Goal: Task Accomplishment & Management: Complete application form

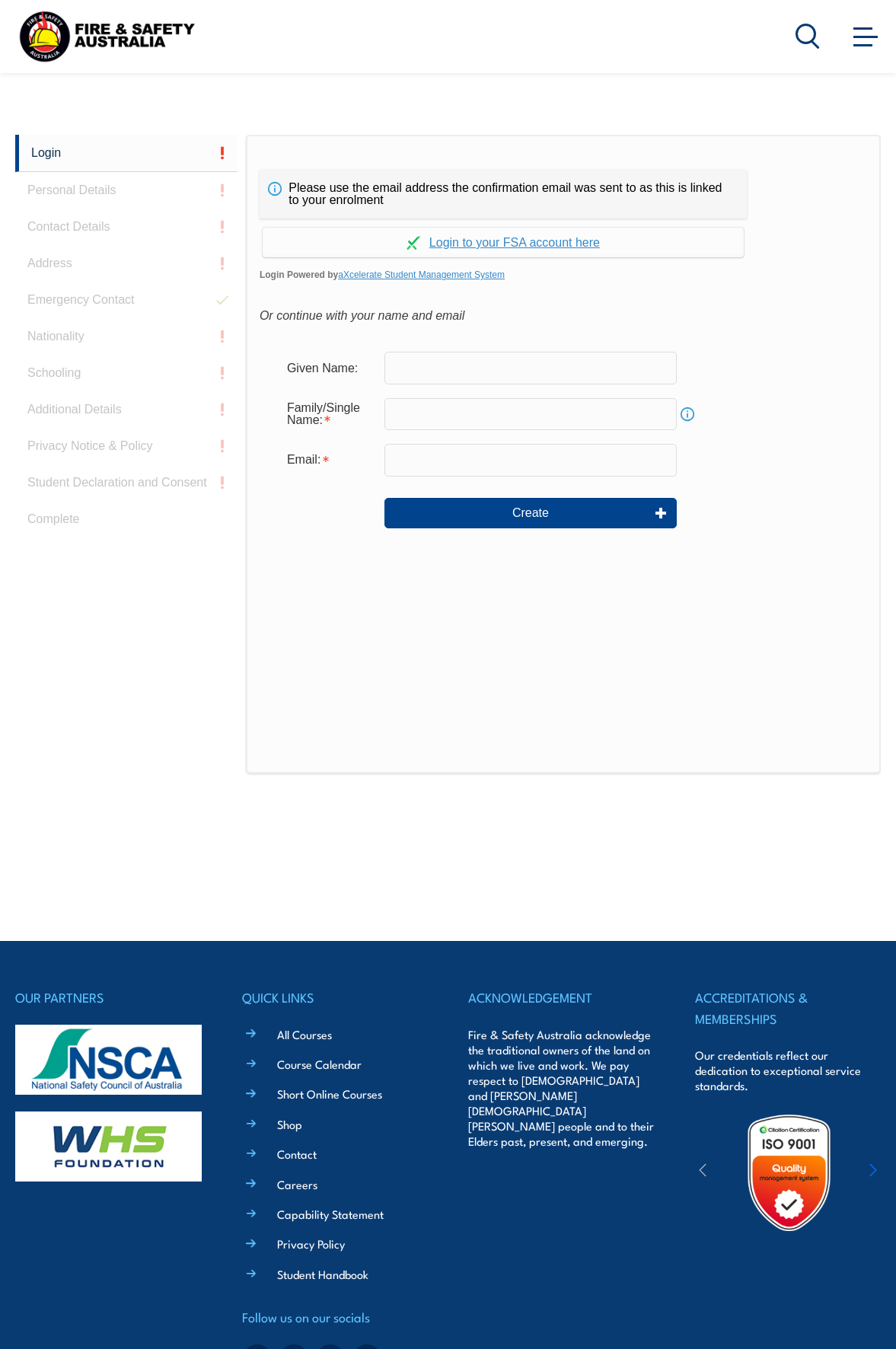
scroll to position [360, 0]
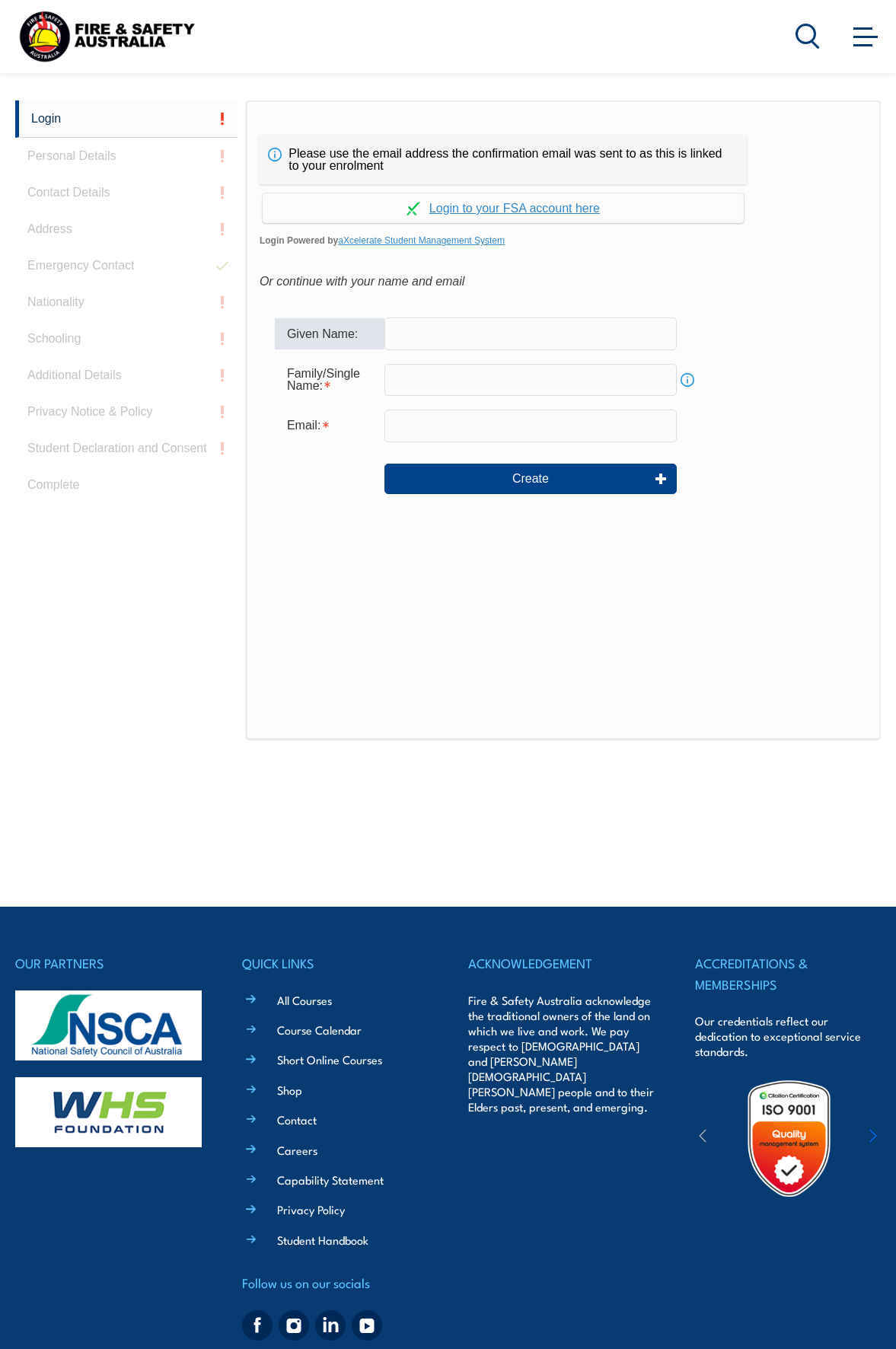
click at [453, 328] on input "text" at bounding box center [531, 333] width 292 height 32
type input "[PERSON_NAME]"
type input "krishna"
type input "[PERSON_NAME][EMAIL_ADDRESS][DOMAIN_NAME]"
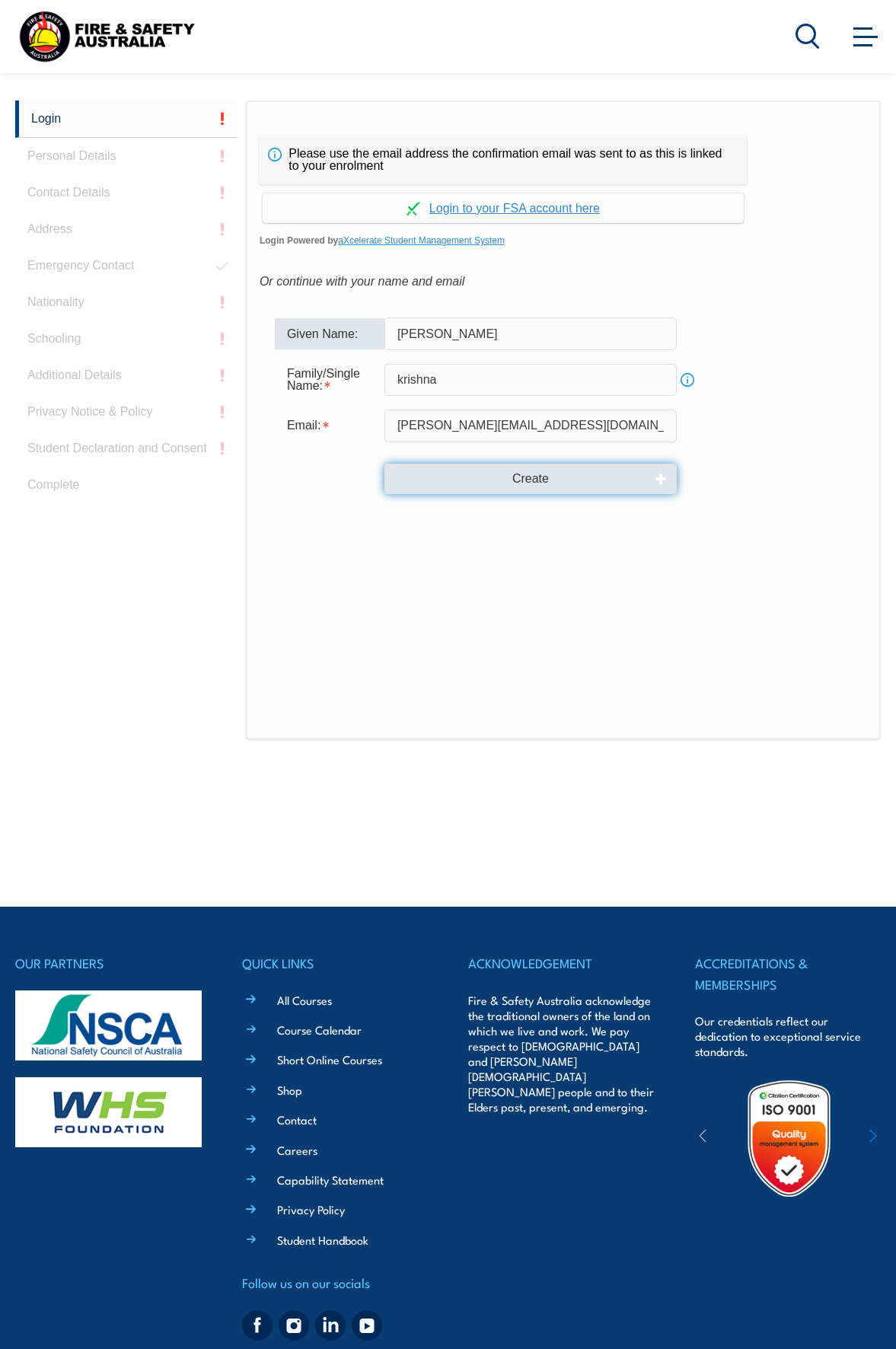
click at [459, 477] on button "Create" at bounding box center [531, 478] width 292 height 30
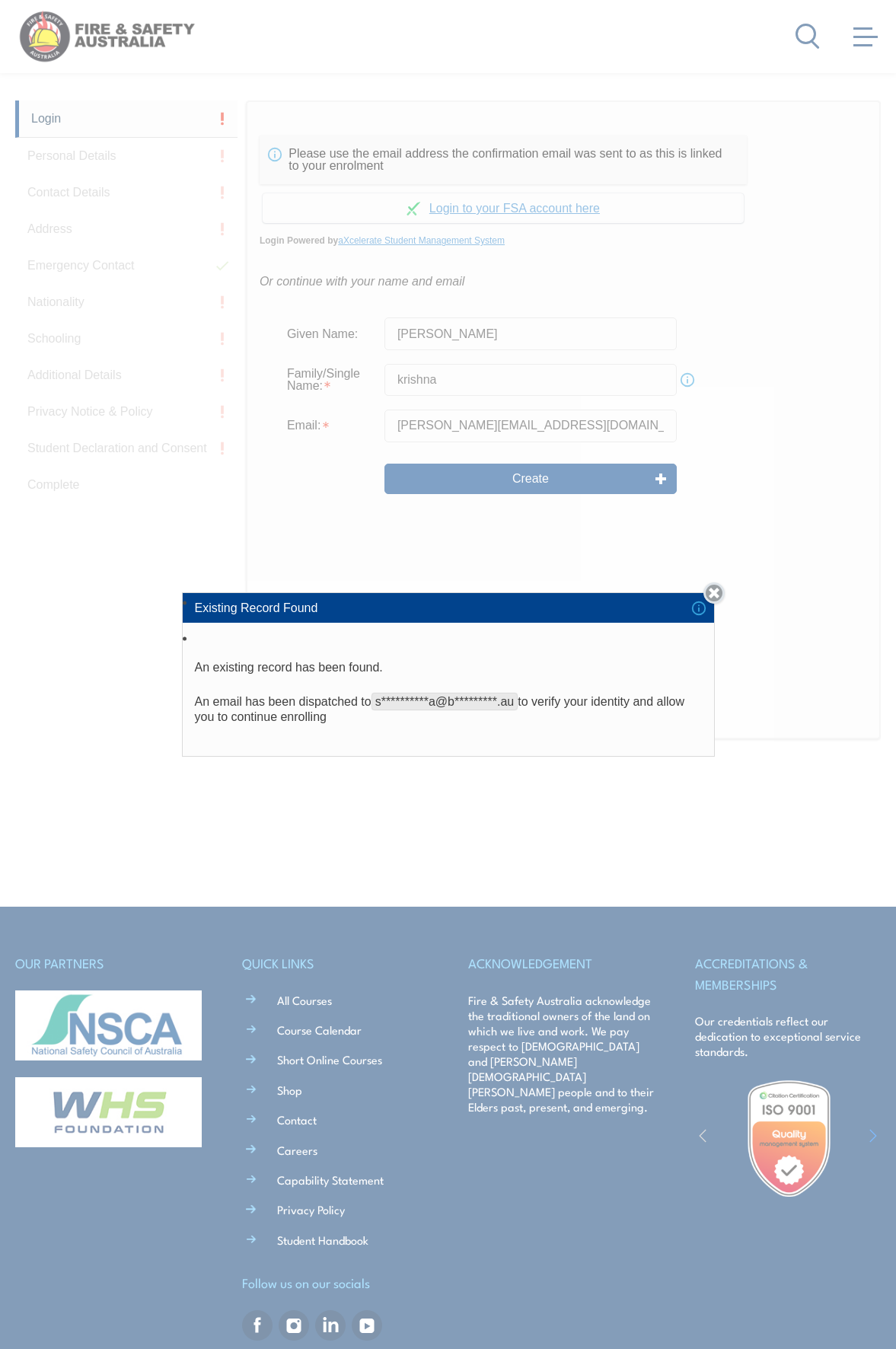
click at [717, 595] on link "Close" at bounding box center [714, 593] width 22 height 22
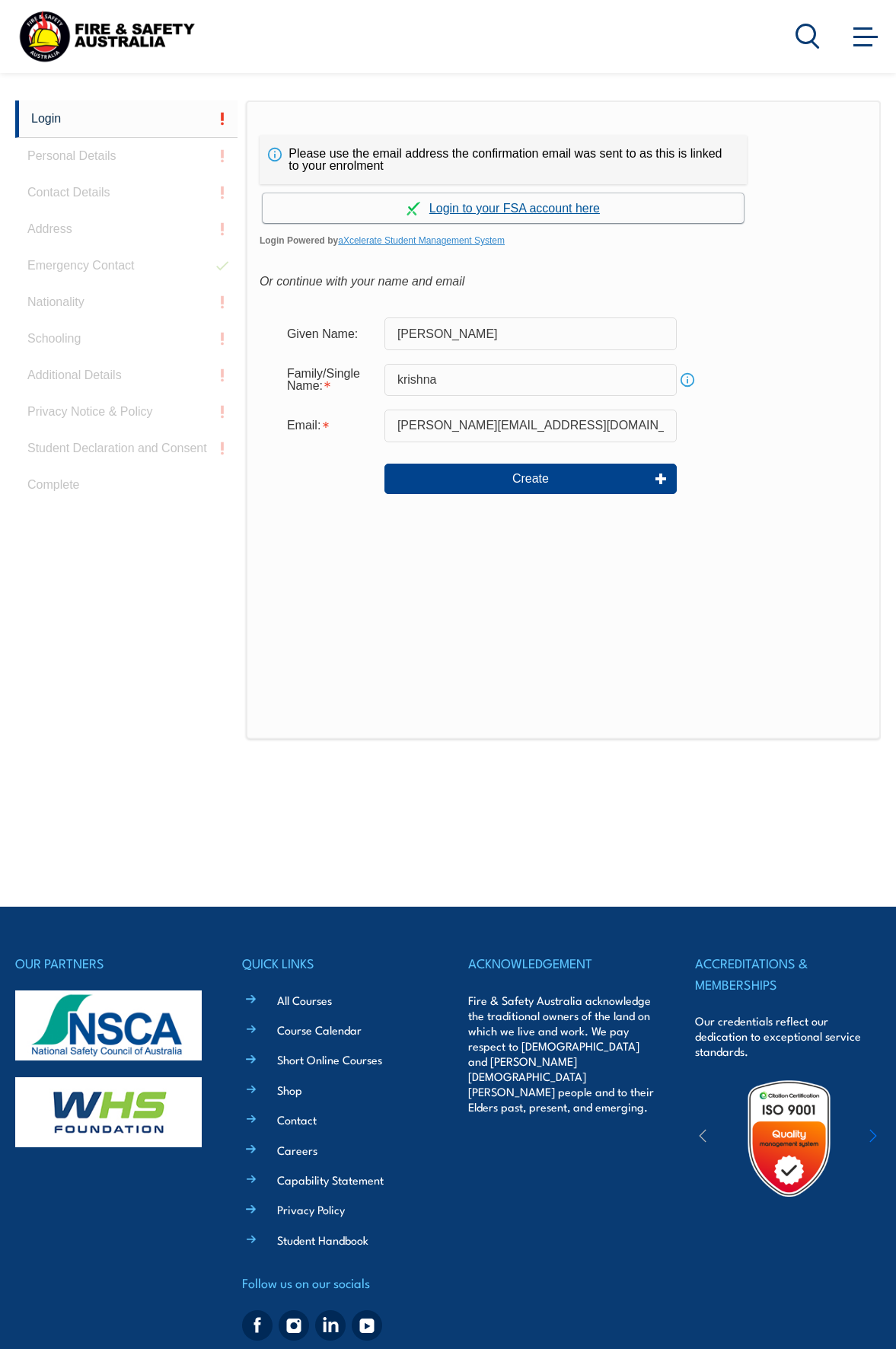
click at [559, 207] on link "Continue with aXcelerate" at bounding box center [503, 208] width 481 height 29
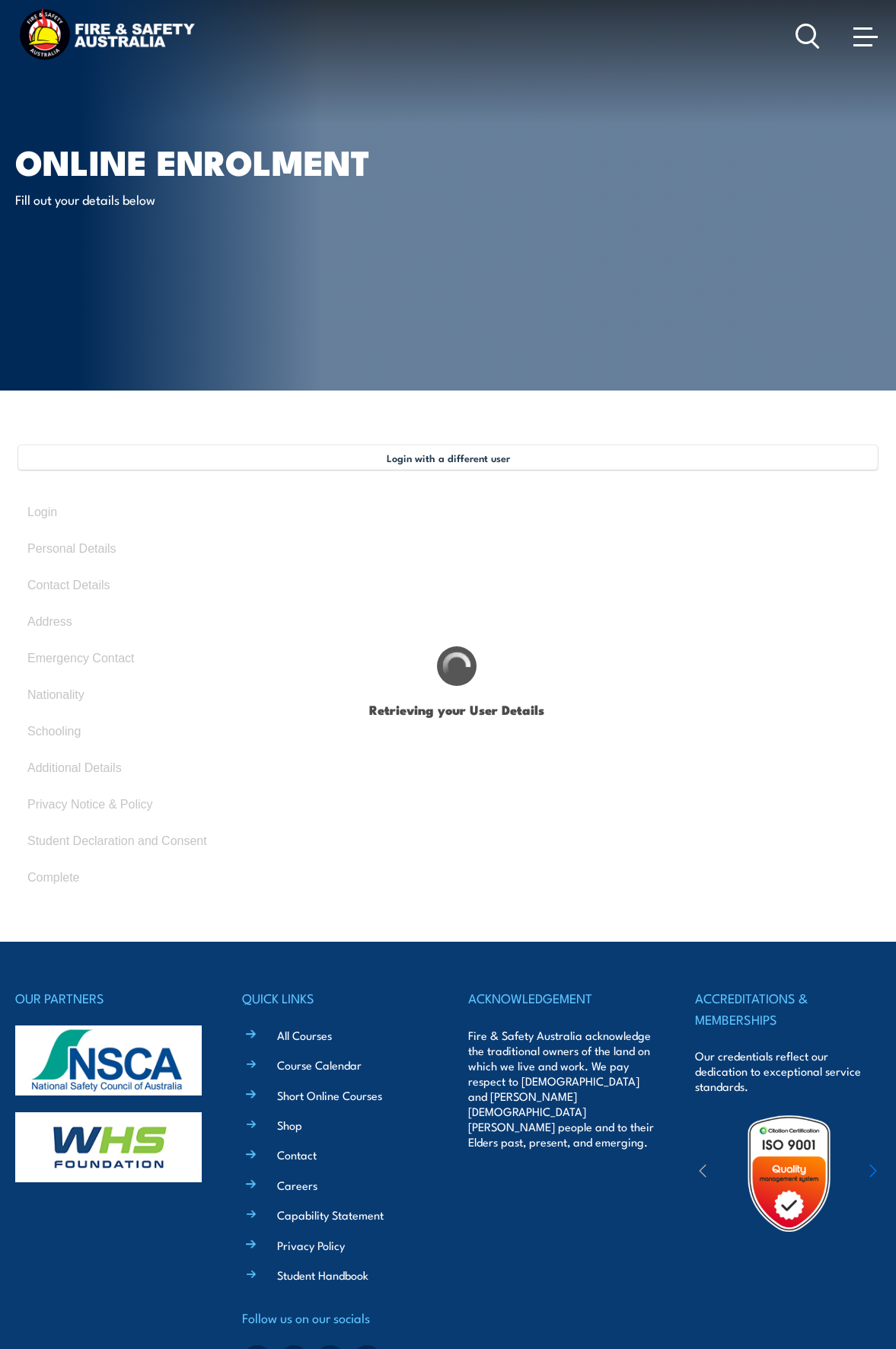
type input "Syam"
type input "Krishna"
type input "[DATE]"
type input "BN8VQGMZQ7"
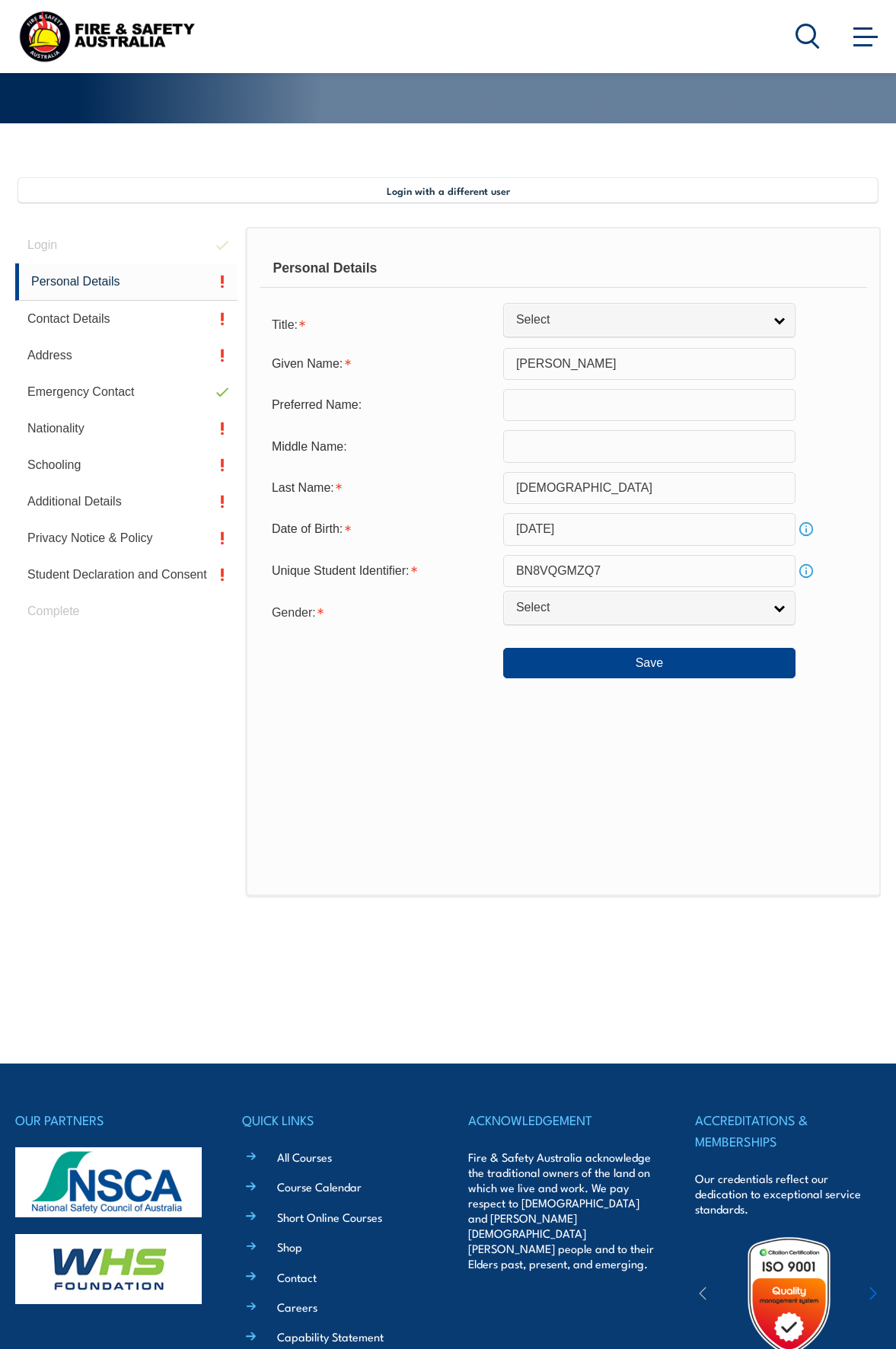
scroll to position [369, 0]
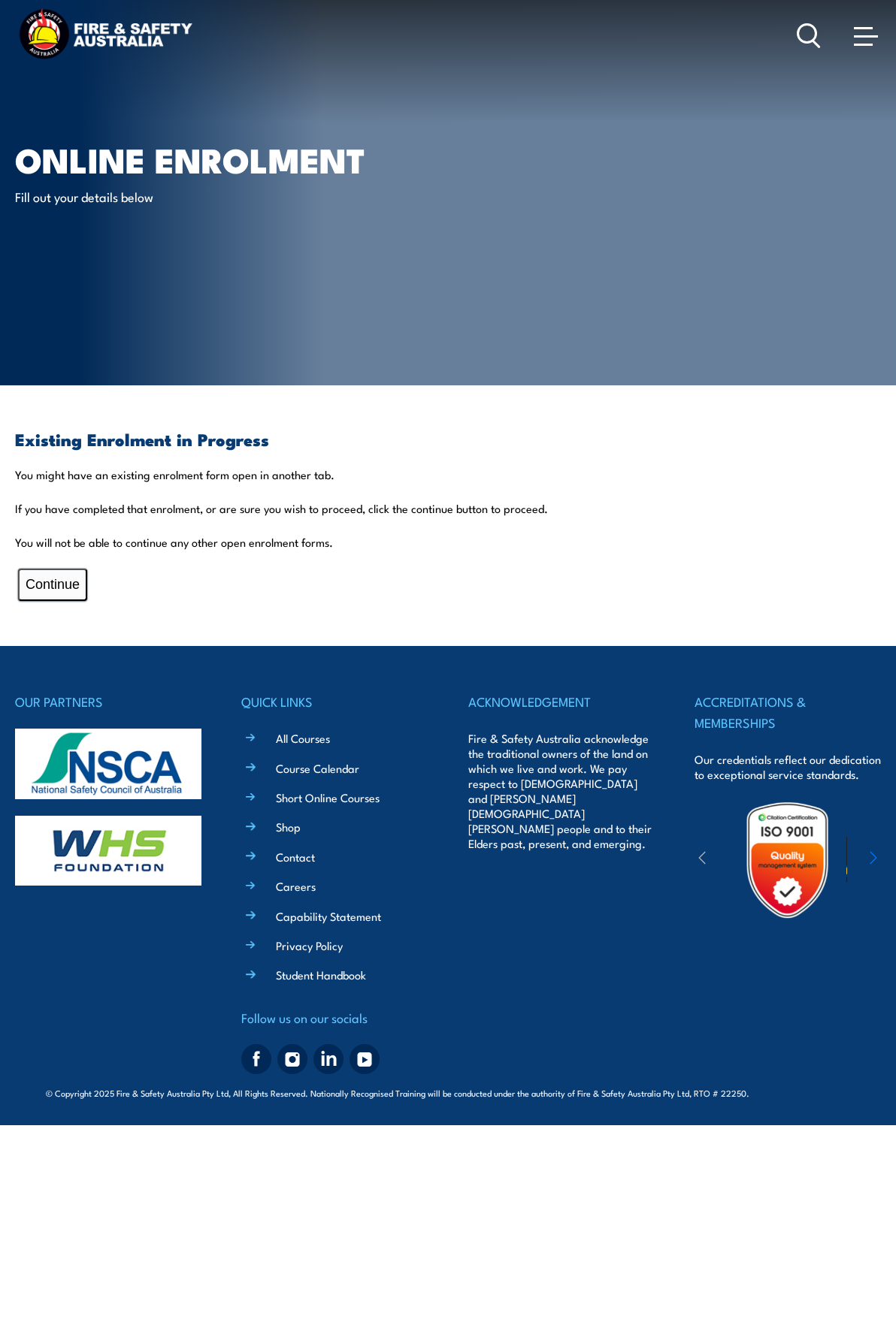
click at [54, 584] on button "Continue" at bounding box center [52, 584] width 69 height 32
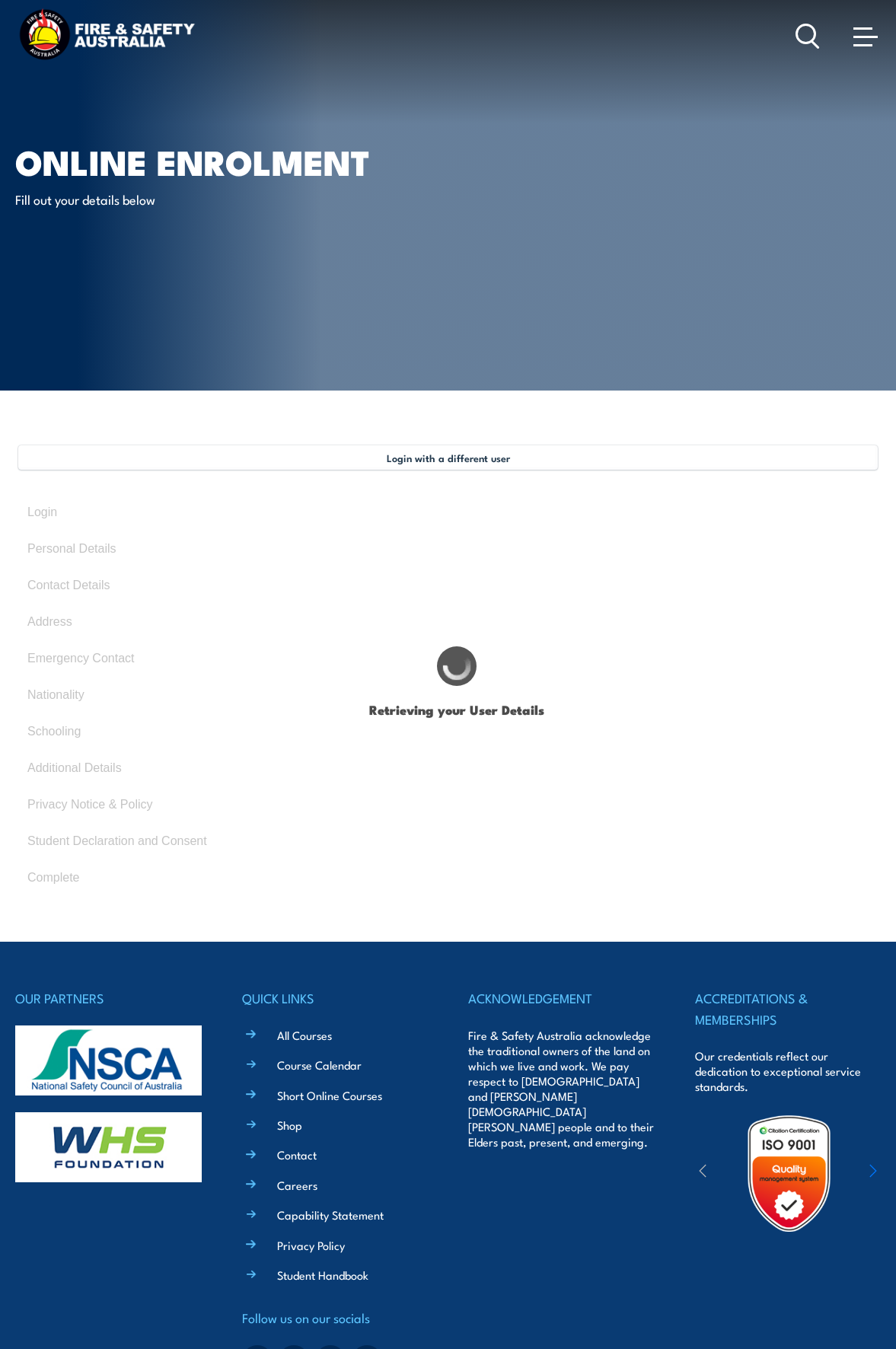
type input "[PERSON_NAME]"
type input "[DEMOGRAPHIC_DATA]"
type input "[DATE]"
type input "BN8VQGMZQ7"
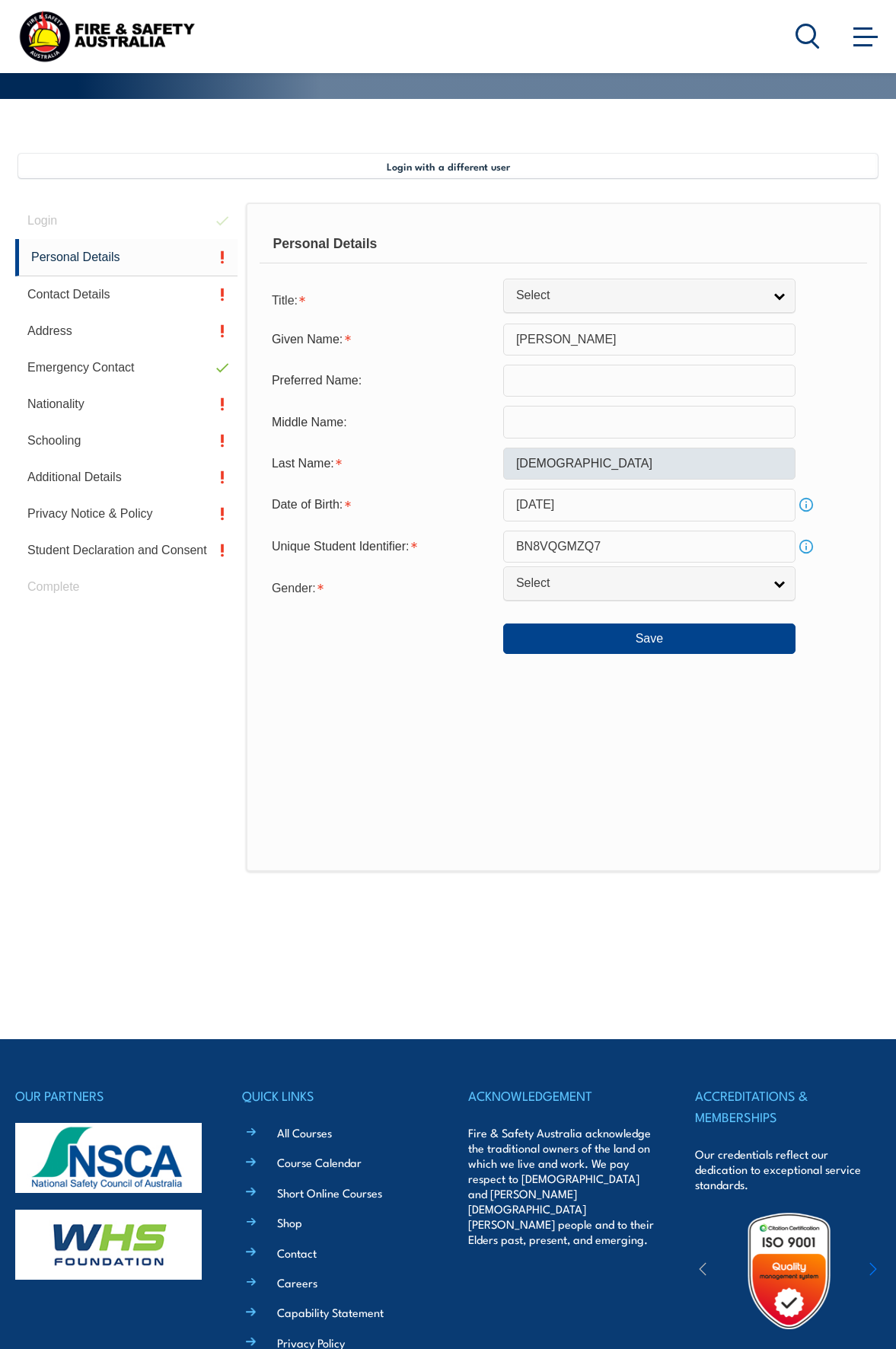
scroll to position [369, 0]
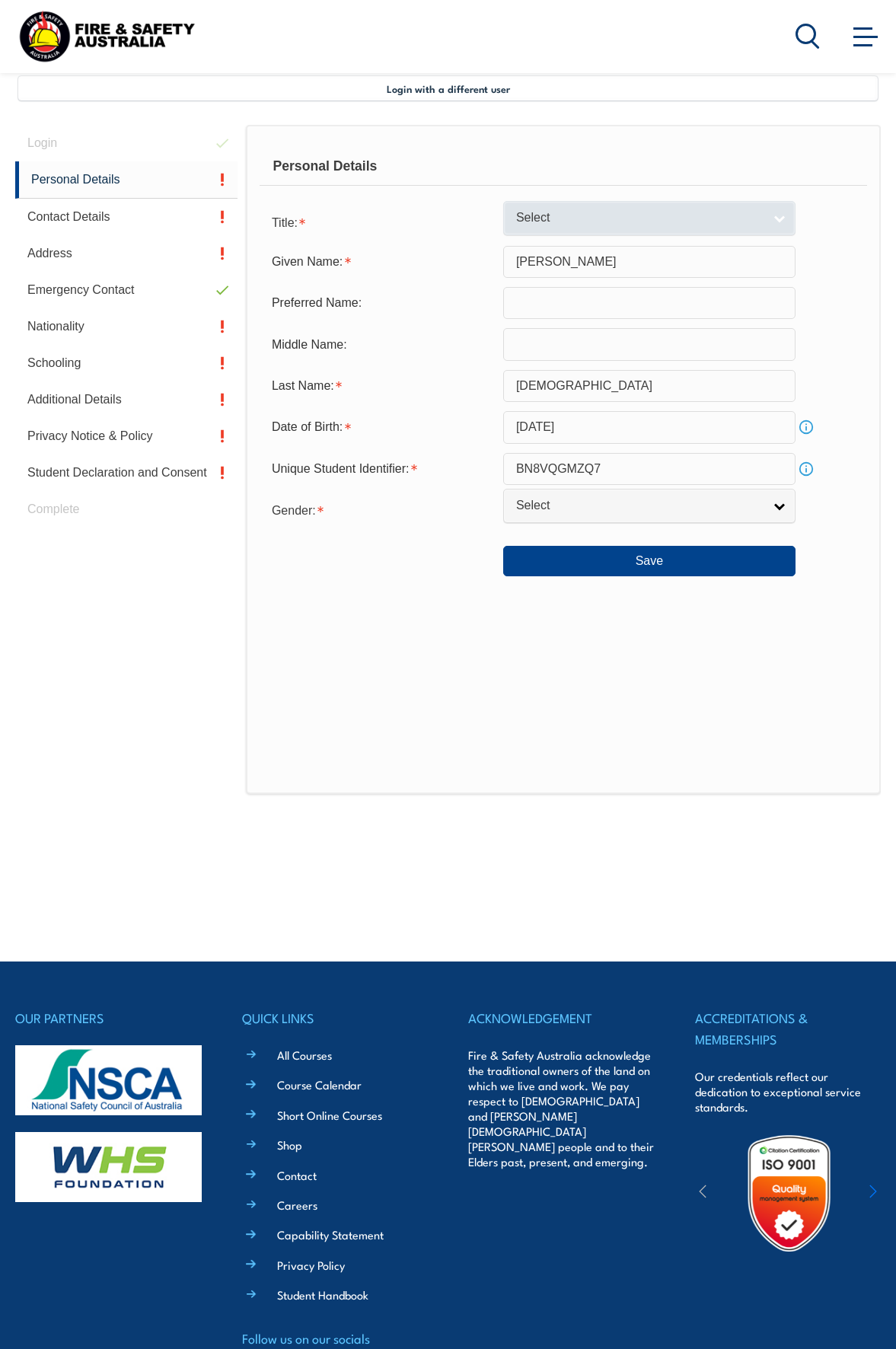
click at [551, 219] on span "Select" at bounding box center [639, 218] width 246 height 16
click at [536, 247] on li "Mr" at bounding box center [650, 243] width 285 height 19
select select "Mr"
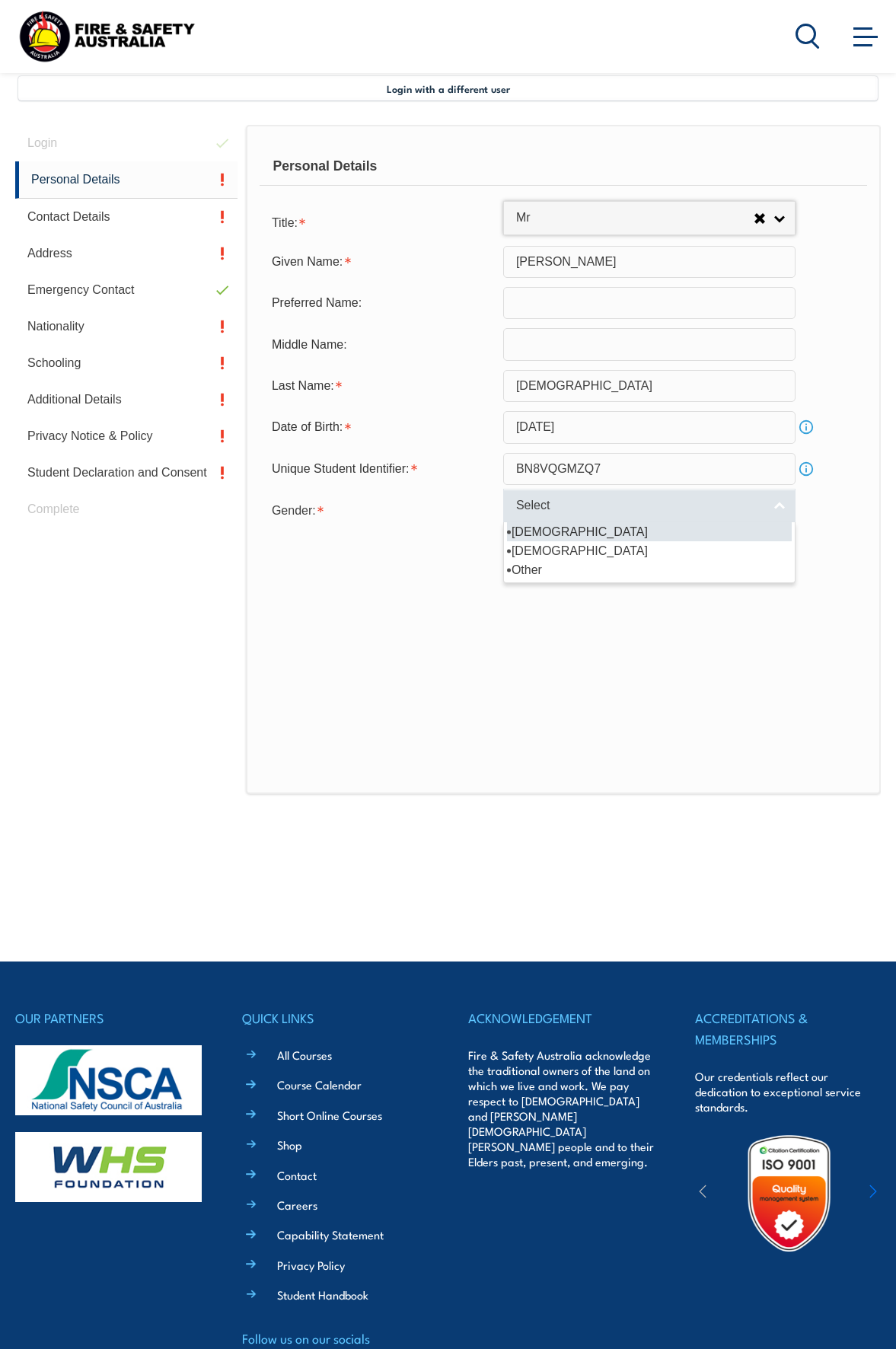
click at [692, 514] on link "Select" at bounding box center [650, 506] width 292 height 34
click at [602, 530] on li "[DEMOGRAPHIC_DATA]" at bounding box center [650, 531] width 285 height 19
select select "M"
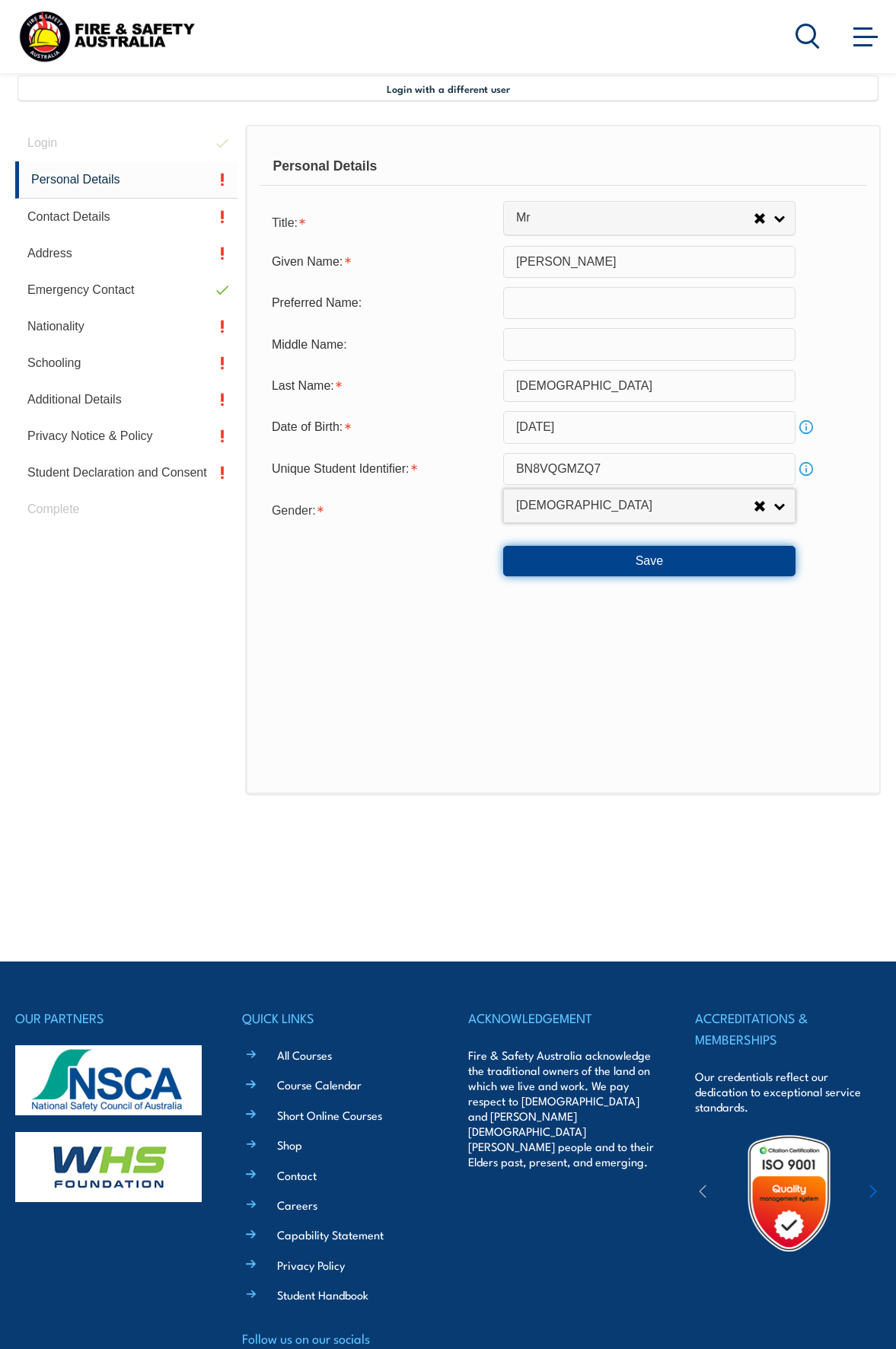
click at [587, 562] on button "Save" at bounding box center [650, 561] width 292 height 30
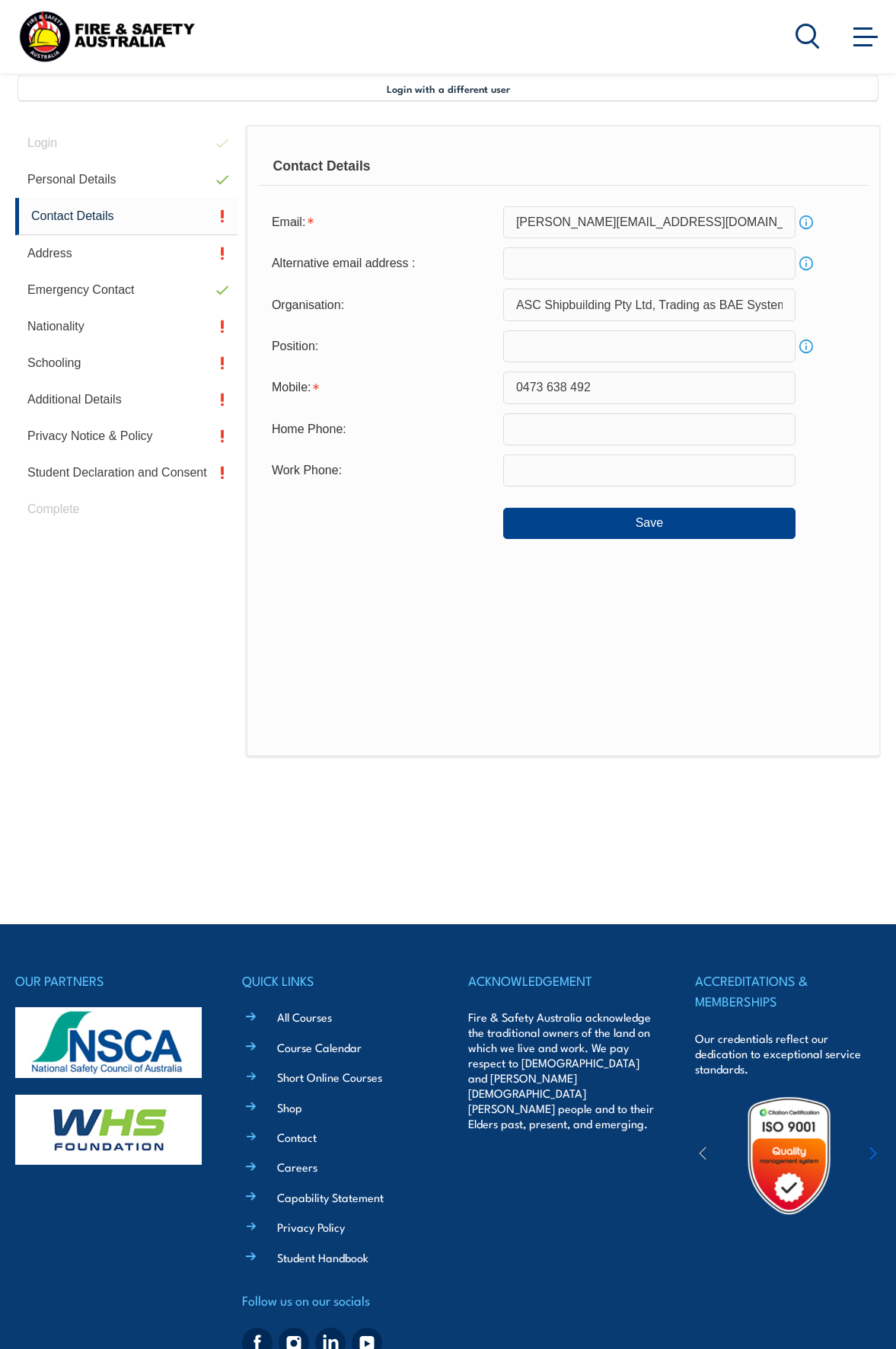
click at [561, 273] on input "email" at bounding box center [650, 263] width 292 height 32
type input "[EMAIL_ADDRESS][DOMAIN_NAME]"
click at [774, 664] on div "Contact Details Email: [PERSON_NAME][EMAIL_ADDRESS][DOMAIN_NAME] Info Alternati…" at bounding box center [563, 441] width 635 height 632
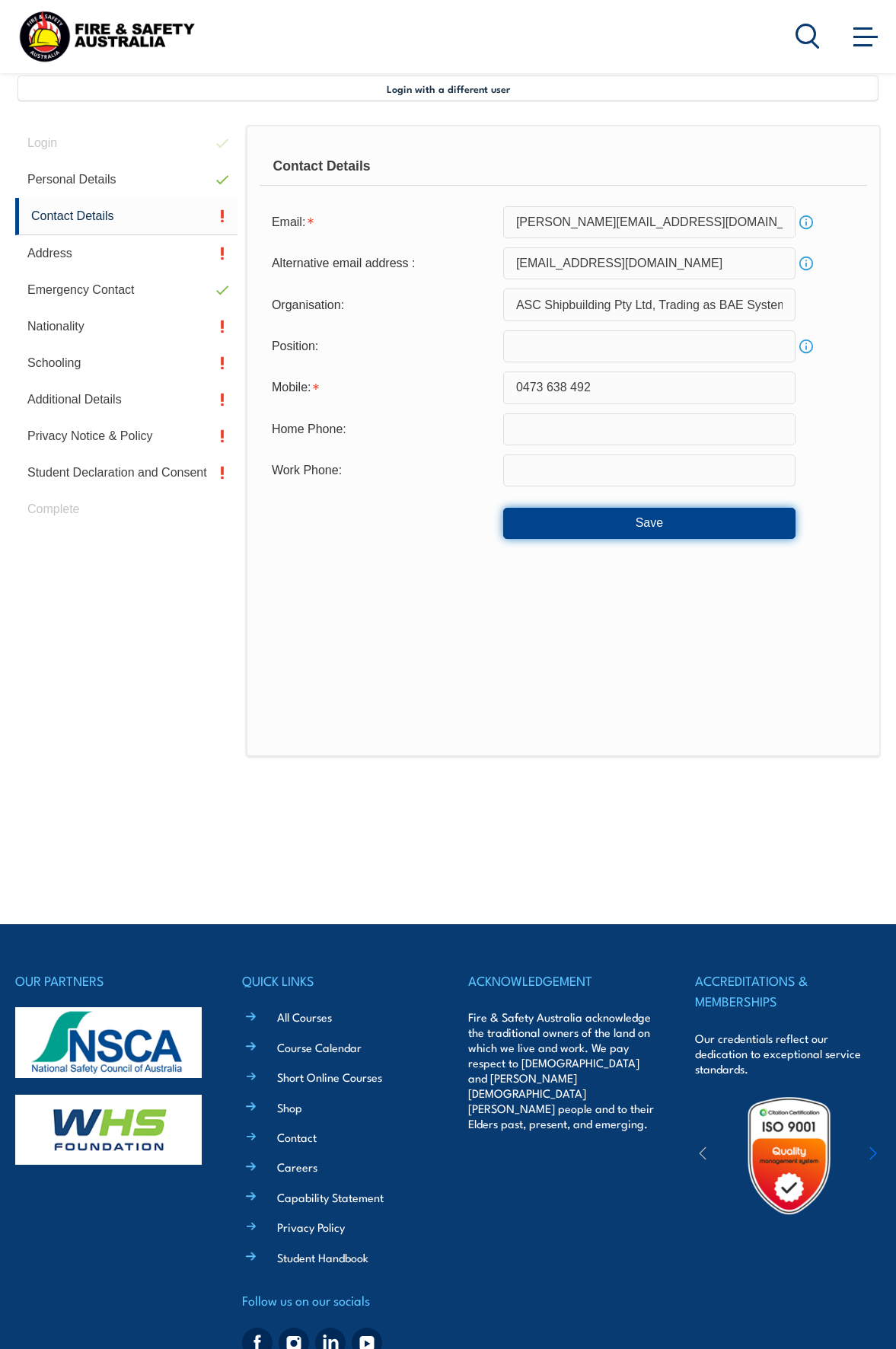
click at [671, 524] on button "Save" at bounding box center [650, 522] width 292 height 30
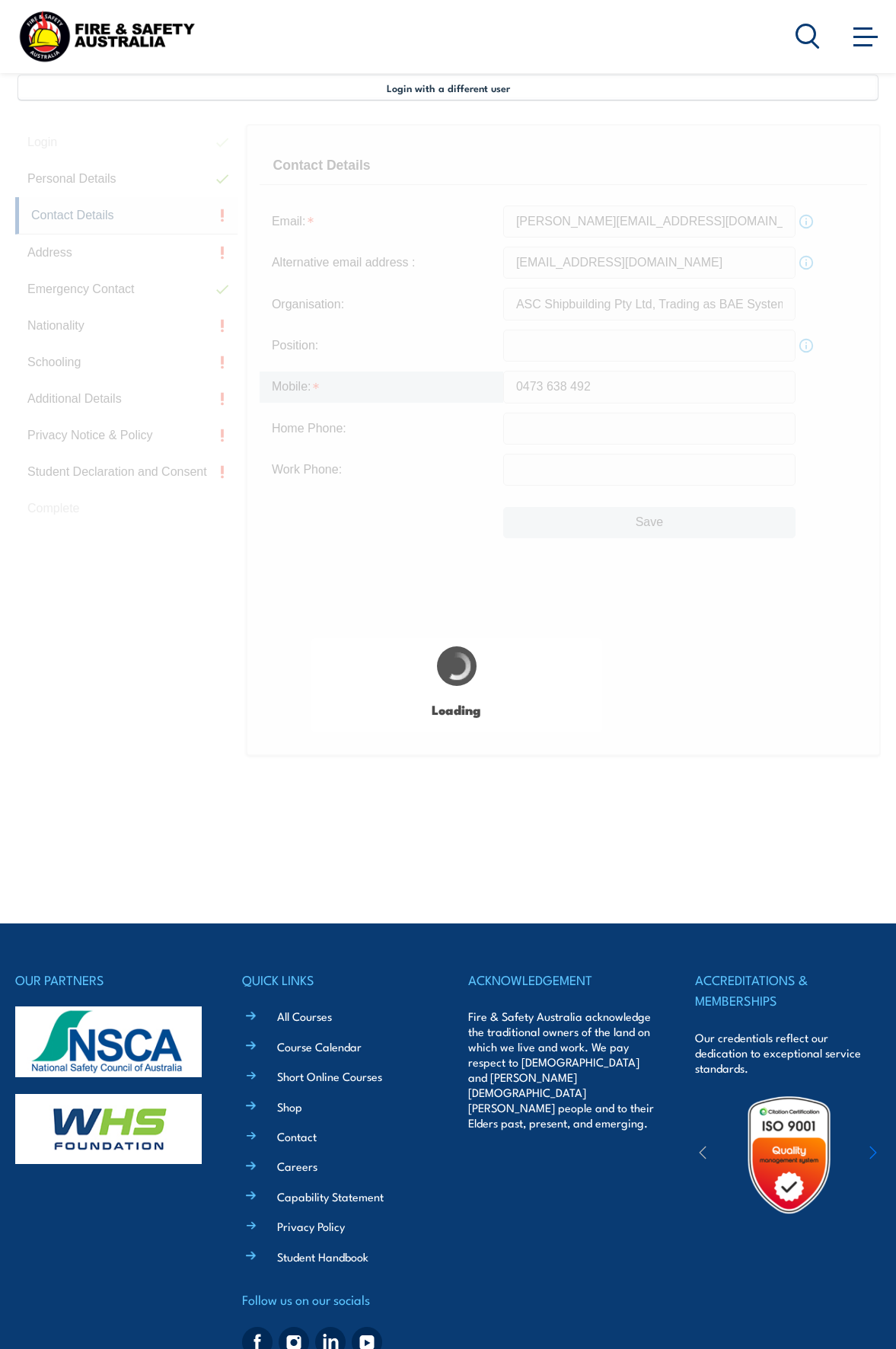
scroll to position [430, 0]
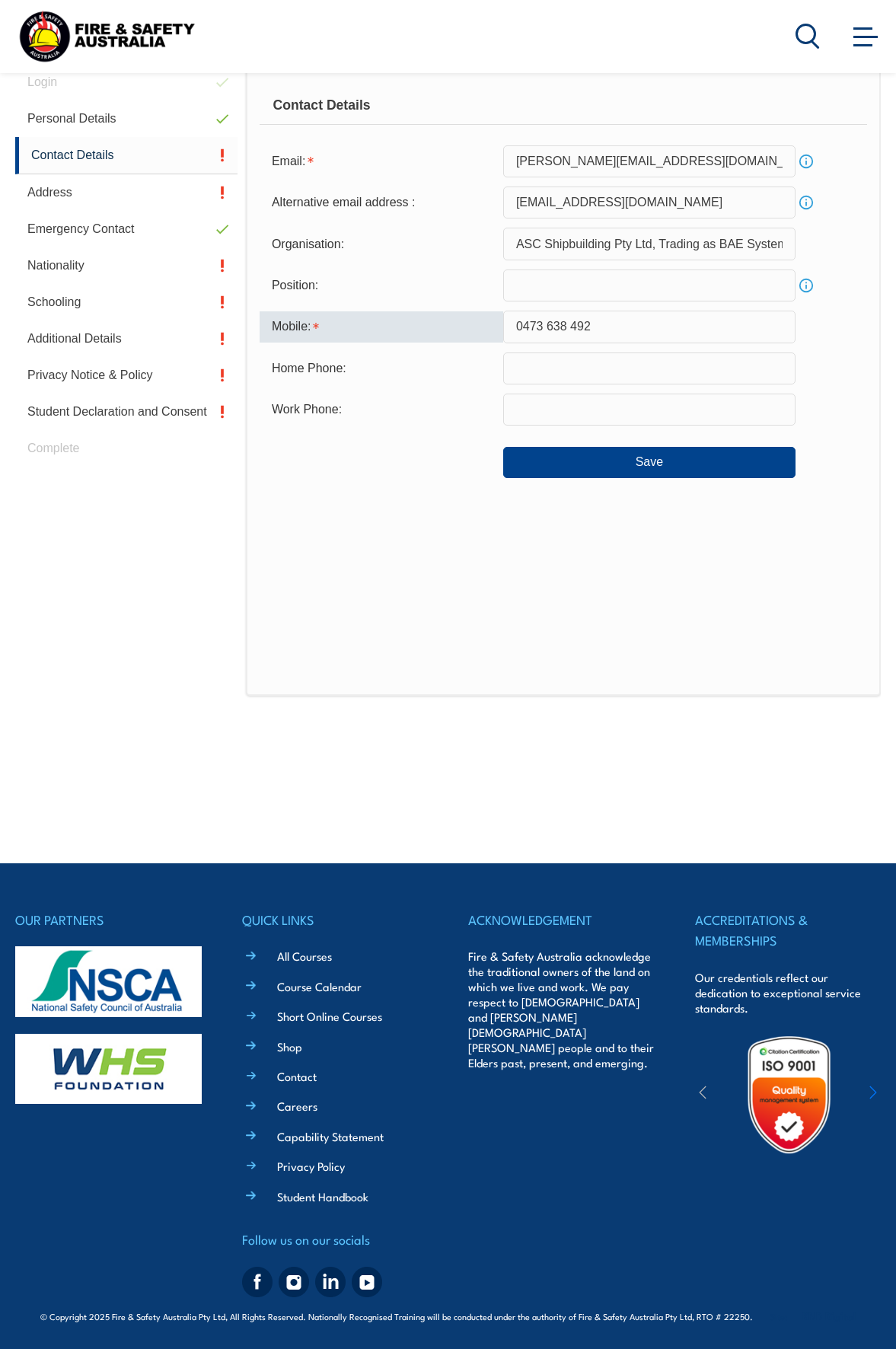
click at [545, 325] on input "0473 638 492" at bounding box center [650, 326] width 292 height 32
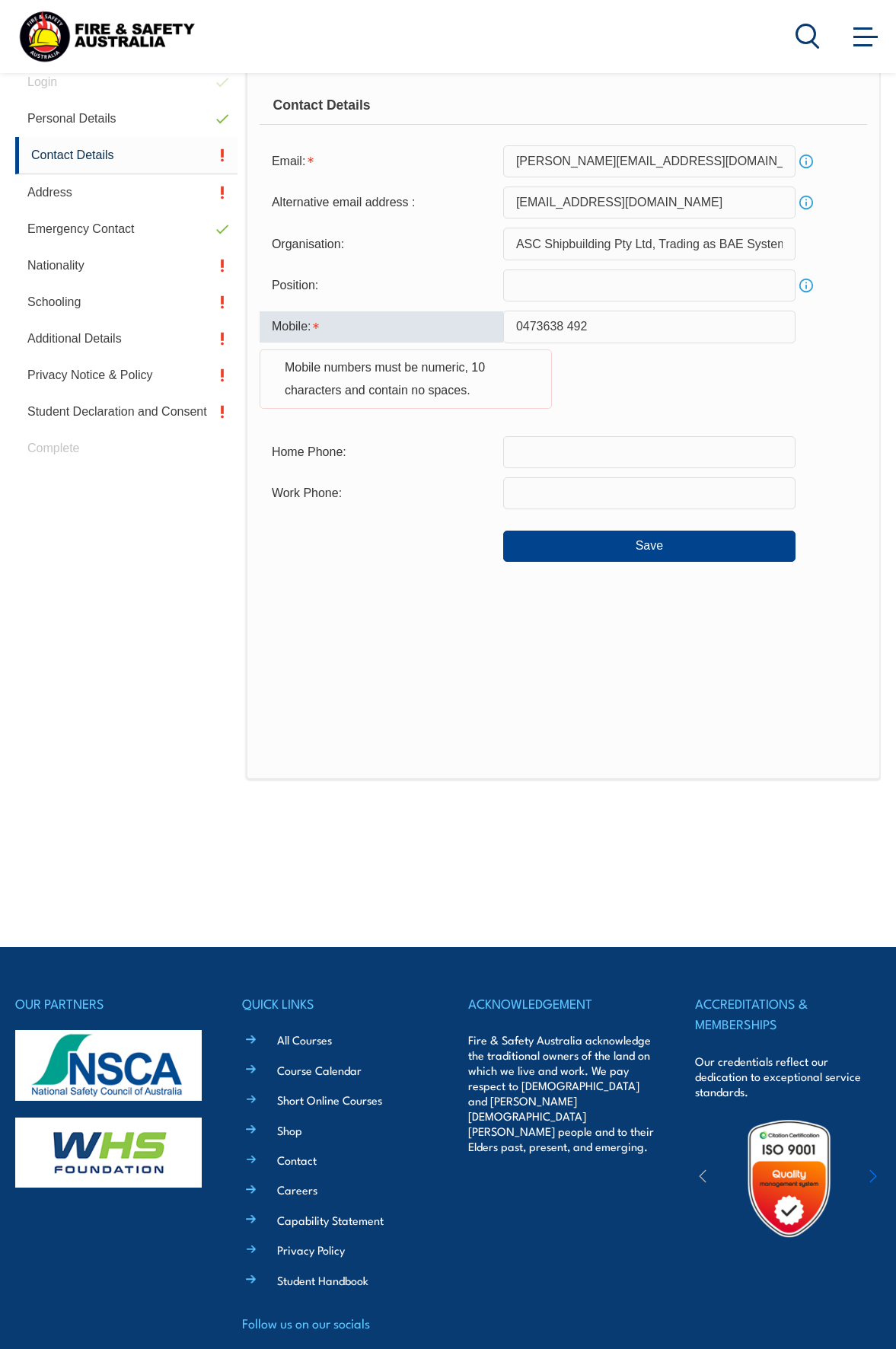
click at [568, 326] on input "0473638 492" at bounding box center [650, 326] width 292 height 32
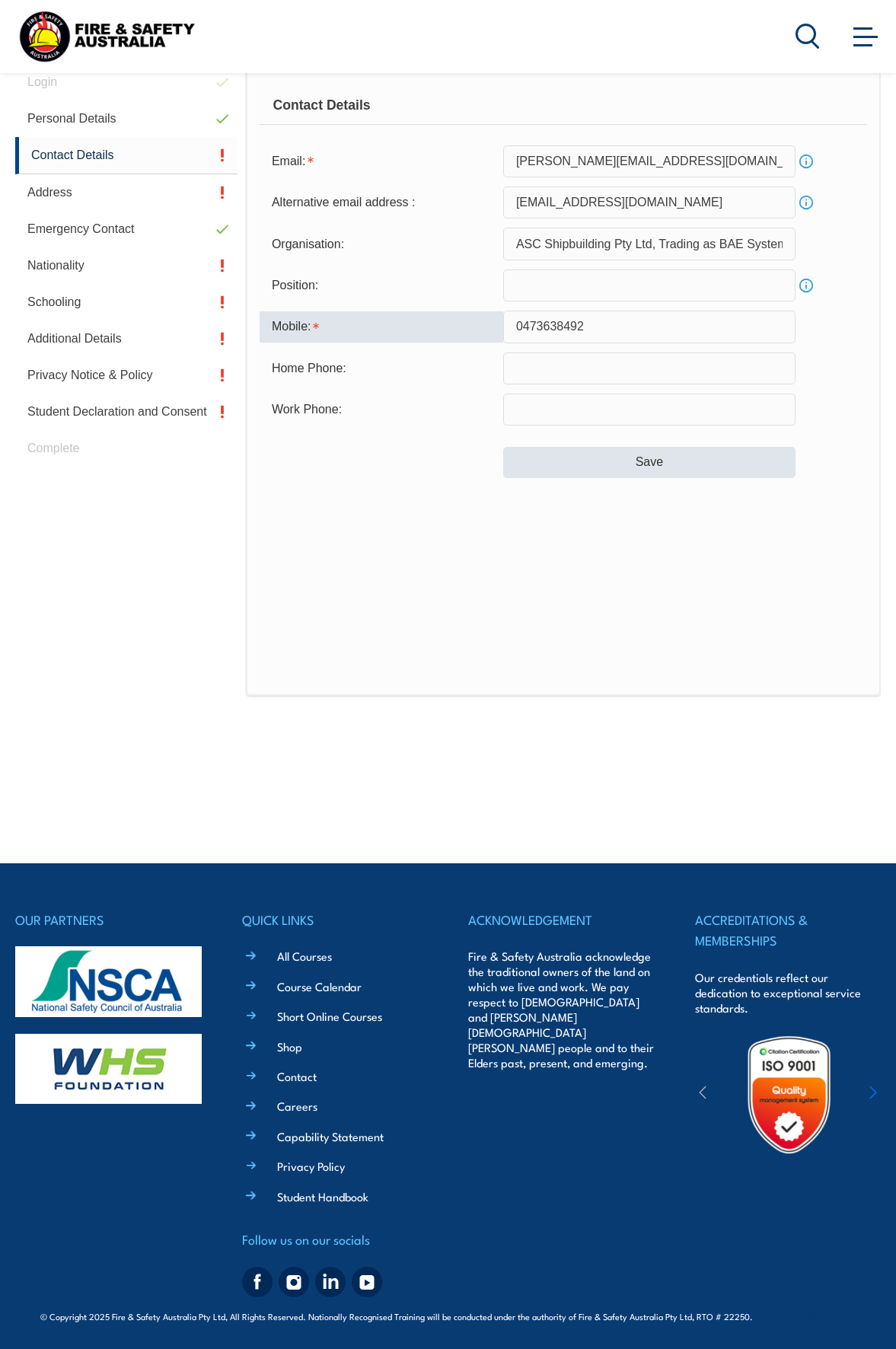
type input "0473638492"
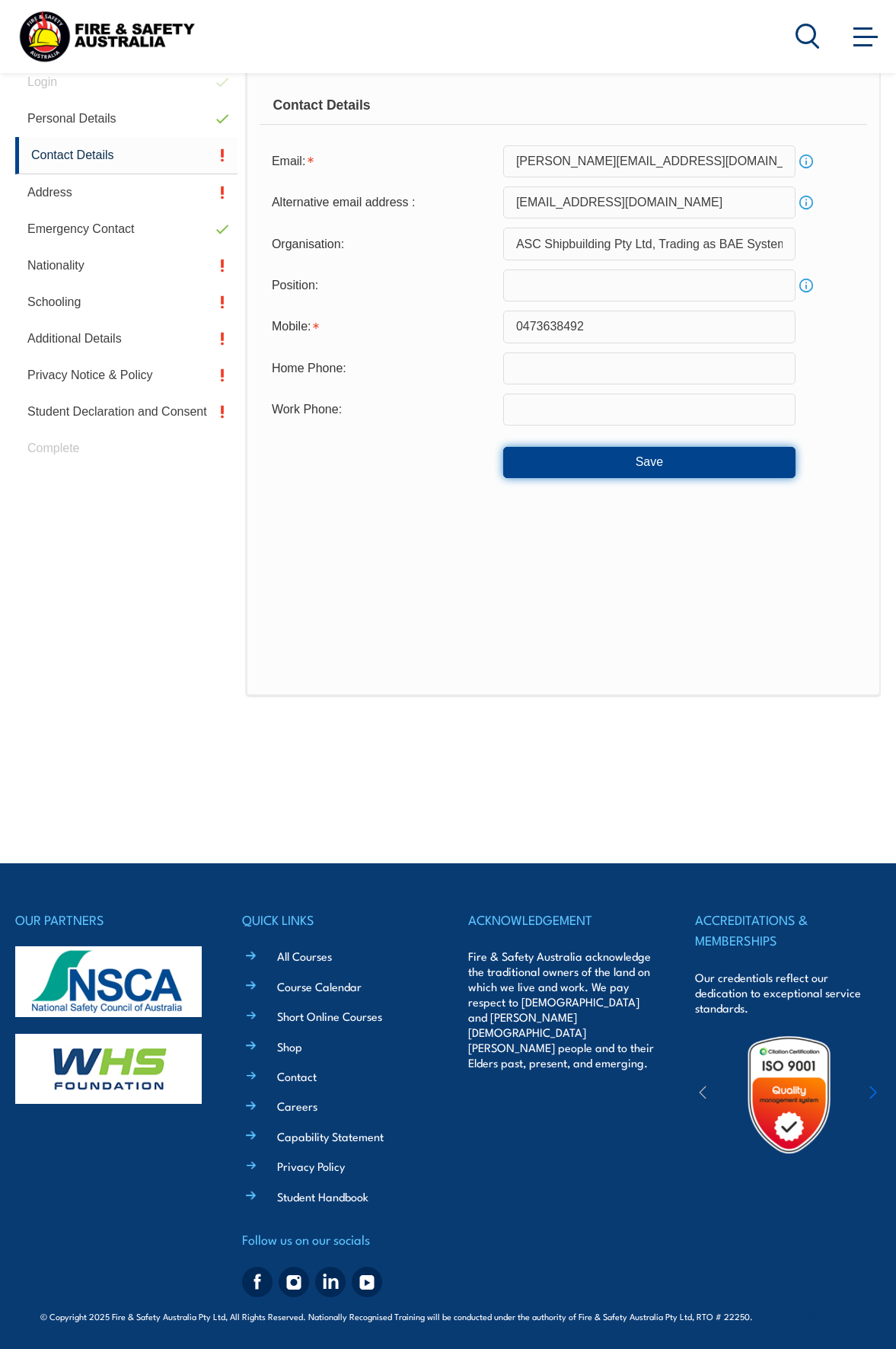
click at [658, 465] on button "Save" at bounding box center [650, 461] width 292 height 30
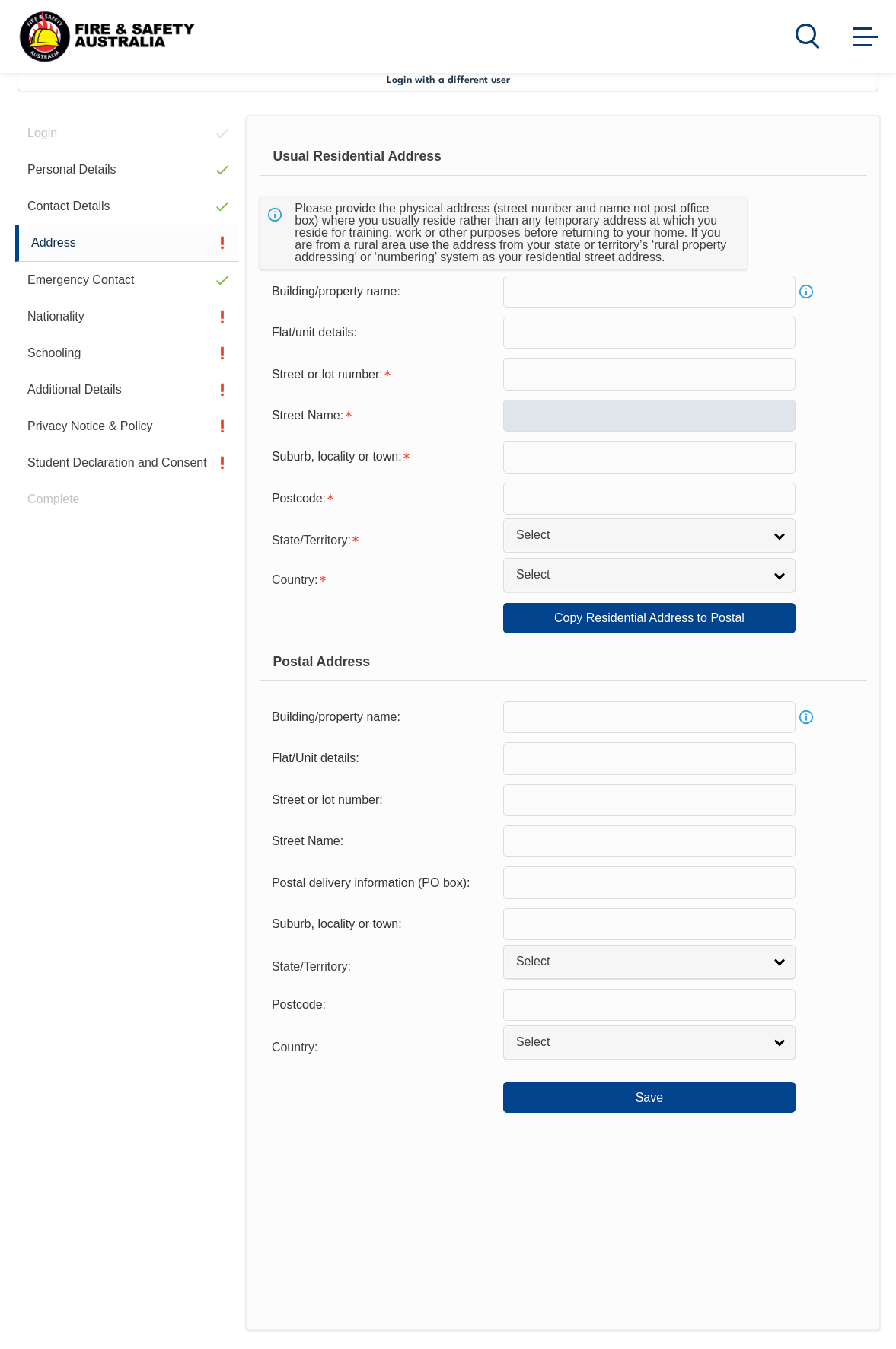
scroll to position [369, 0]
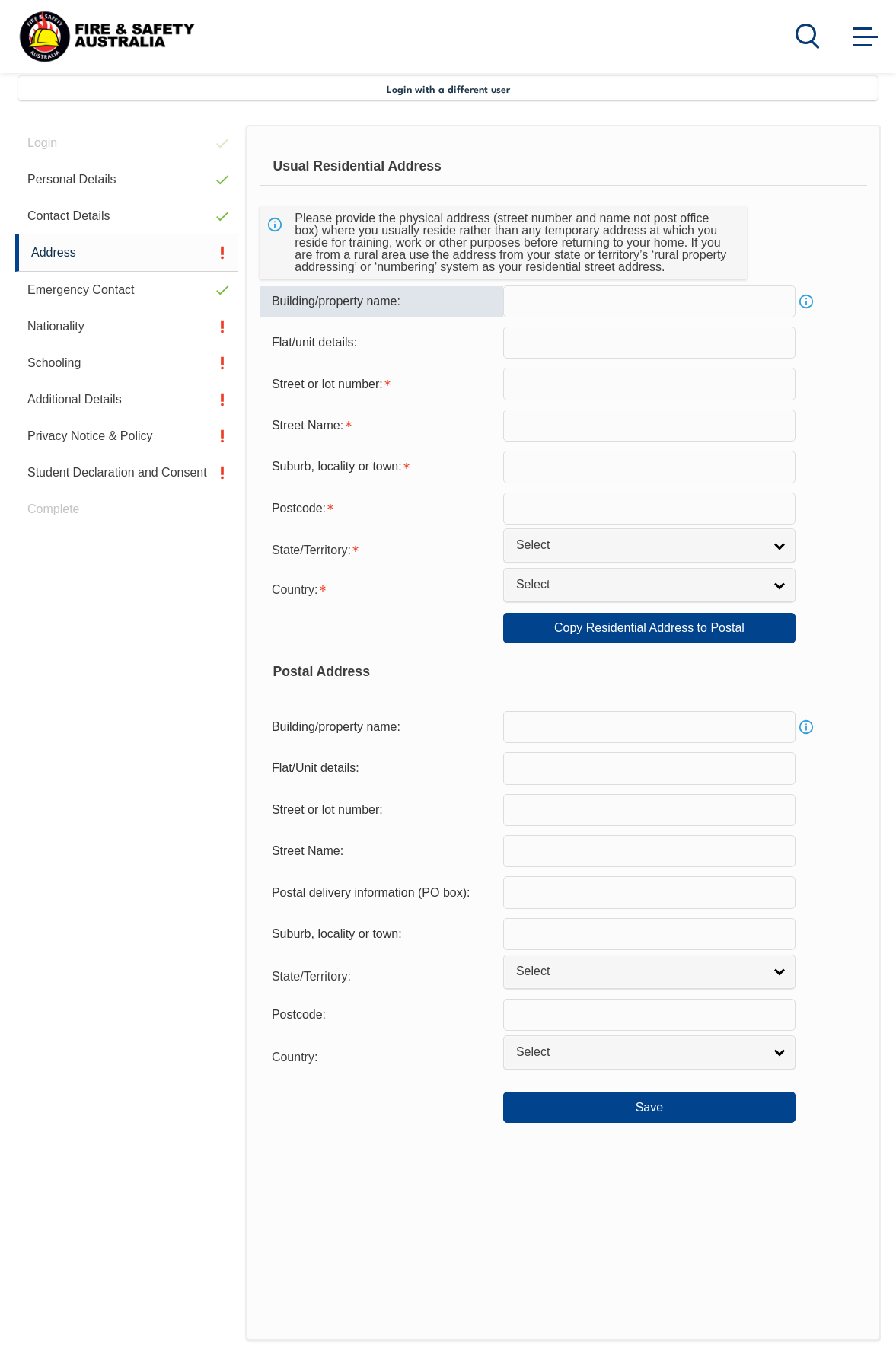
click at [525, 300] on input "text" at bounding box center [650, 301] width 292 height 32
click at [524, 348] on input "text" at bounding box center [650, 343] width 292 height 32
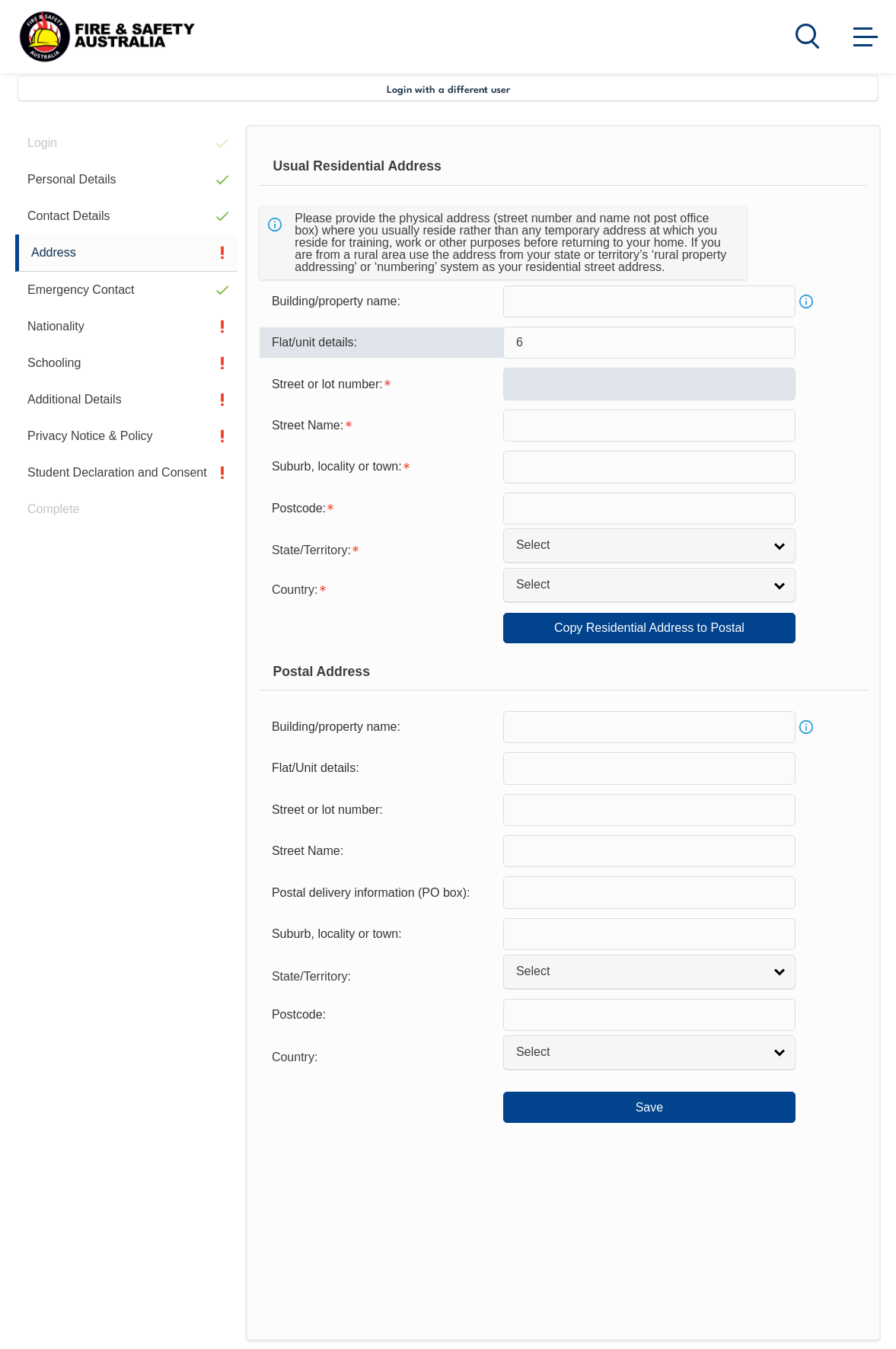
type input "6"
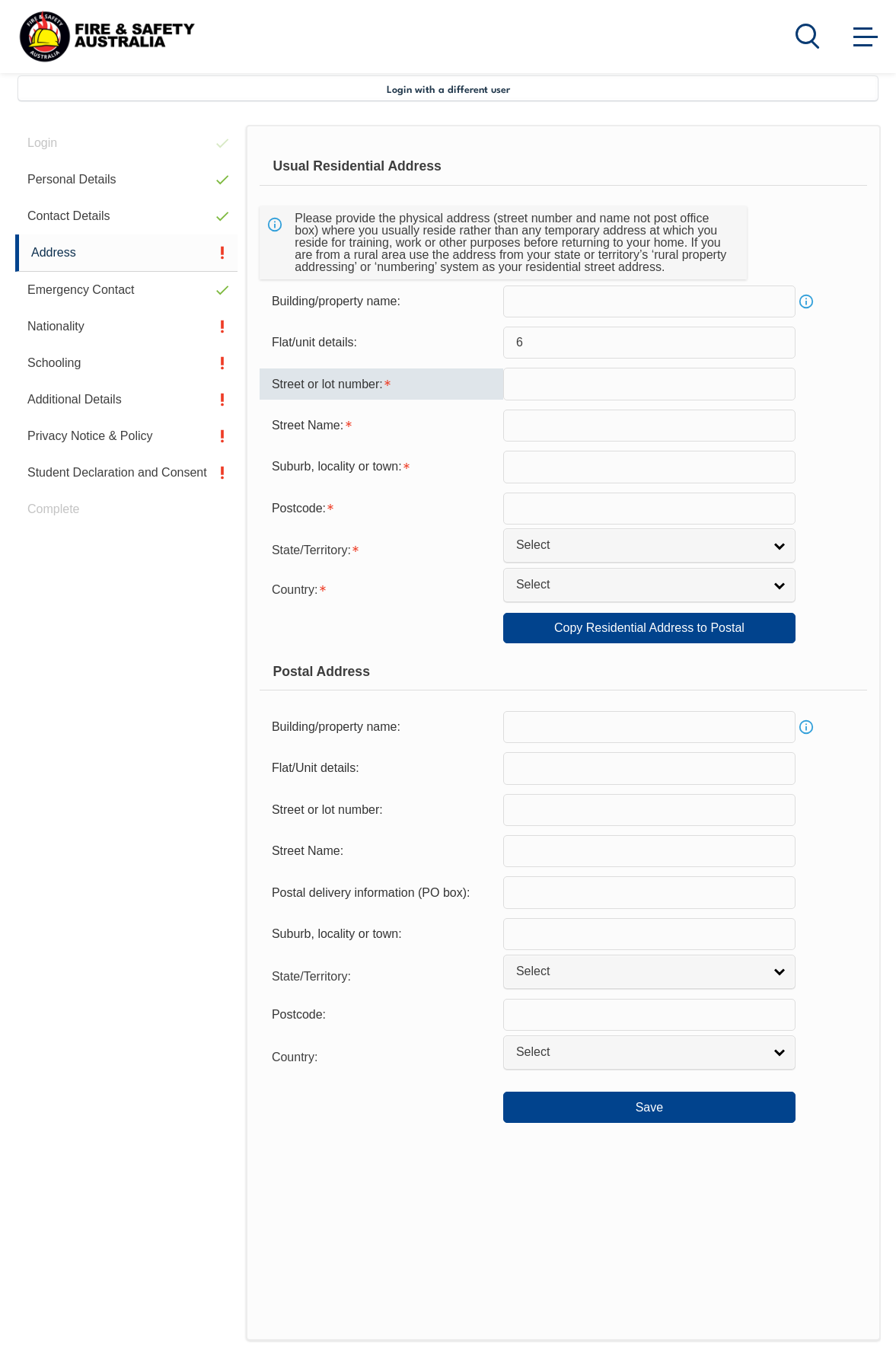
click at [547, 385] on input "text" at bounding box center [650, 384] width 292 height 32
type input "1"
click at [512, 421] on input "text" at bounding box center [650, 425] width 292 height 32
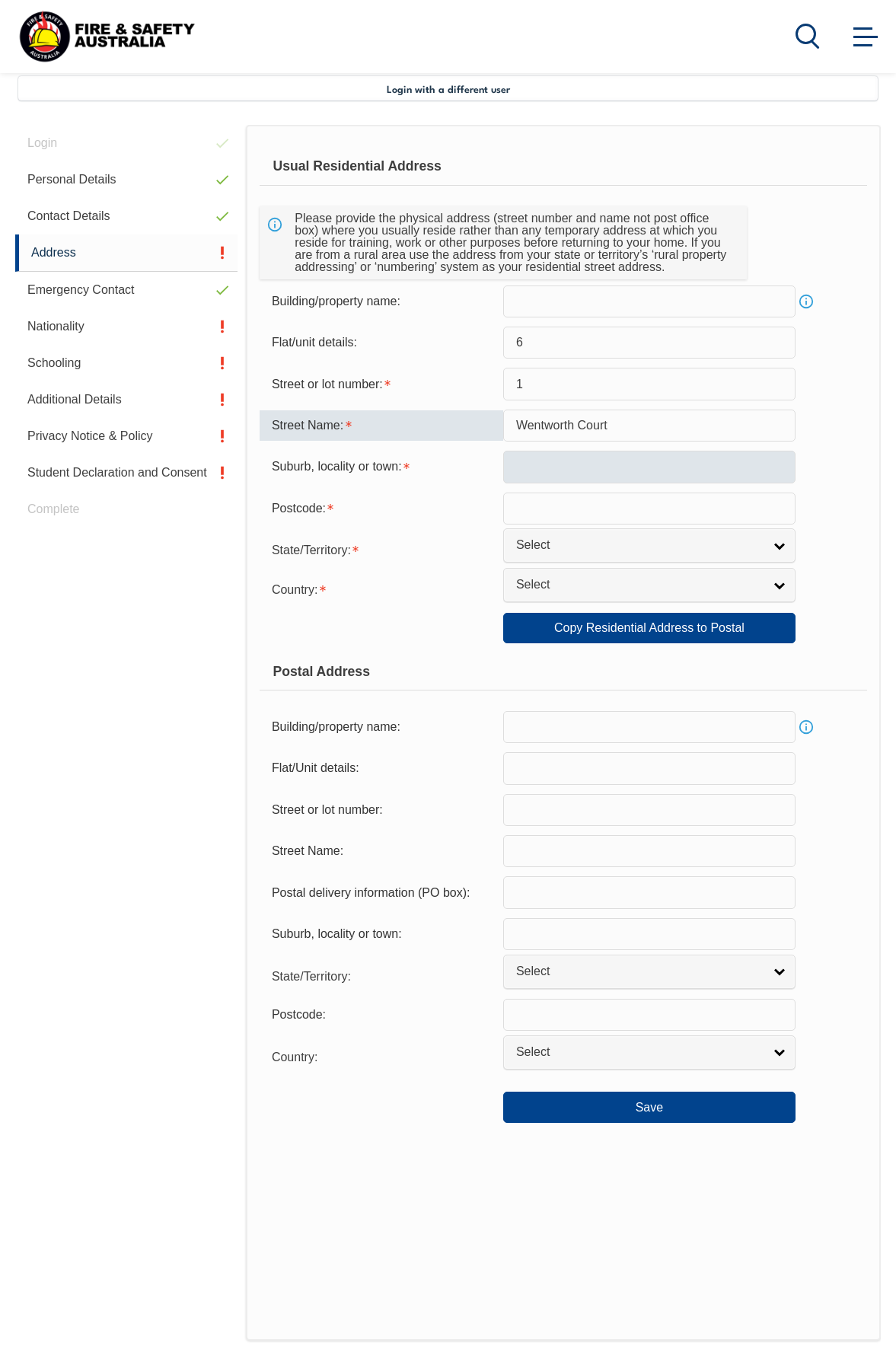
type input "Wentworth Court"
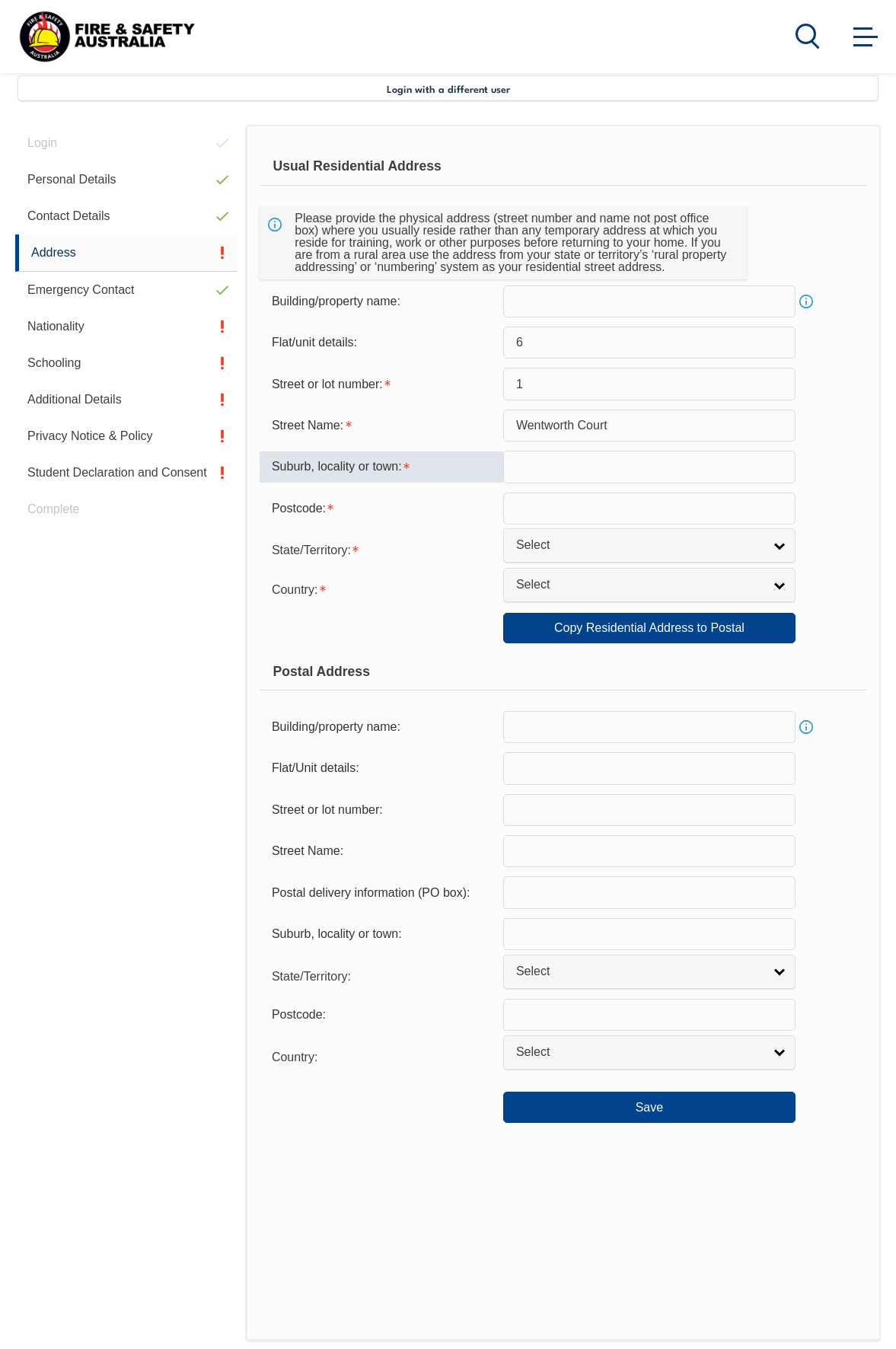
click at [643, 470] on input "text" at bounding box center [650, 466] width 292 height 32
type input "[GEOGRAPHIC_DATA]"
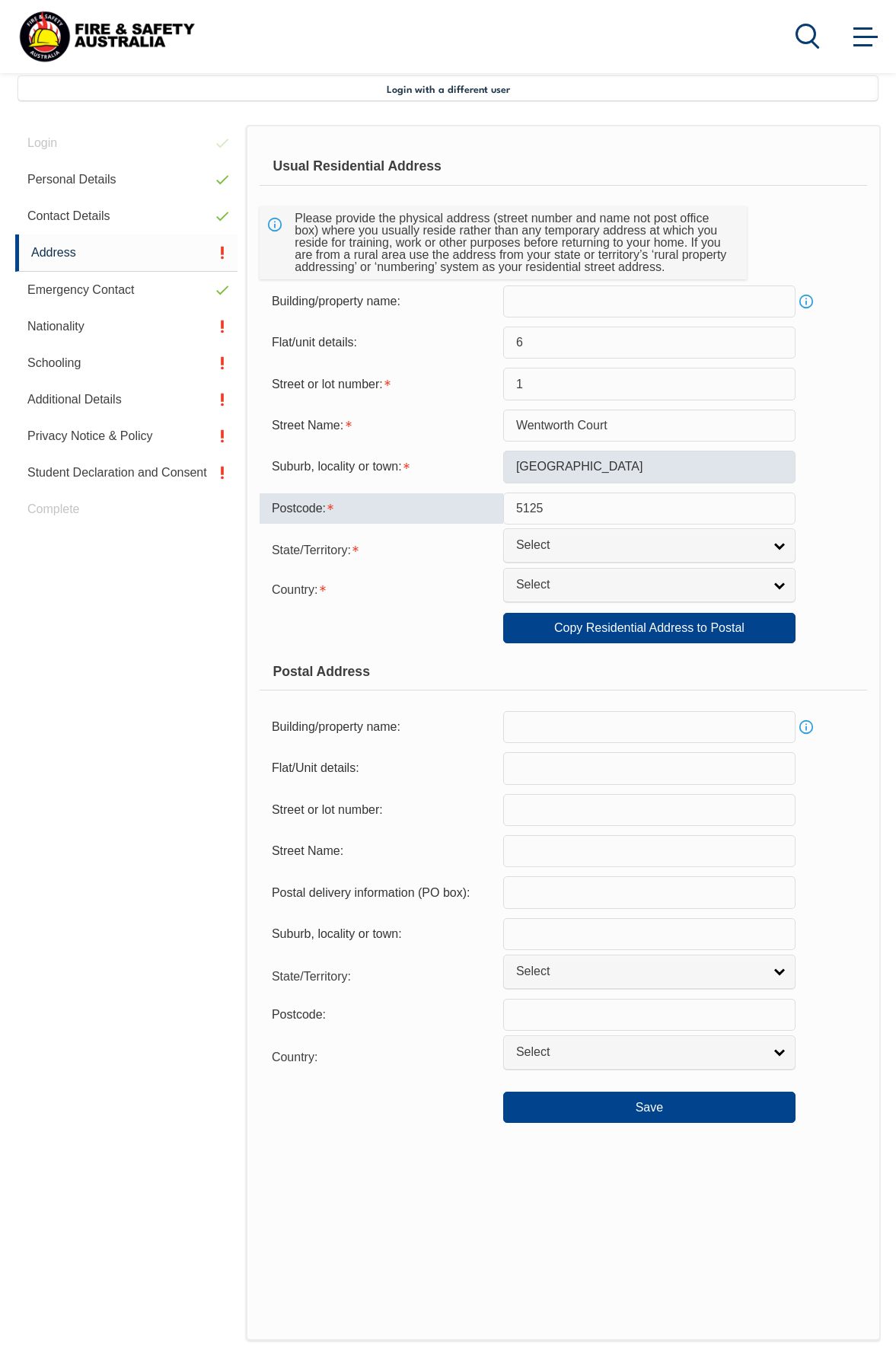
type input "5125"
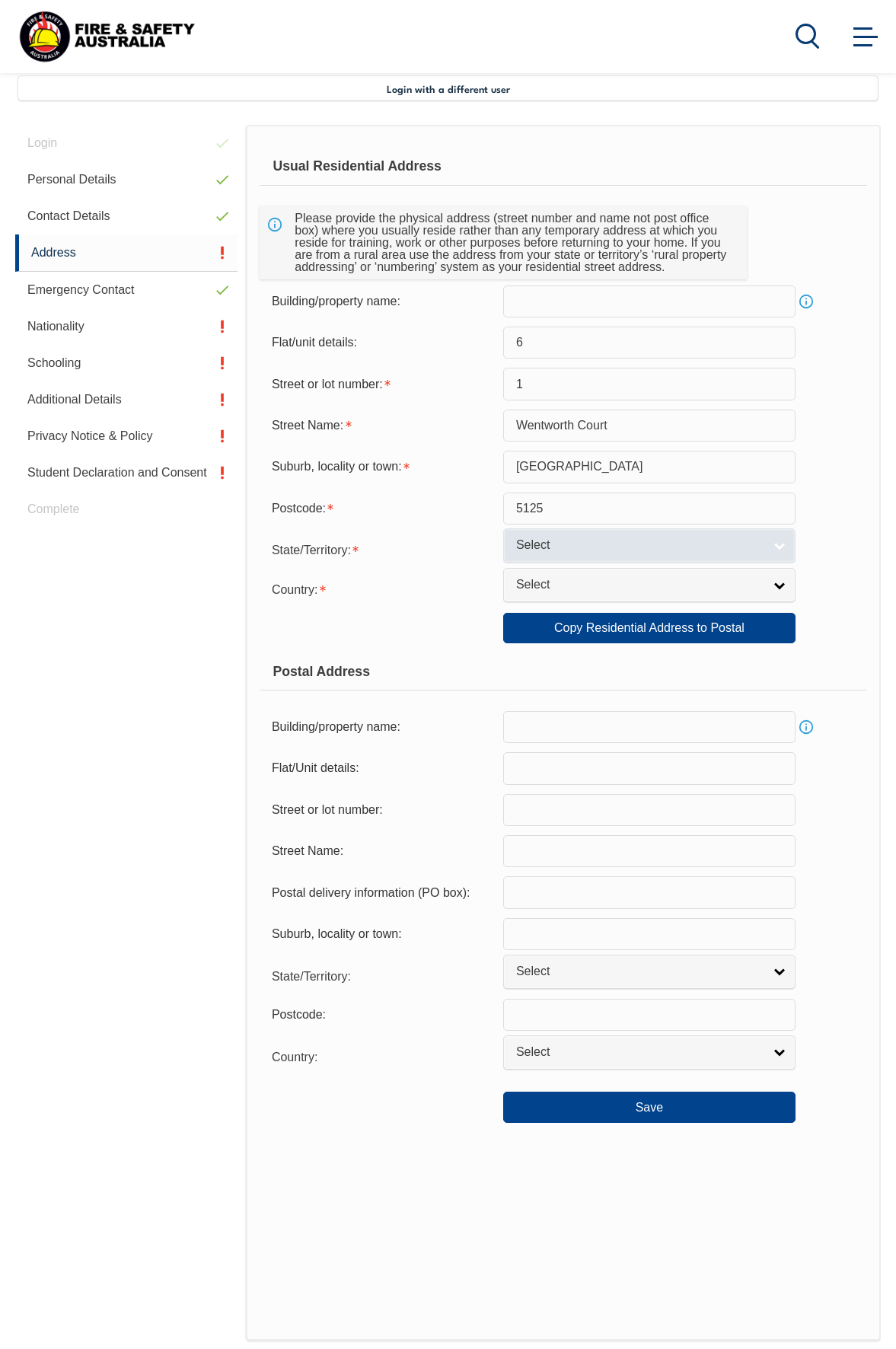
click at [561, 549] on span "Select" at bounding box center [639, 546] width 246 height 16
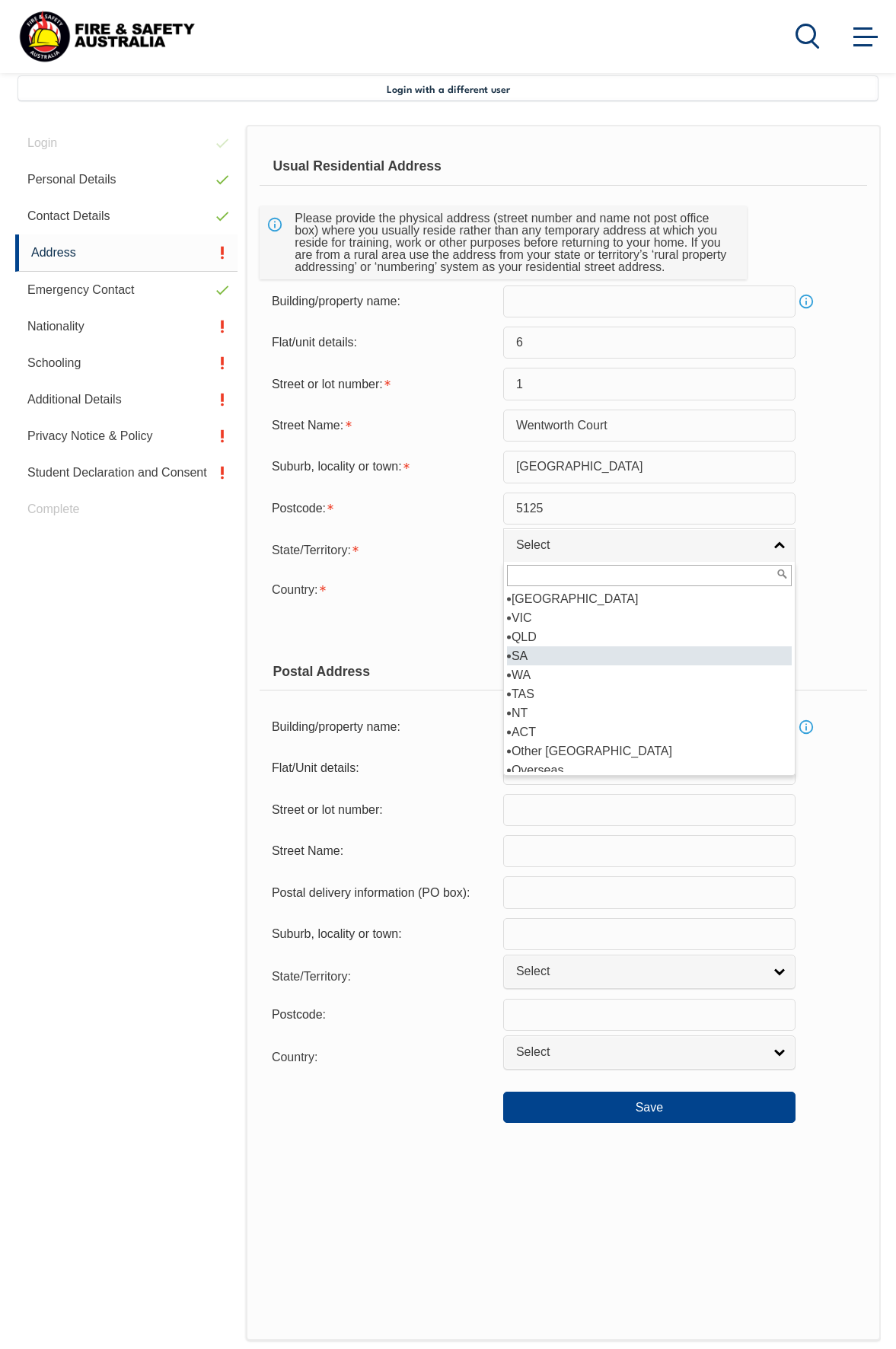
click at [556, 655] on li "SA" at bounding box center [650, 655] width 285 height 19
select select "SA"
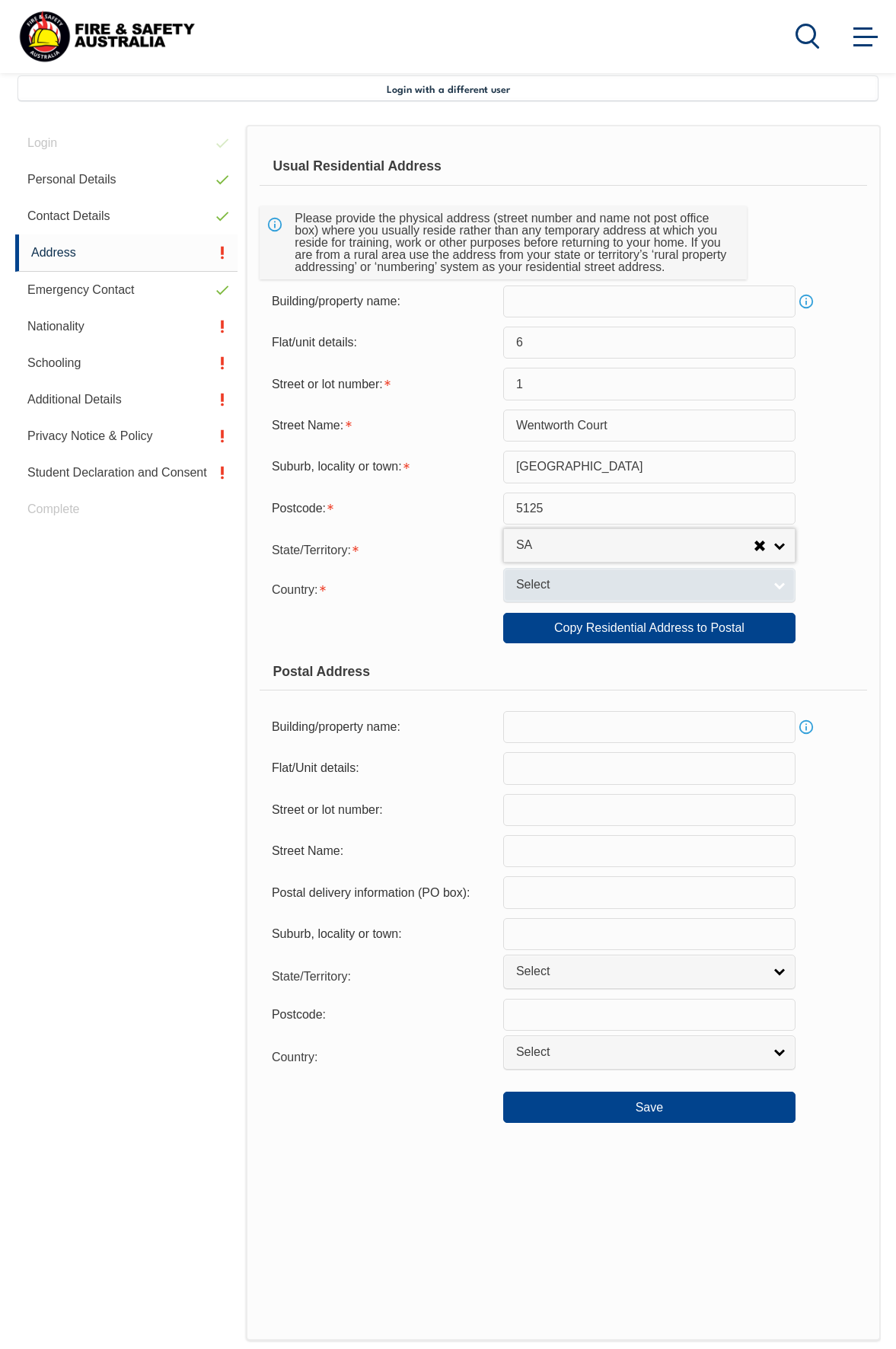
click at [576, 589] on span "Select" at bounding box center [639, 585] width 246 height 16
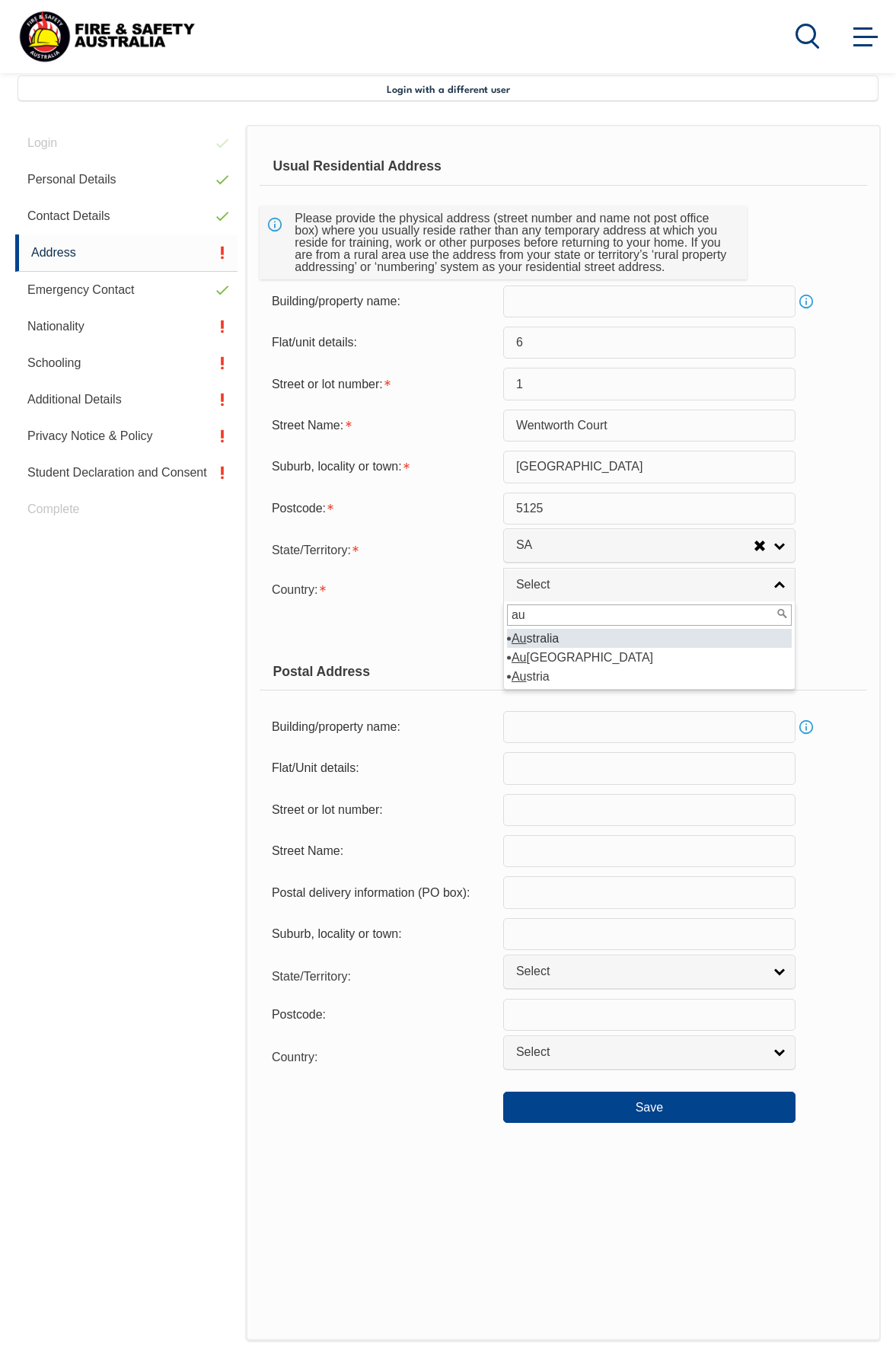
type input "au"
click at [575, 640] on li "Au stralia" at bounding box center [650, 638] width 285 height 19
select select "1101"
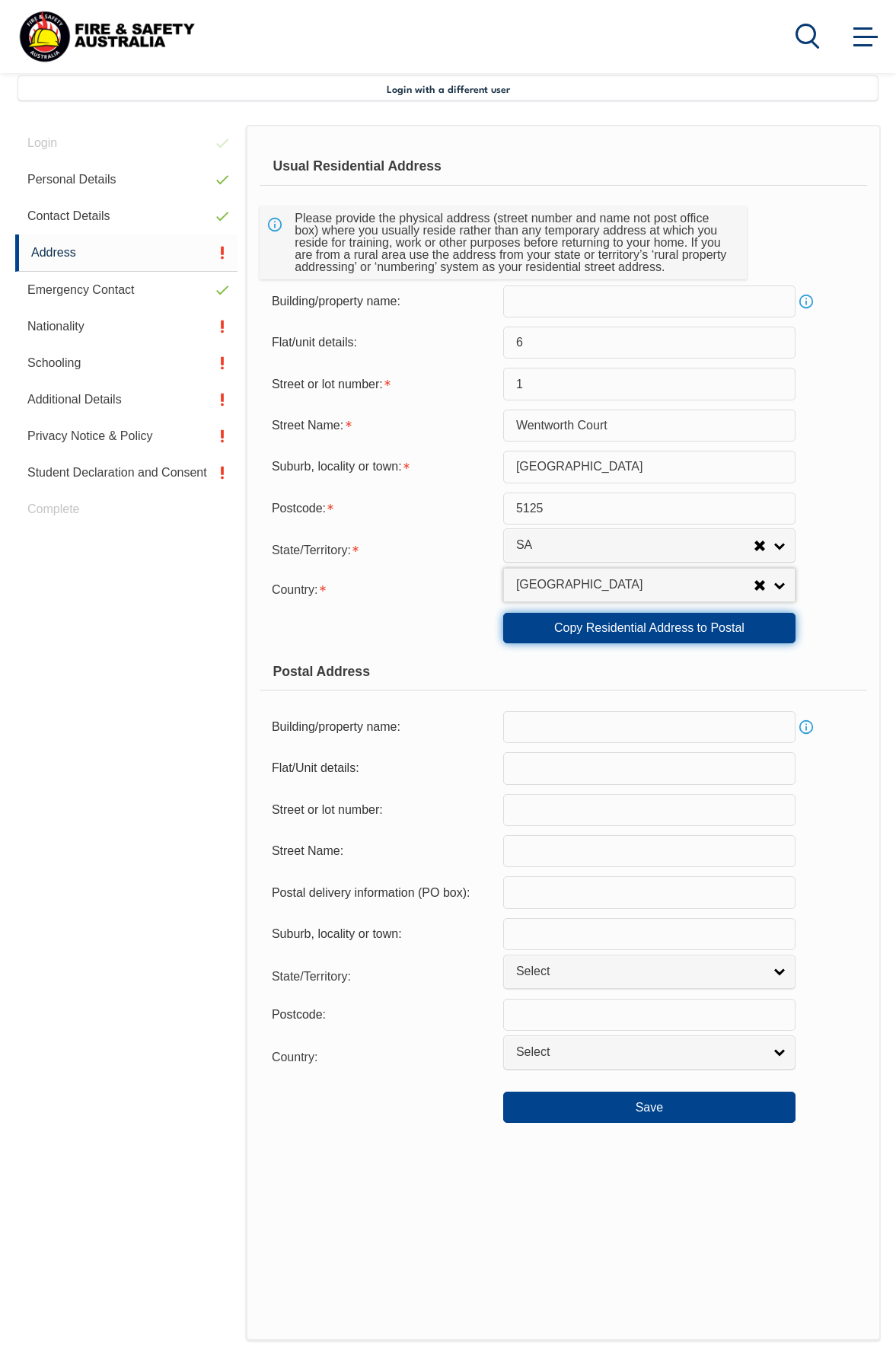
click at [600, 629] on link "Copy Residential Address to Postal" at bounding box center [650, 627] width 292 height 30
type input "6"
type input "1"
type input "Wentworth Court"
type input "[GEOGRAPHIC_DATA]"
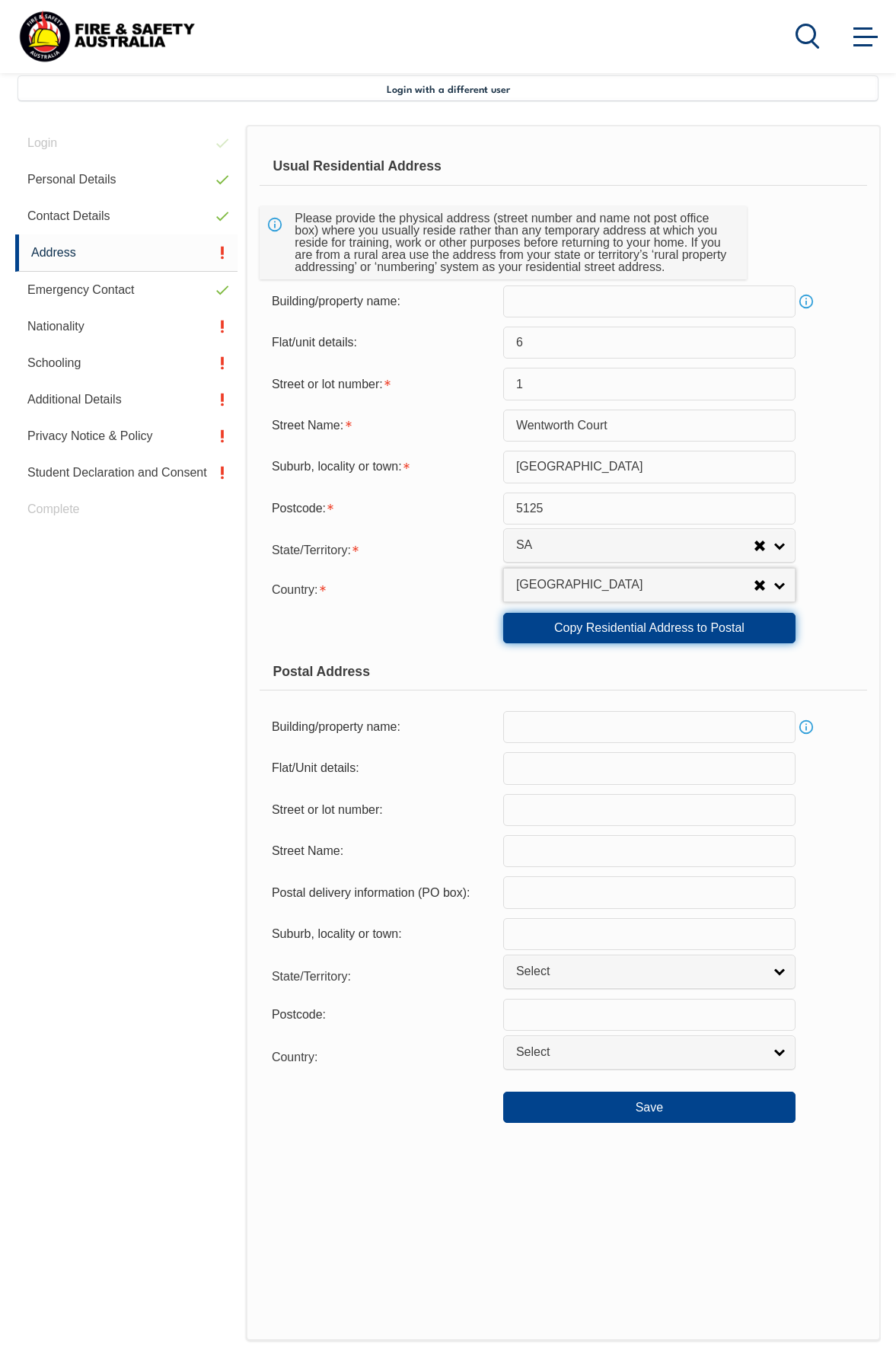
select select "SA"
type input "5125"
select select "1101"
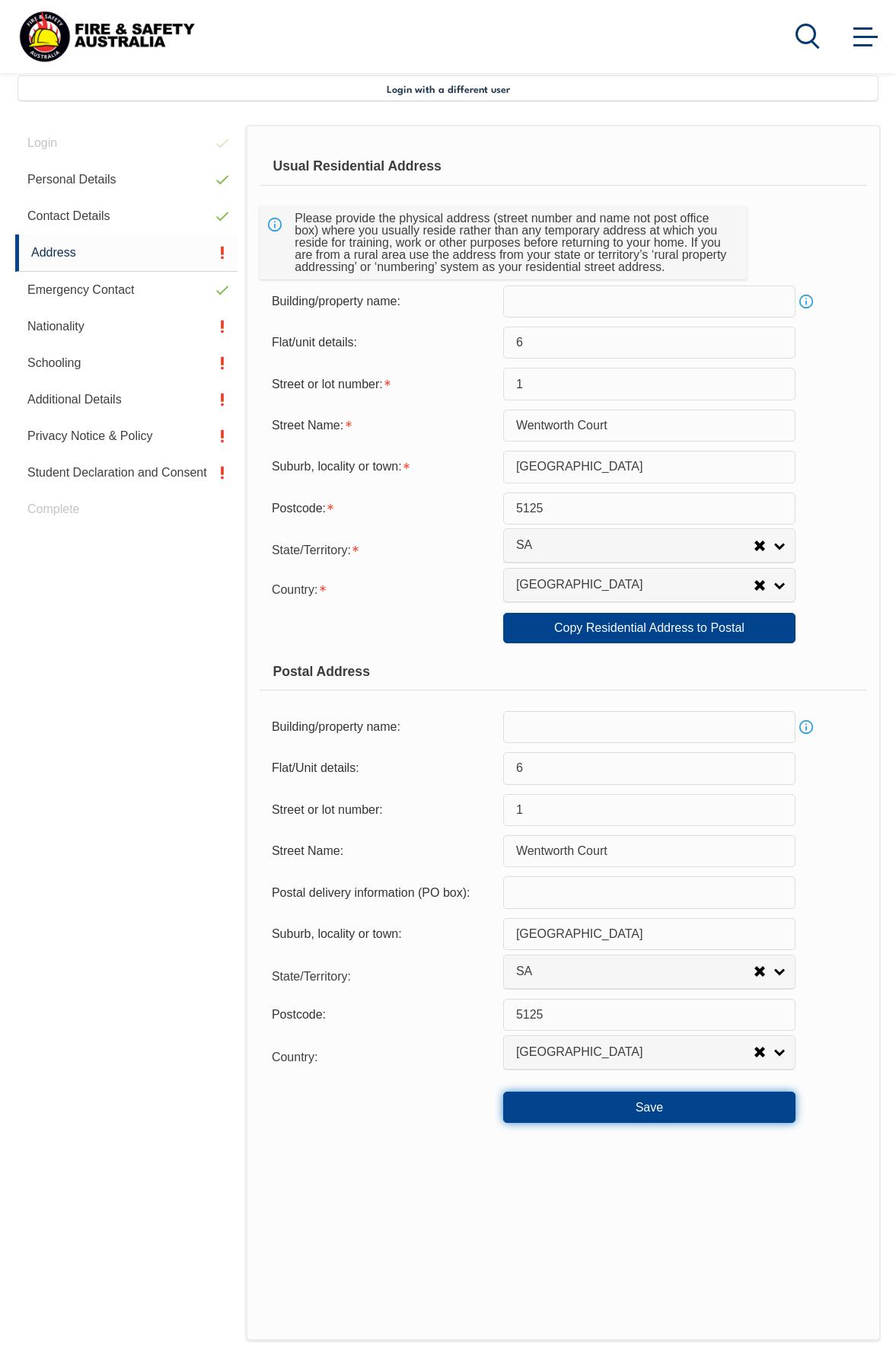
click at [654, 1108] on button "Save" at bounding box center [650, 1106] width 292 height 30
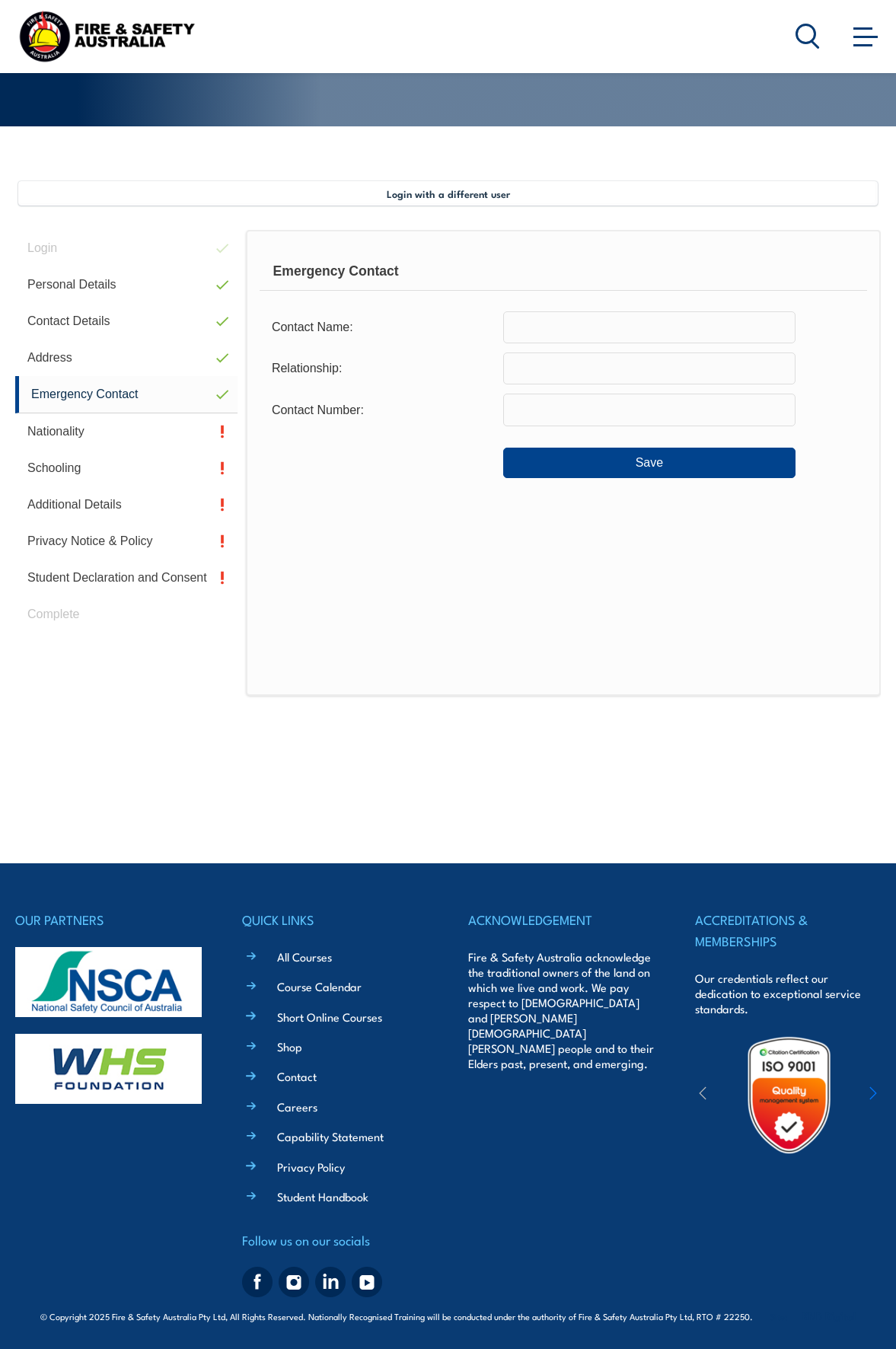
scroll to position [264, 0]
click at [583, 335] on input "text" at bounding box center [650, 327] width 292 height 32
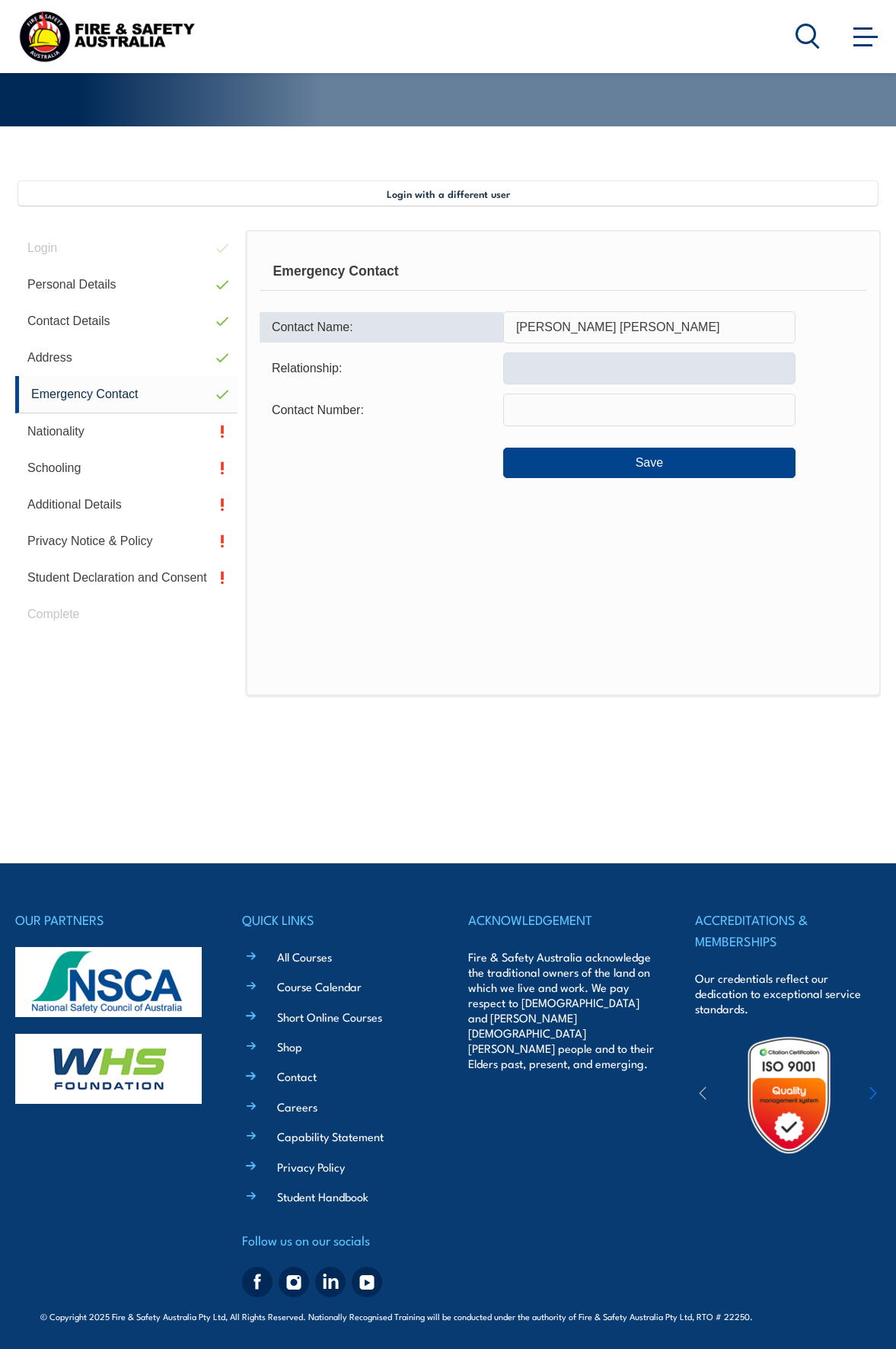
type input "[PERSON_NAME] [PERSON_NAME]"
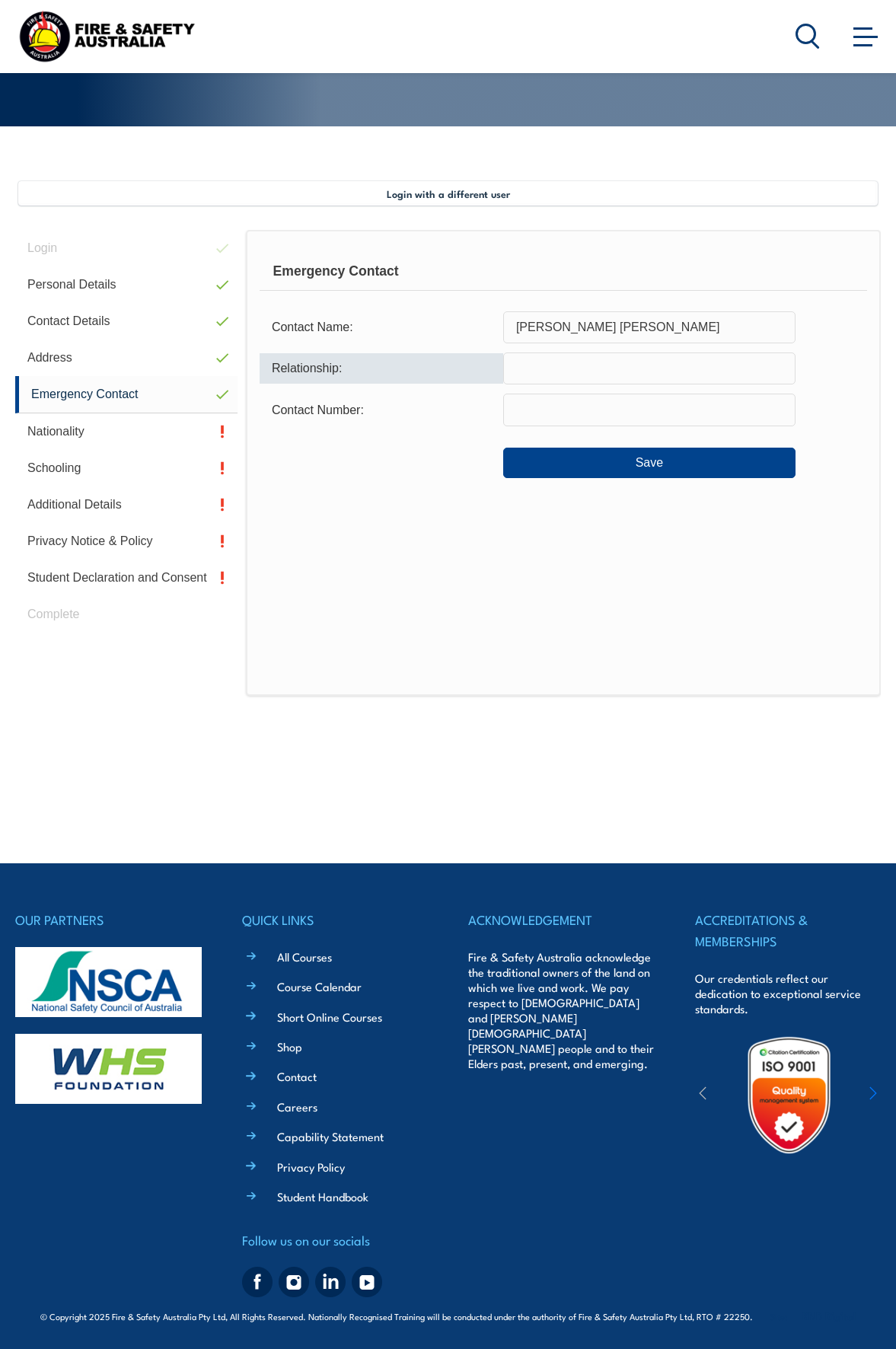
click at [569, 362] on input "text" at bounding box center [650, 368] width 292 height 32
type input "Wife"
click at [567, 416] on input "text" at bounding box center [650, 409] width 292 height 32
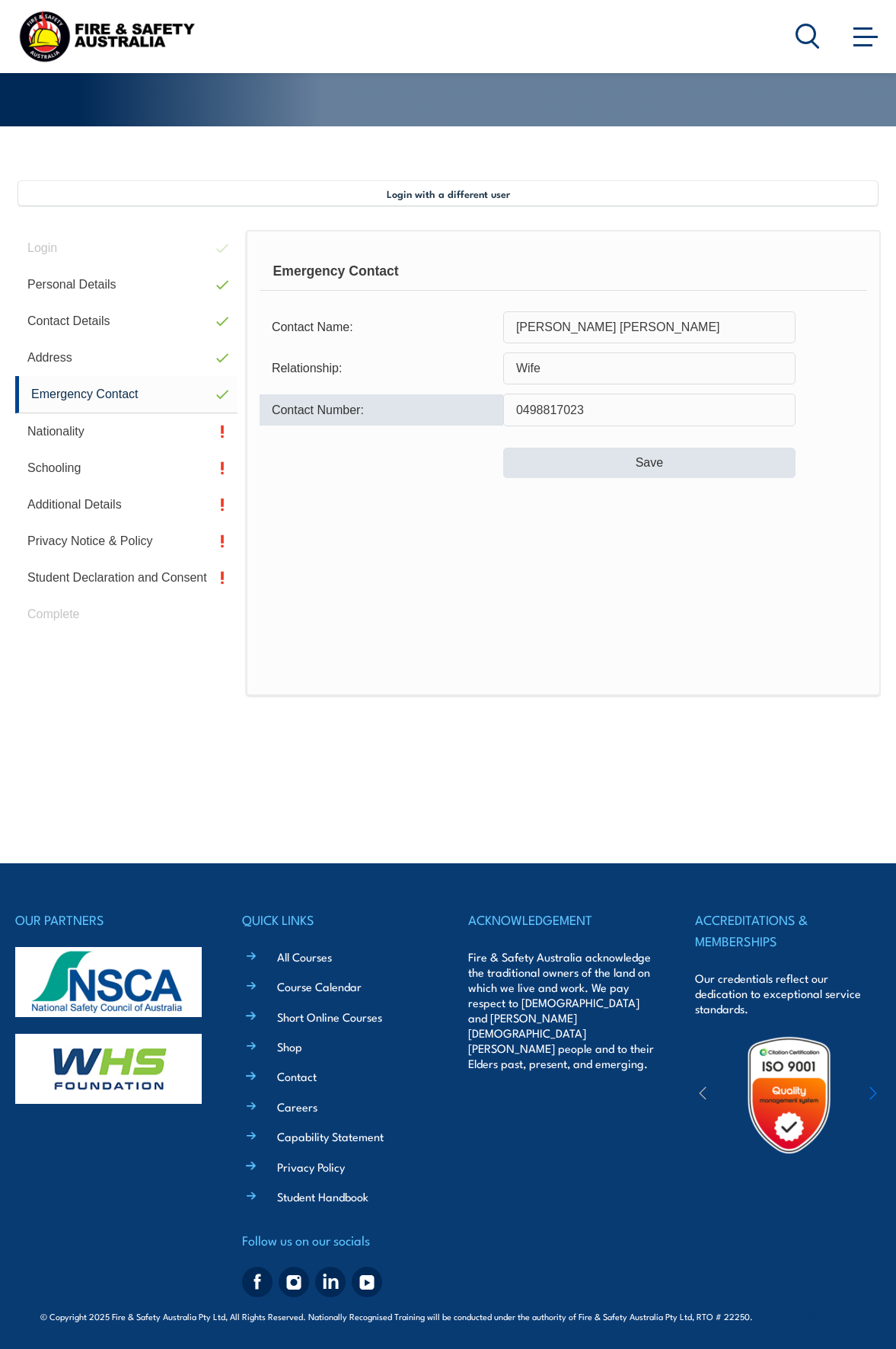
type input "0498817023"
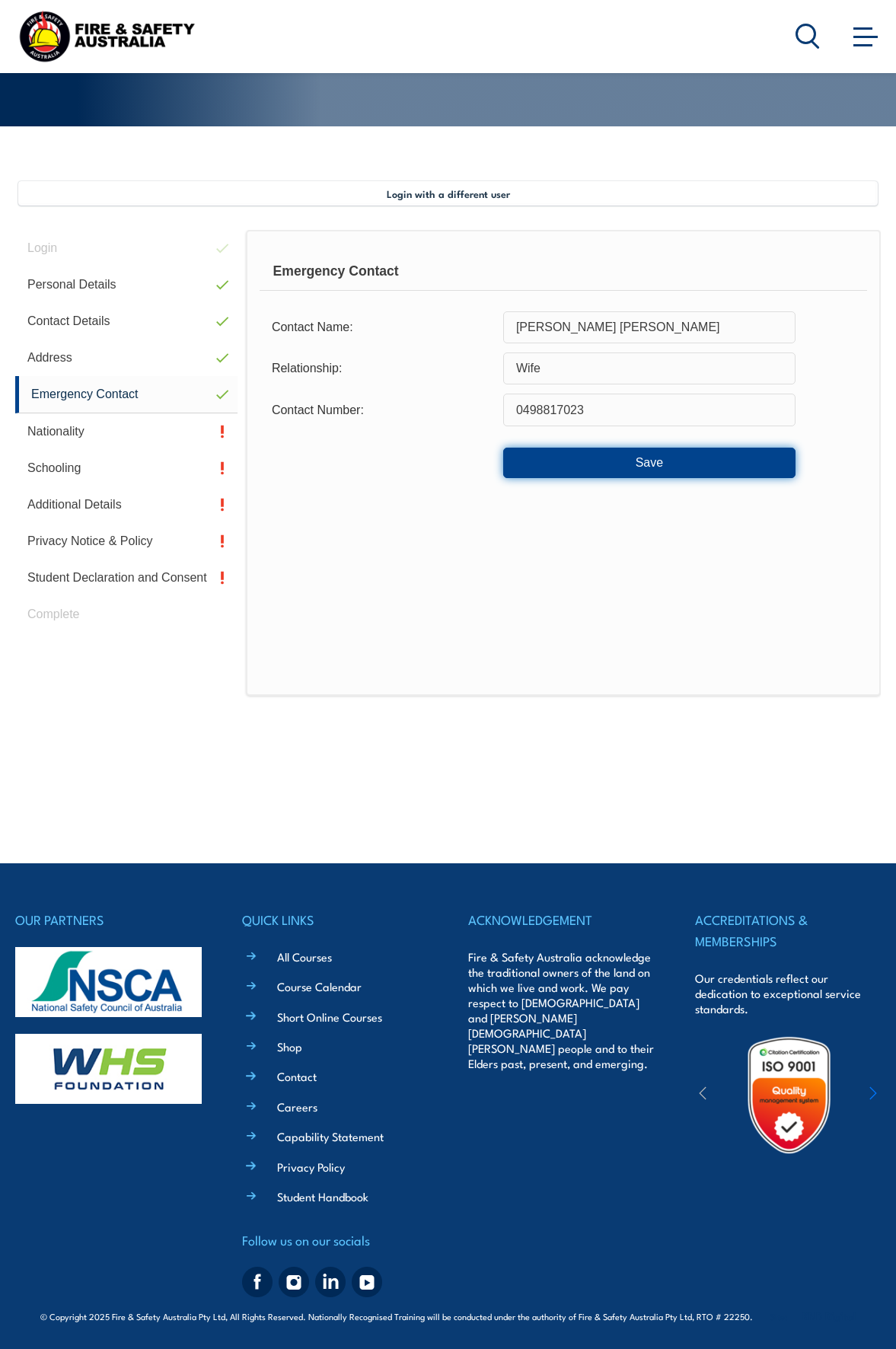
click at [596, 461] on button "Save" at bounding box center [650, 462] width 292 height 30
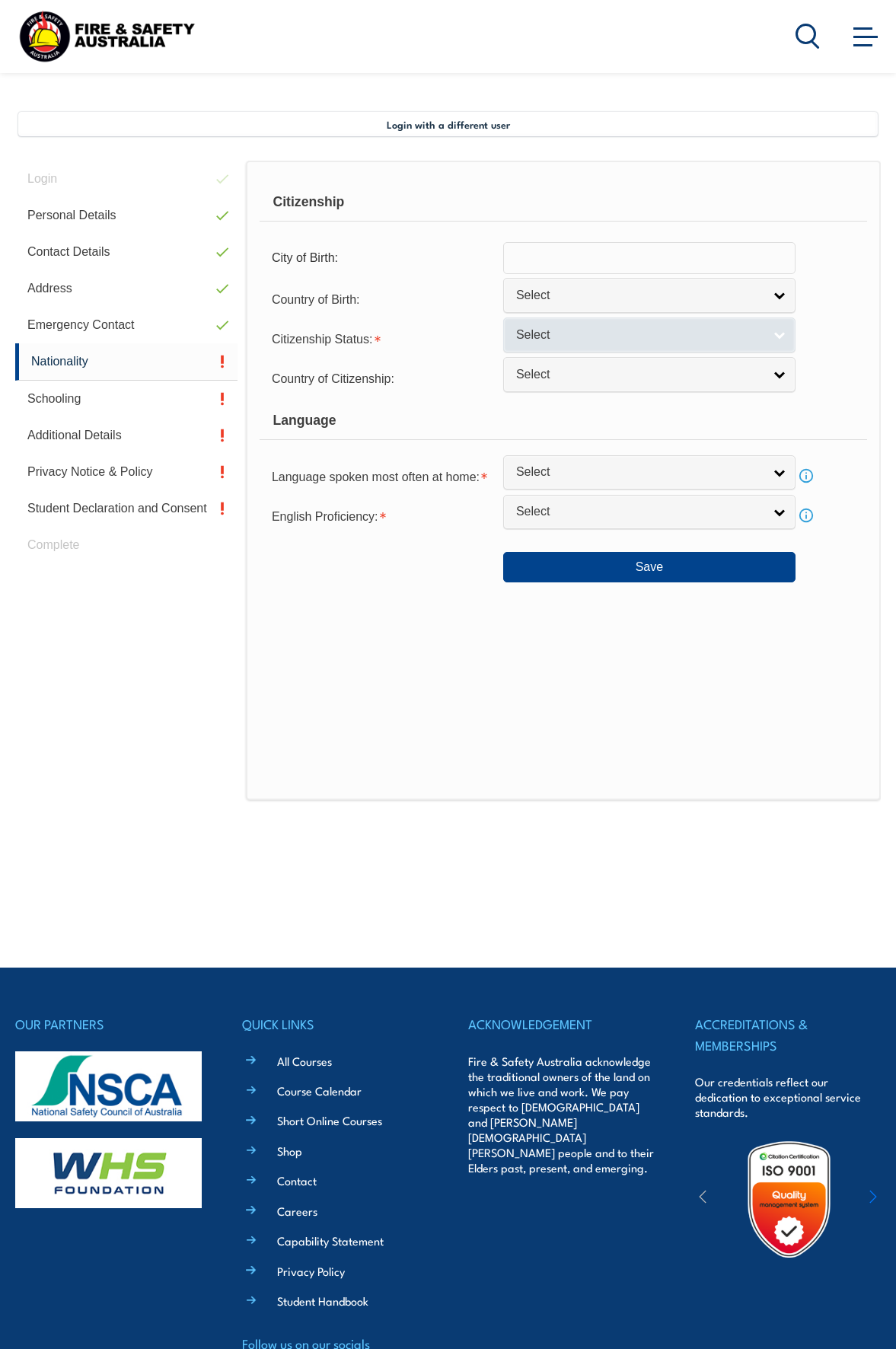
scroll to position [369, 0]
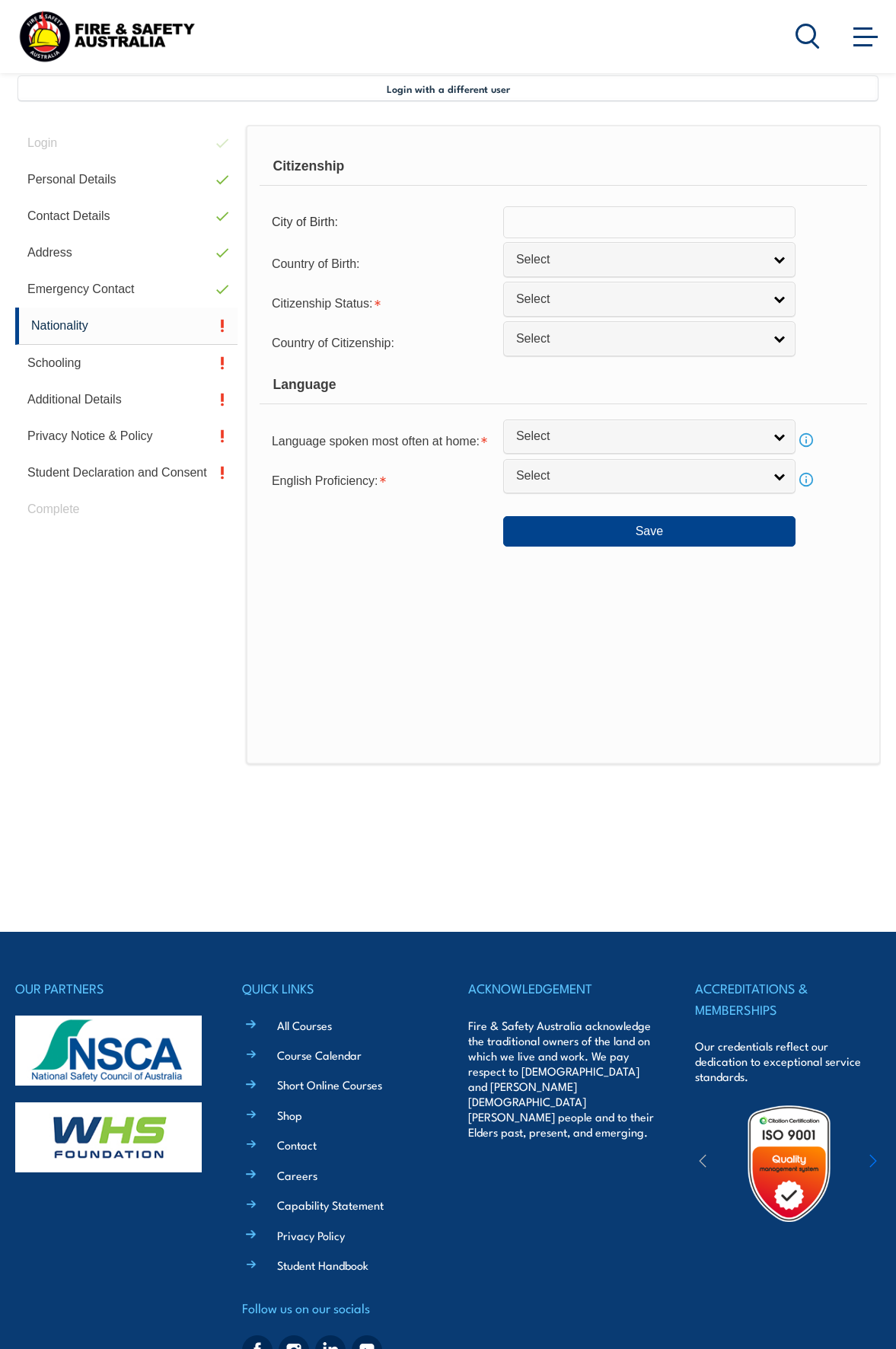
click at [534, 232] on input "text" at bounding box center [650, 222] width 292 height 32
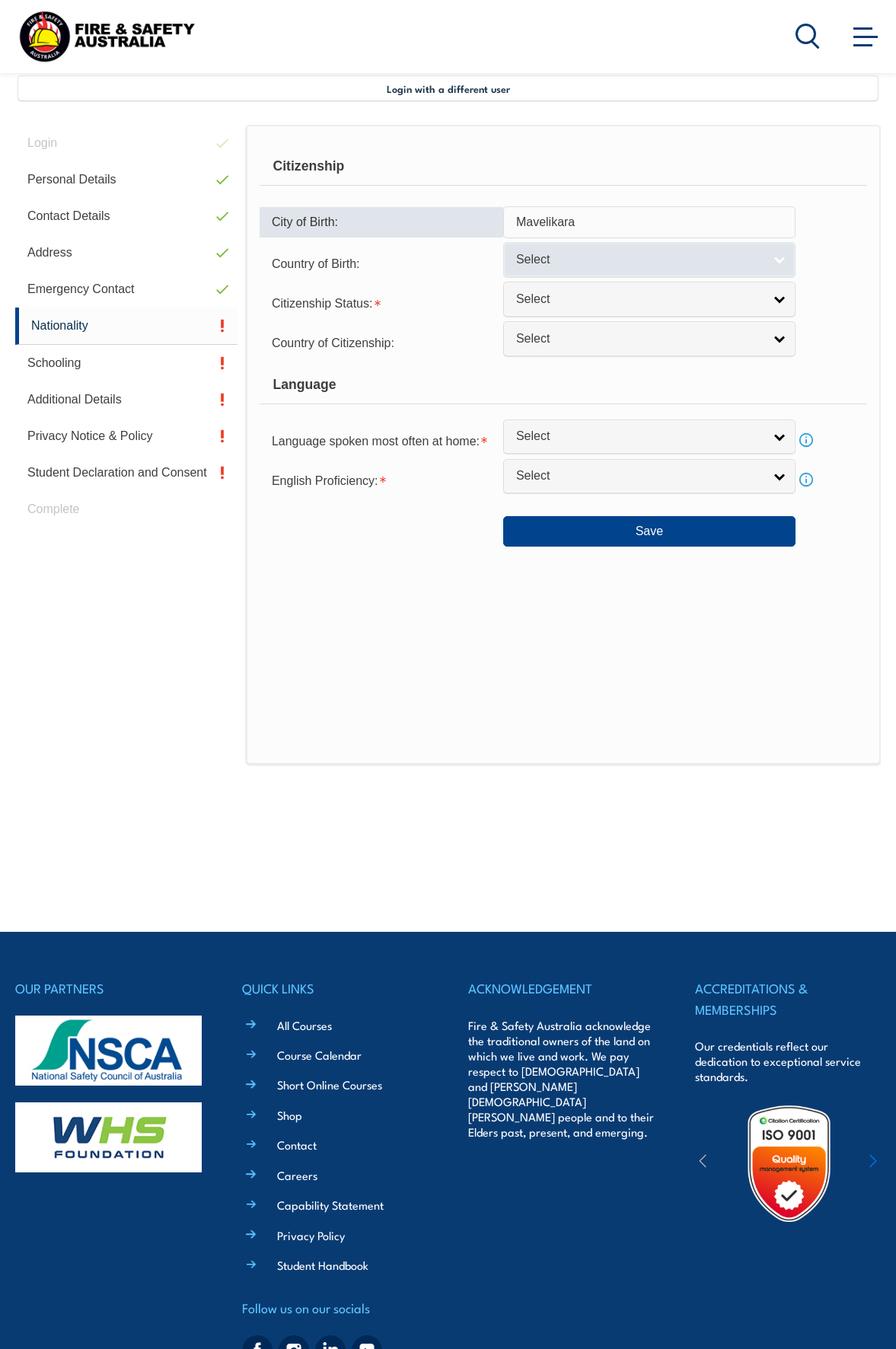
type input "Mavelikara"
click at [582, 259] on span "Select" at bounding box center [639, 260] width 246 height 16
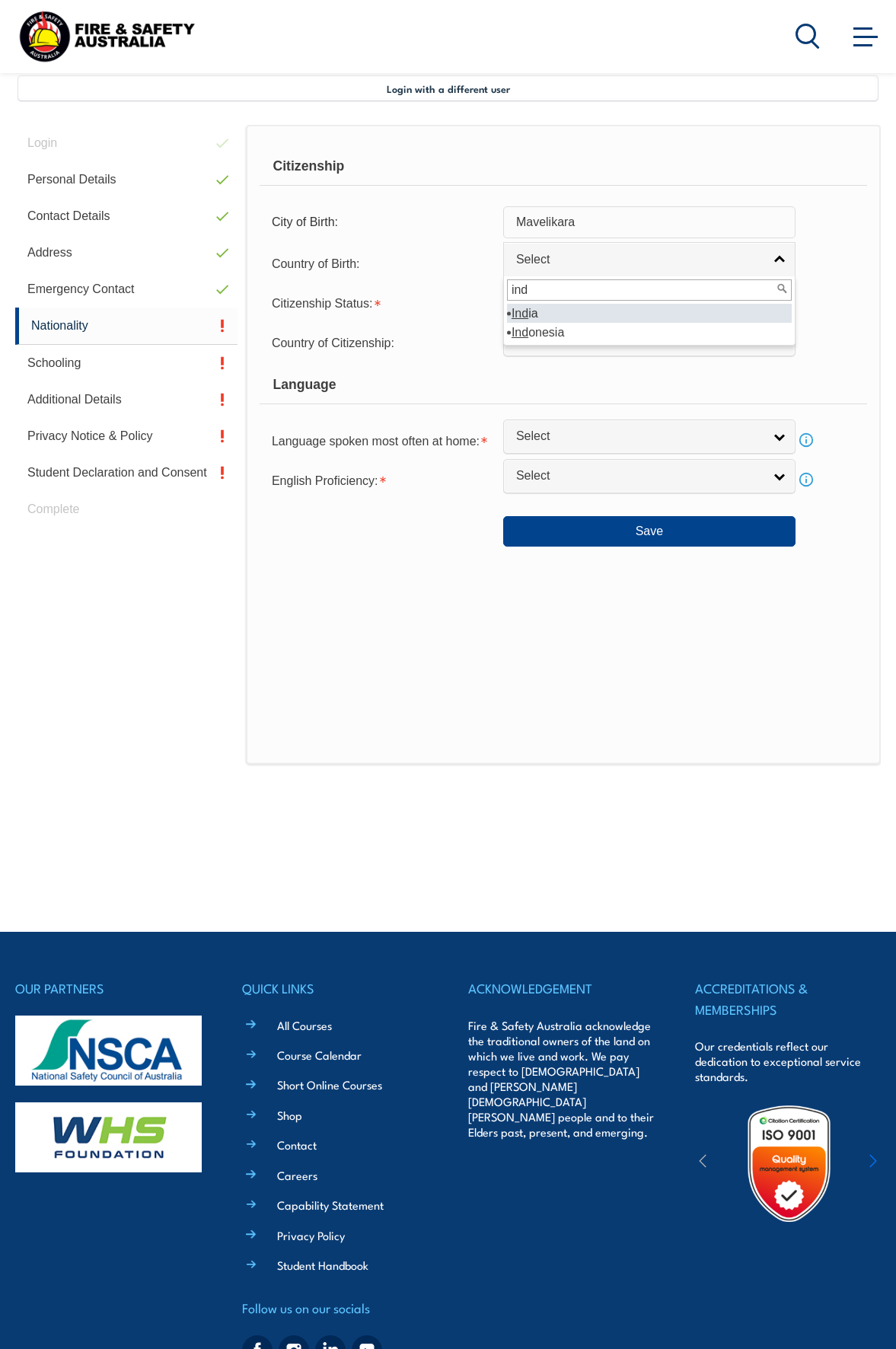
type input "ind"
click at [540, 308] on li "Ind ia" at bounding box center [650, 312] width 285 height 19
select select "7103"
click at [541, 301] on span "Select" at bounding box center [639, 299] width 246 height 16
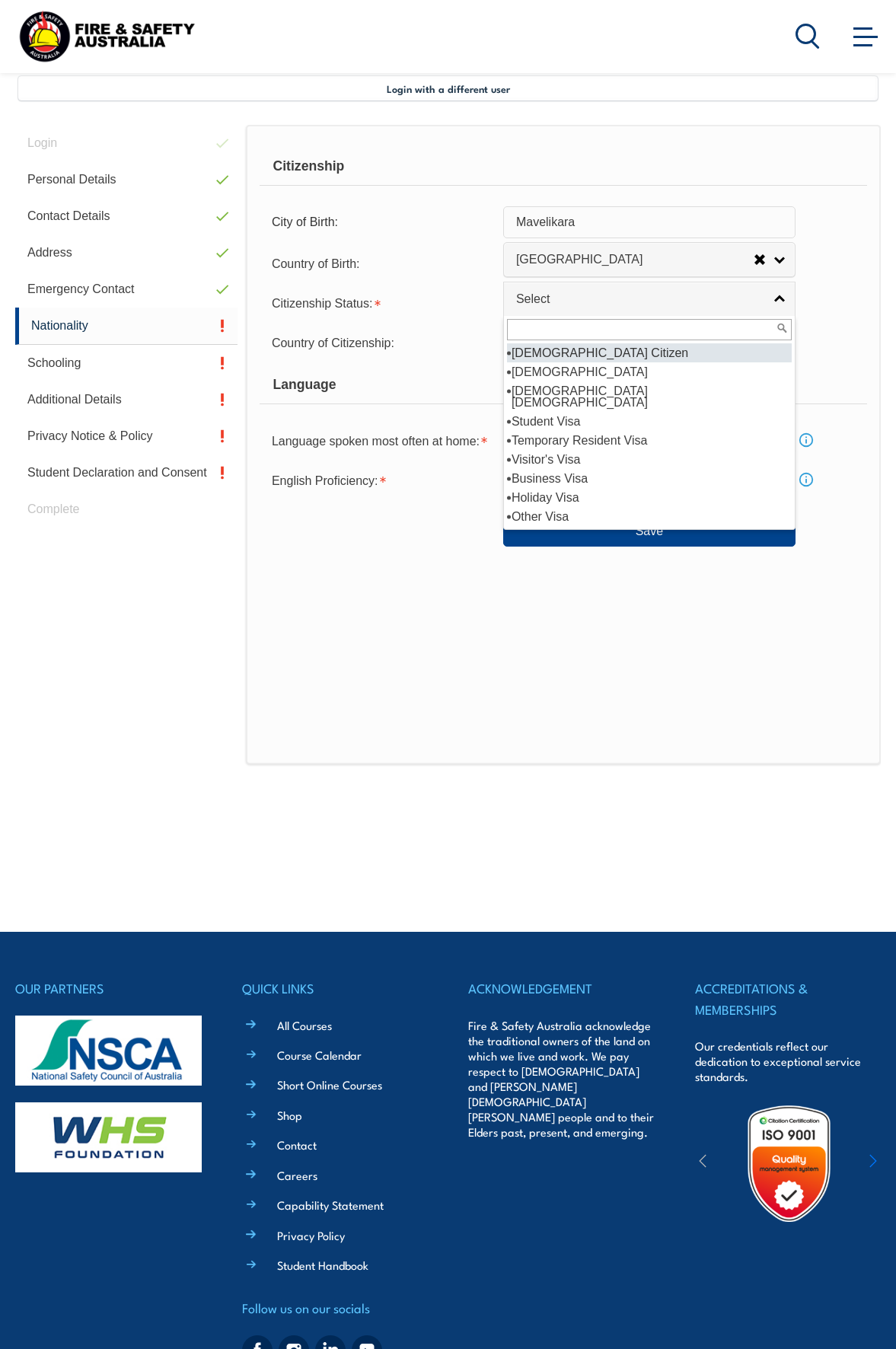
click at [546, 353] on li "[DEMOGRAPHIC_DATA] Citizen" at bounding box center [650, 352] width 285 height 19
select select "1"
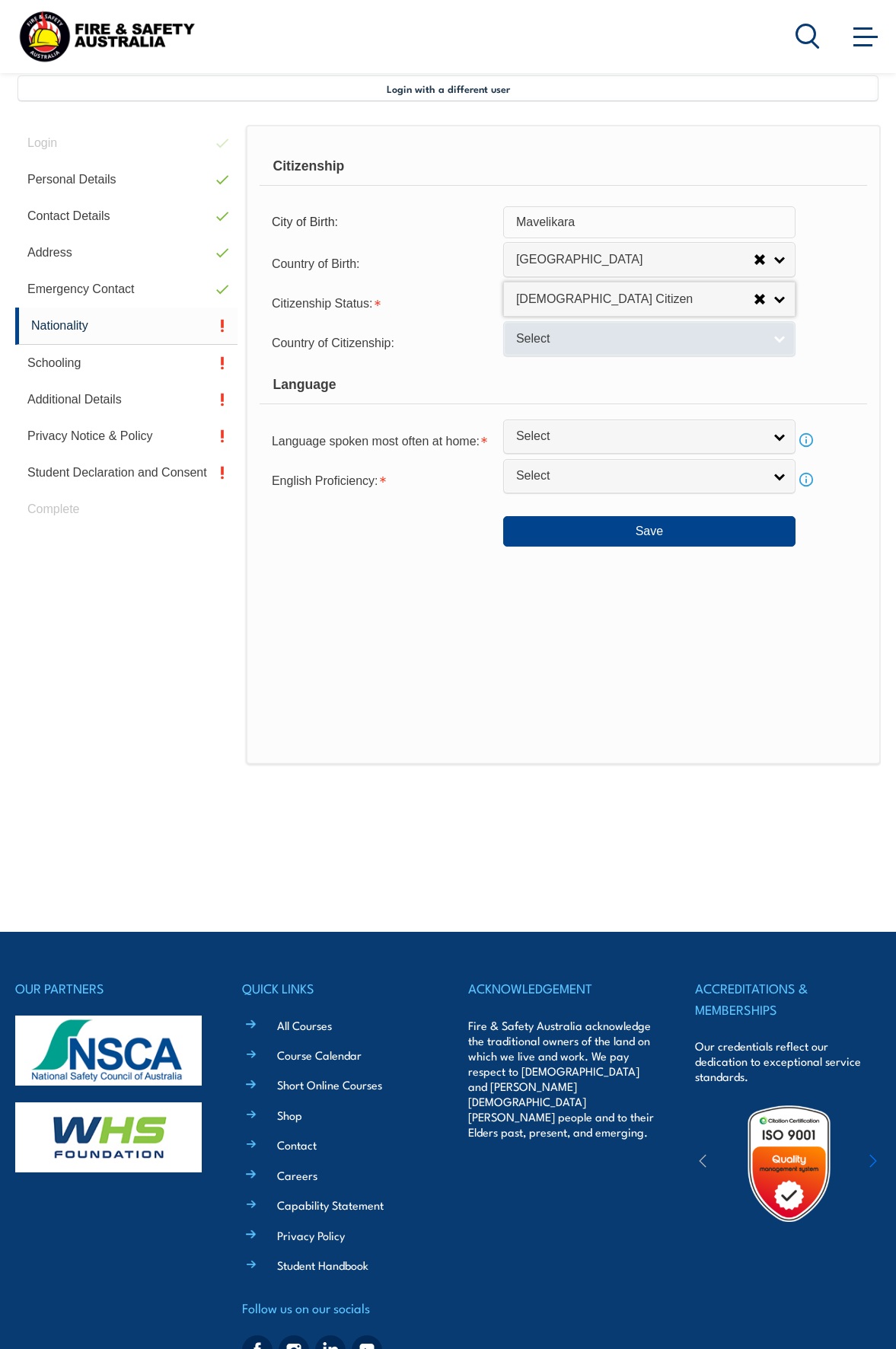
click at [552, 345] on span "Select" at bounding box center [639, 339] width 246 height 16
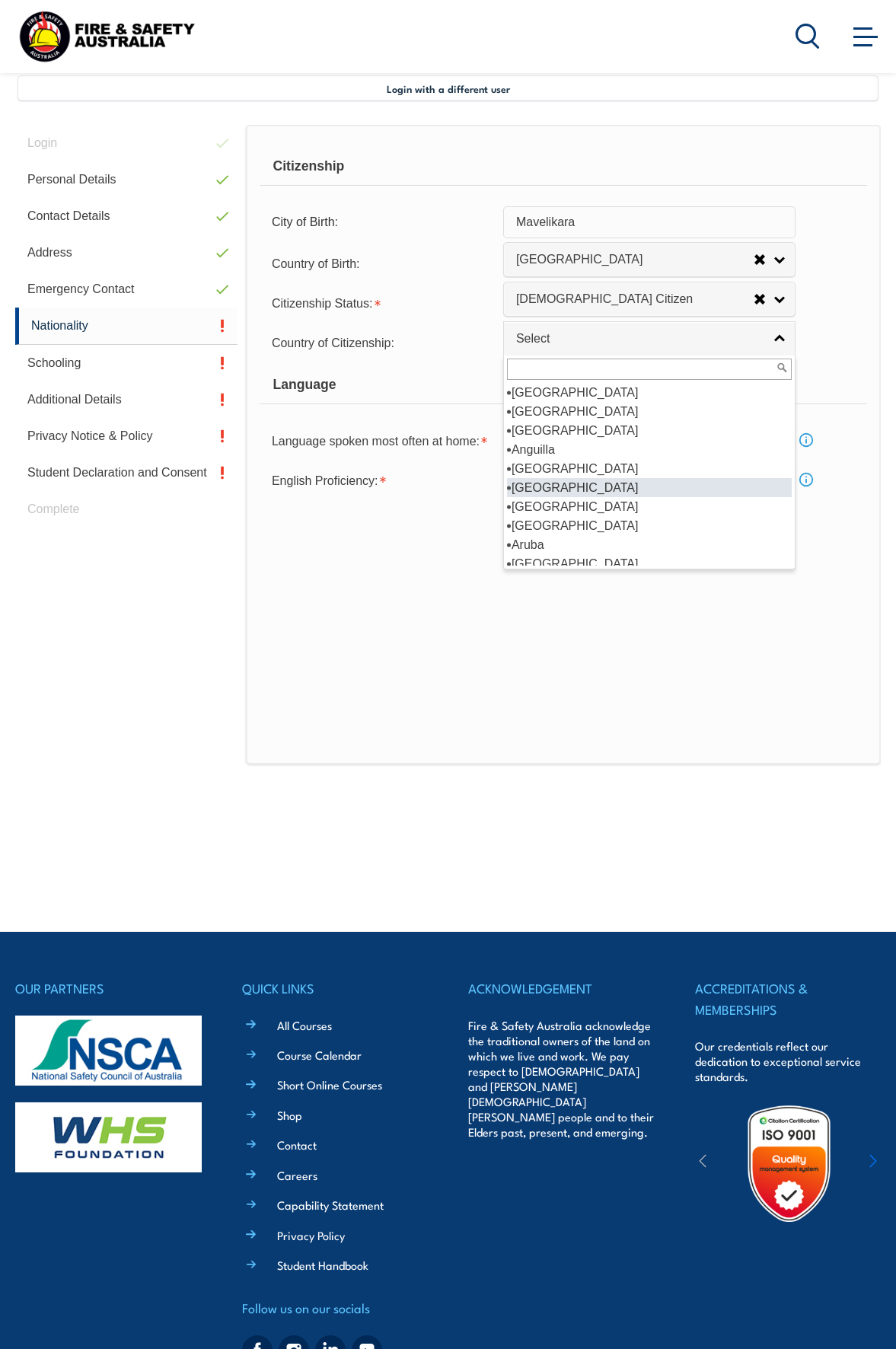
scroll to position [152, 0]
click at [554, 488] on li "[GEOGRAPHIC_DATA]" at bounding box center [650, 487] width 285 height 19
select select "1101"
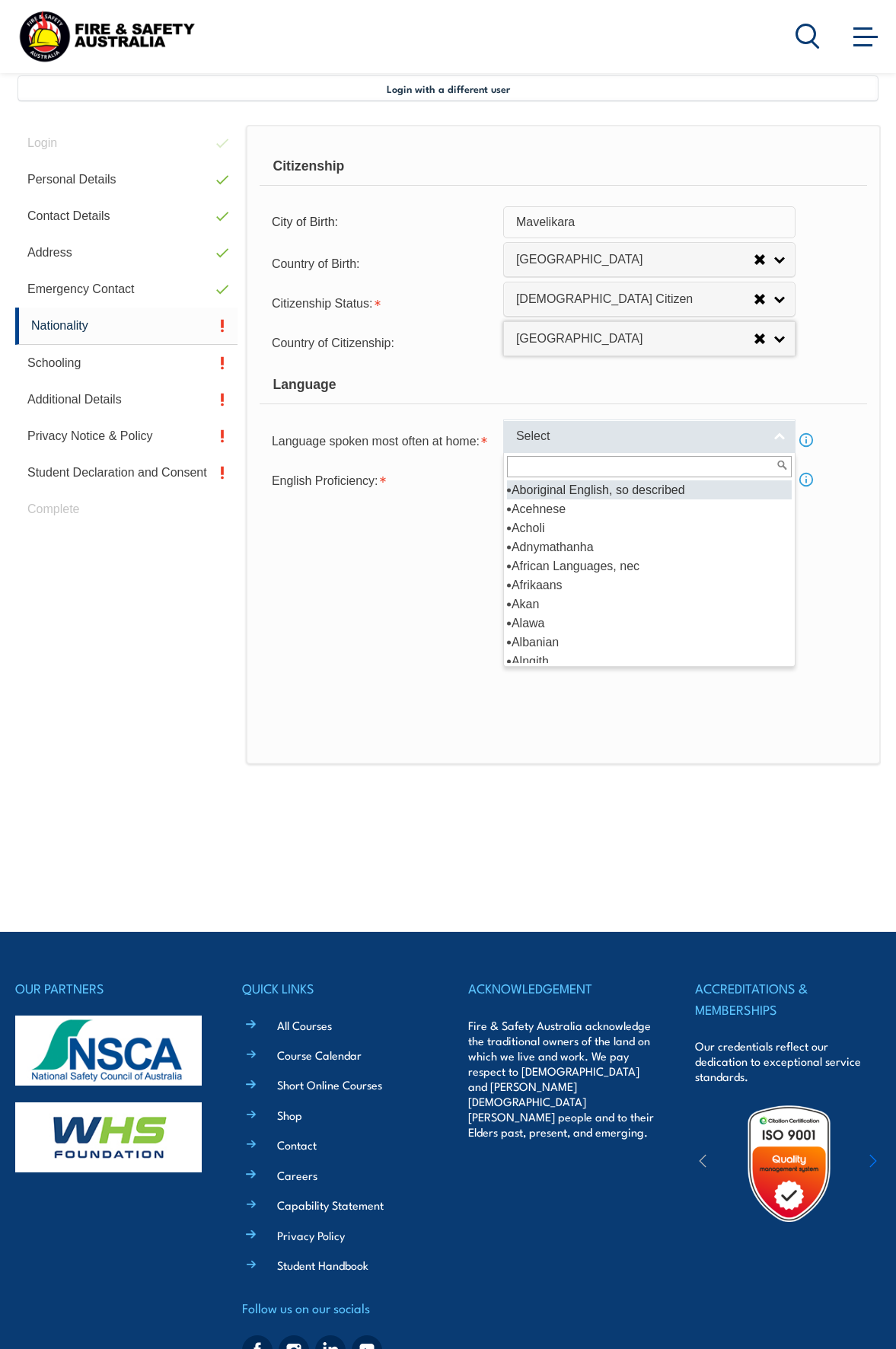
click at [551, 438] on span "Select" at bounding box center [639, 437] width 246 height 16
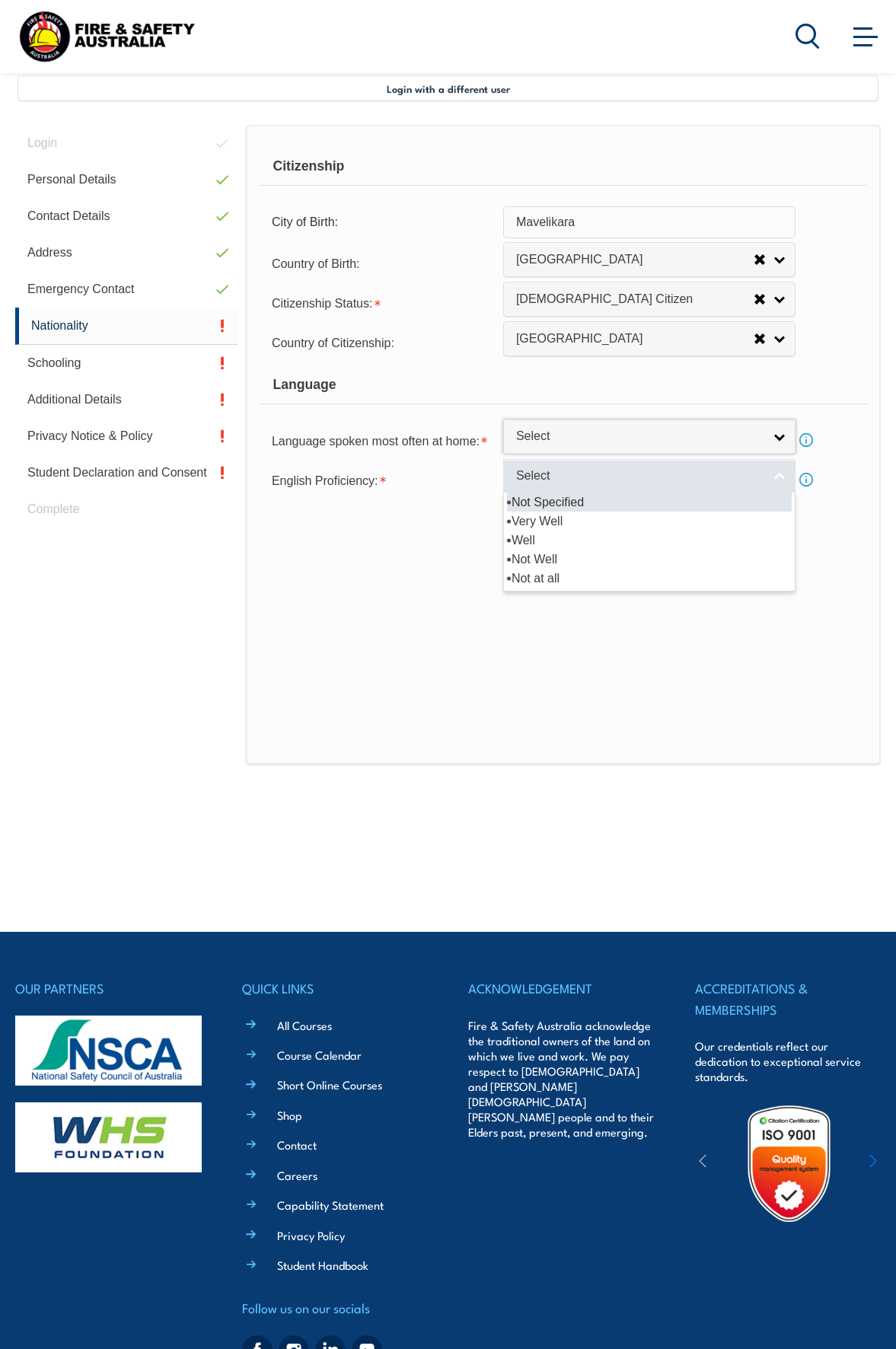
click at [541, 485] on link "Select" at bounding box center [650, 476] width 292 height 34
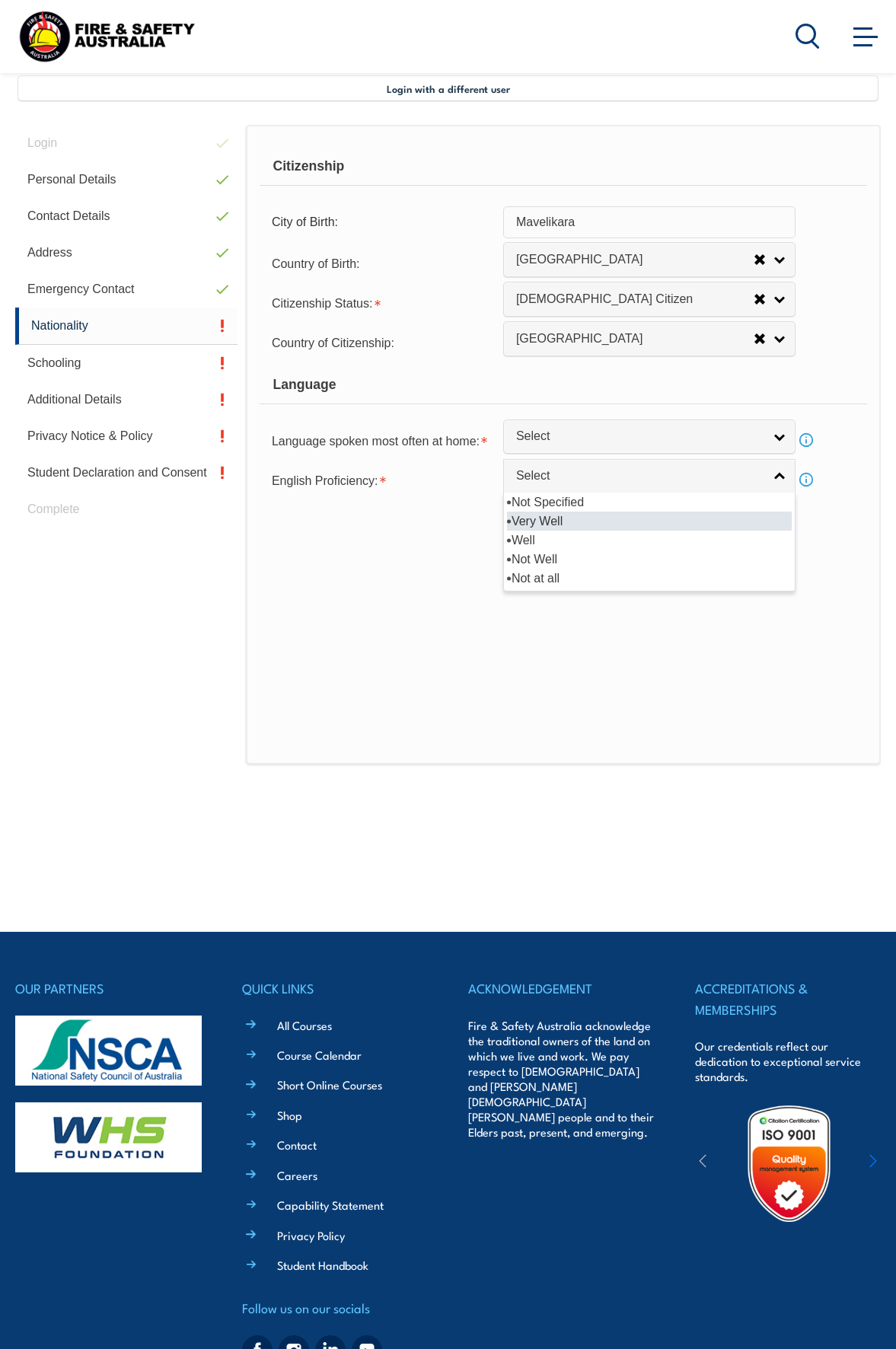
click at [553, 520] on li "Very Well" at bounding box center [650, 520] width 285 height 19
select select "1"
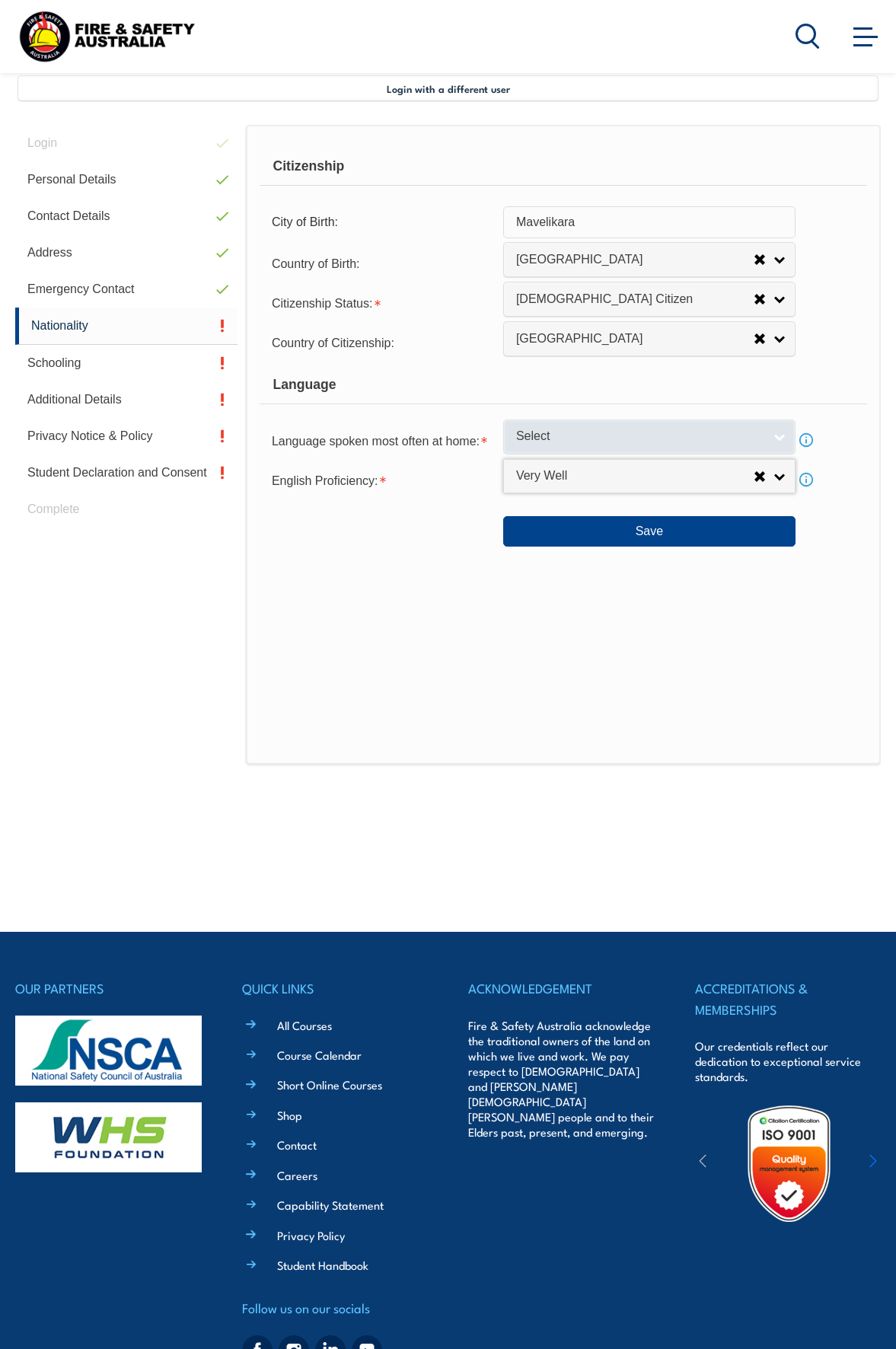
click at [557, 439] on span "Select" at bounding box center [639, 437] width 246 height 16
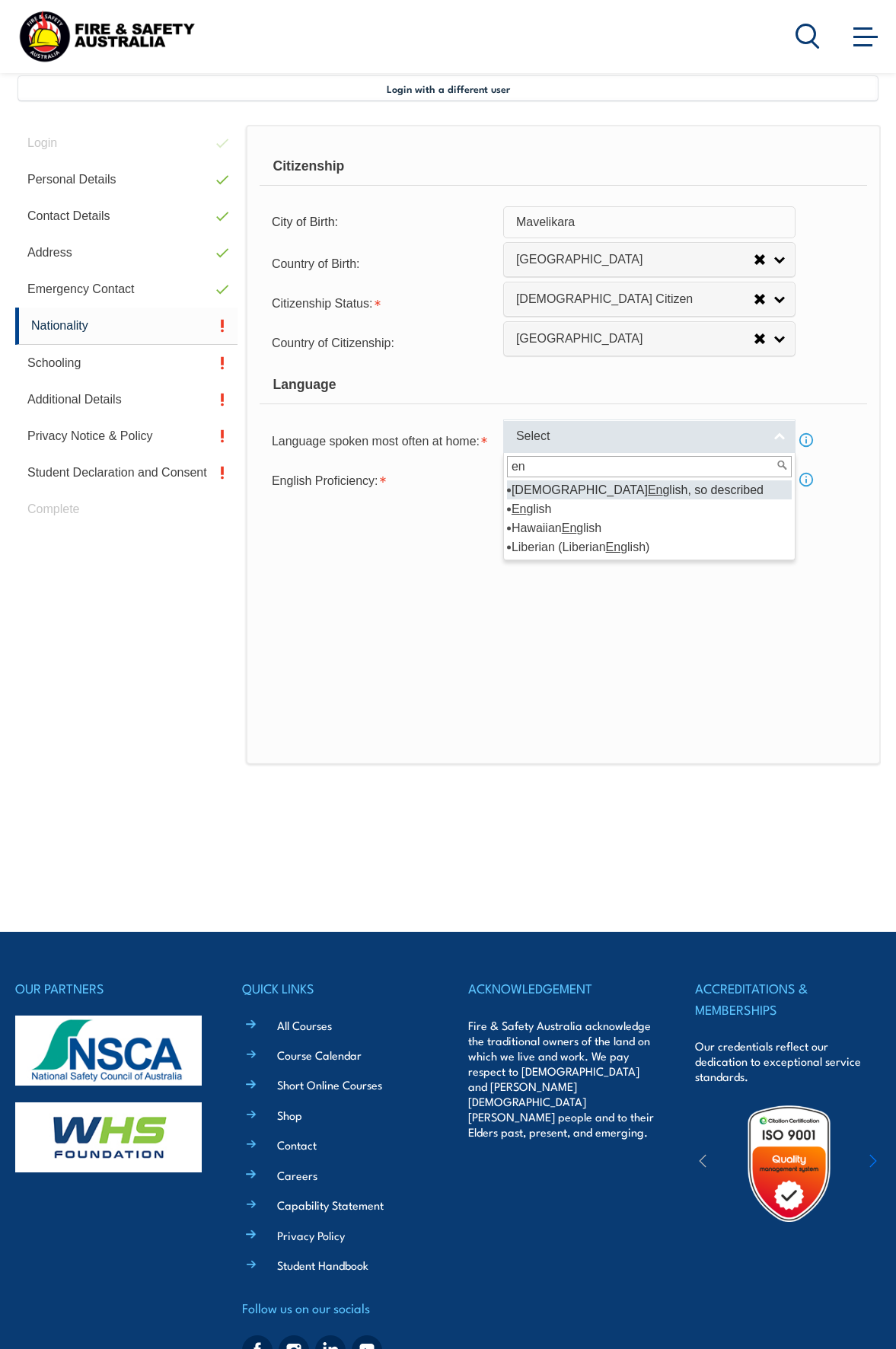
type input "e"
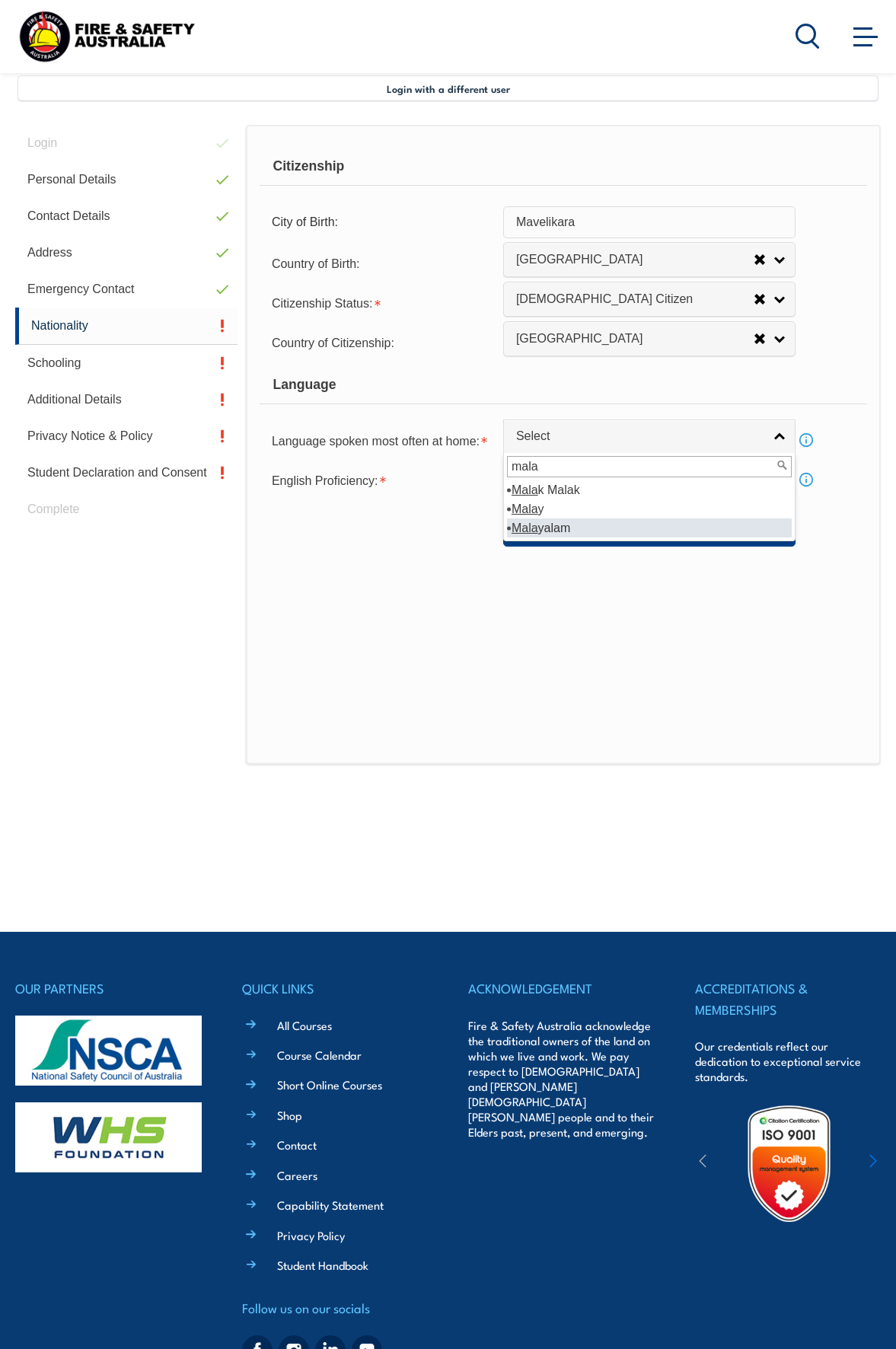
type input "mala"
click at [558, 526] on li "Mala yalam" at bounding box center [650, 527] width 285 height 19
select select "5102"
click at [809, 438] on link "Info" at bounding box center [807, 440] width 22 height 22
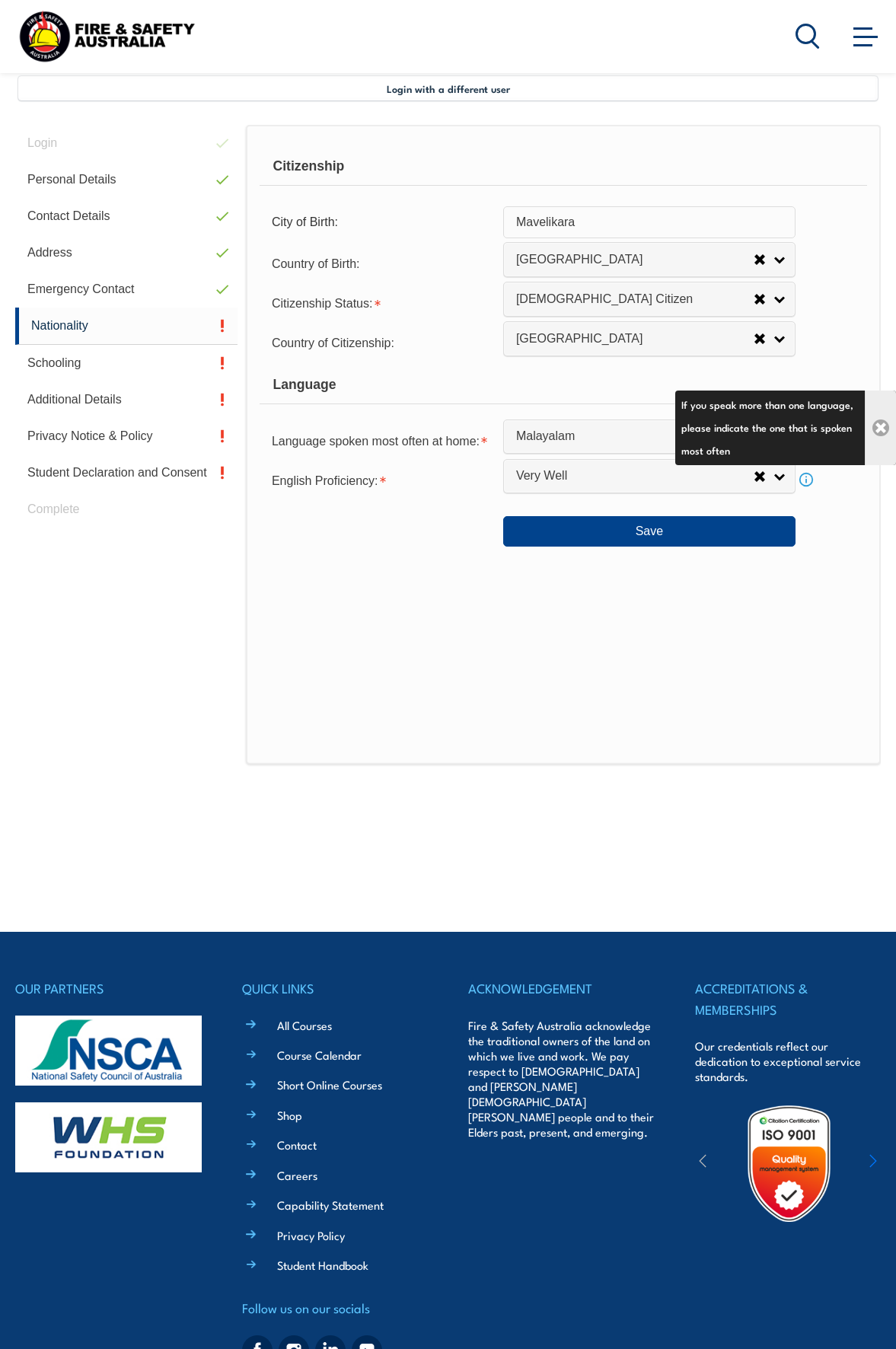
click at [887, 427] on link "Close" at bounding box center [880, 428] width 31 height 75
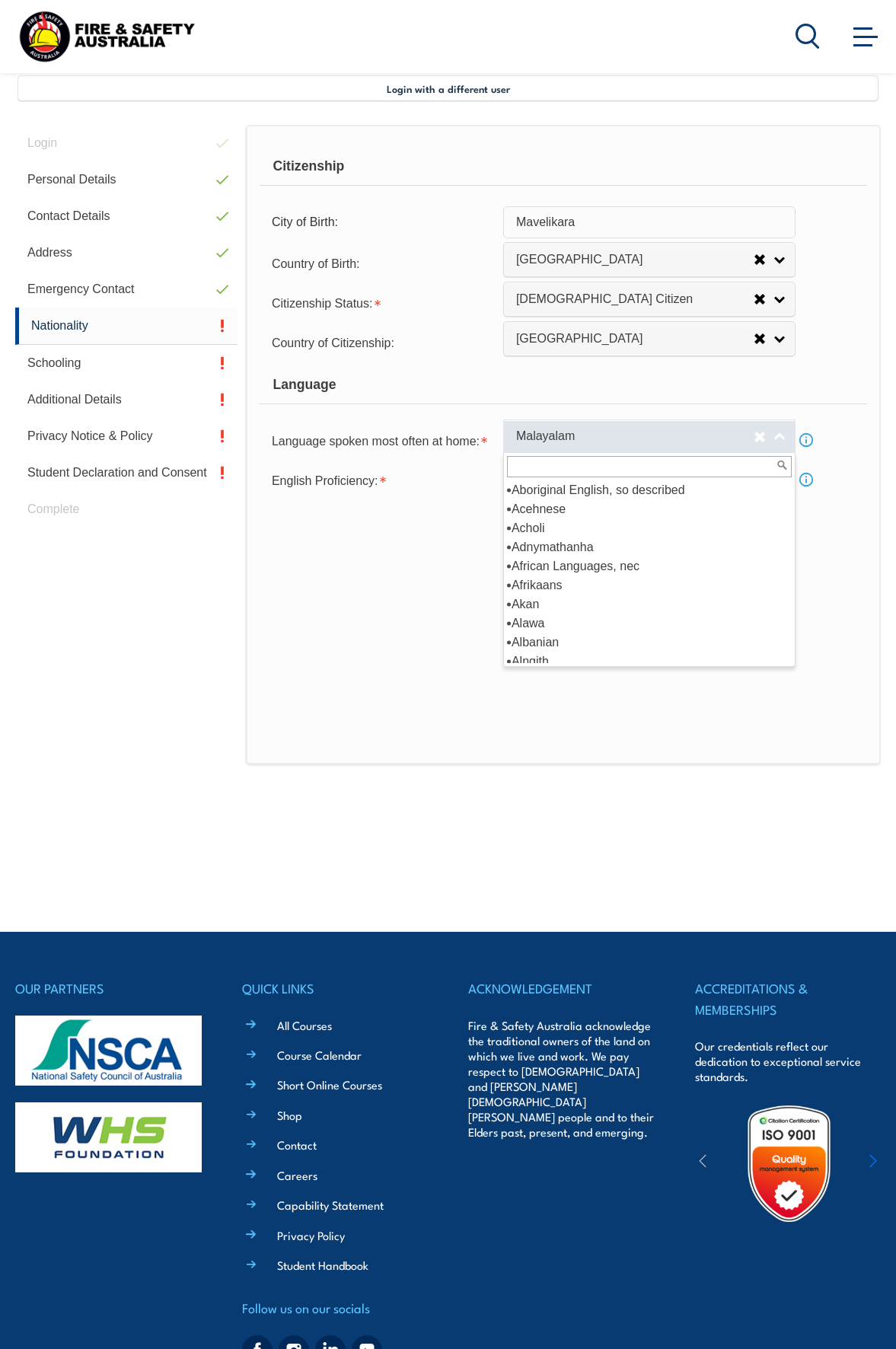
click at [657, 430] on span "Malayalam" at bounding box center [635, 437] width 237 height 16
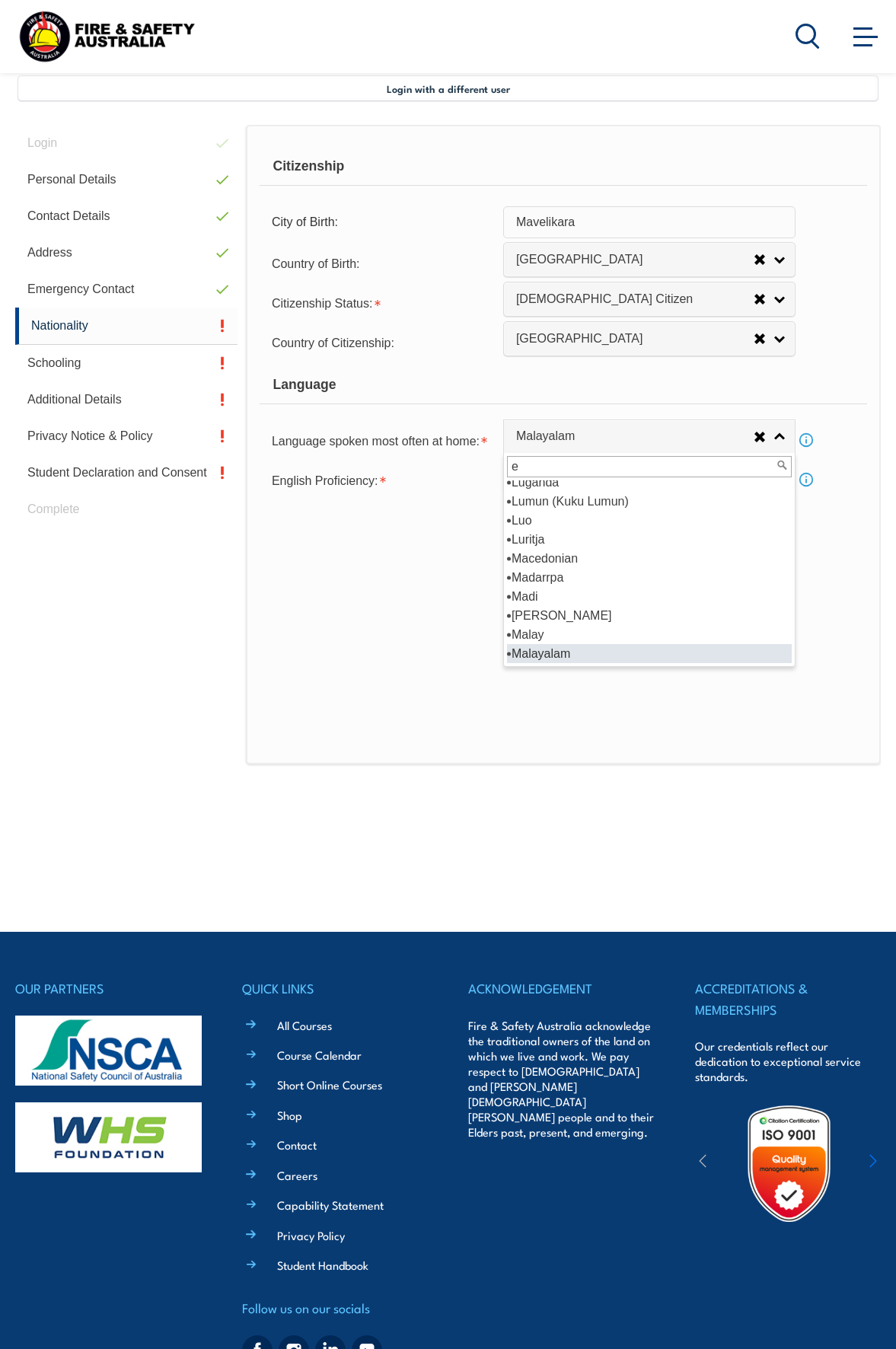
scroll to position [0, 0]
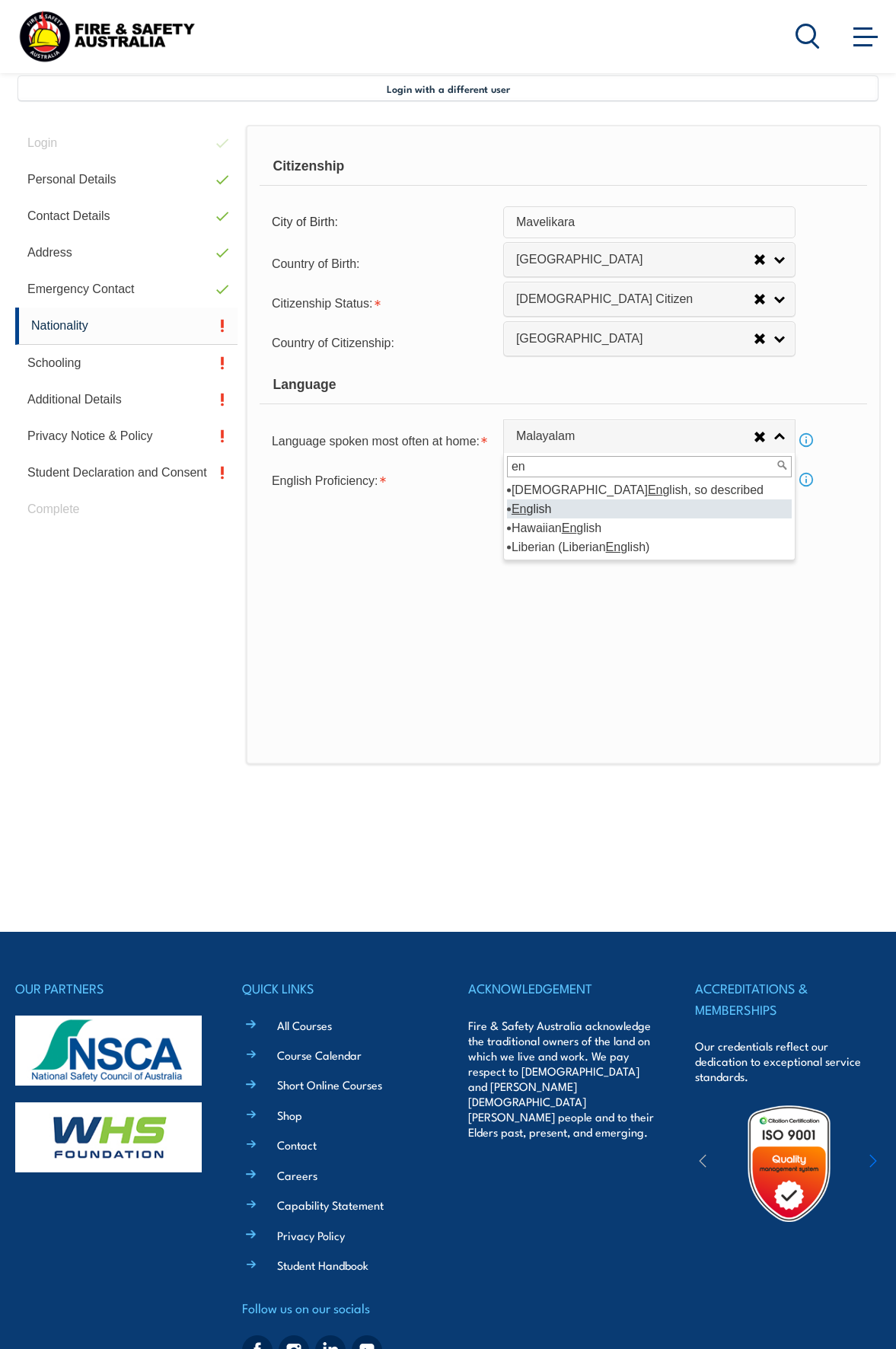
type input "en"
click at [546, 504] on li "En glish" at bounding box center [650, 509] width 285 height 19
select select "1201"
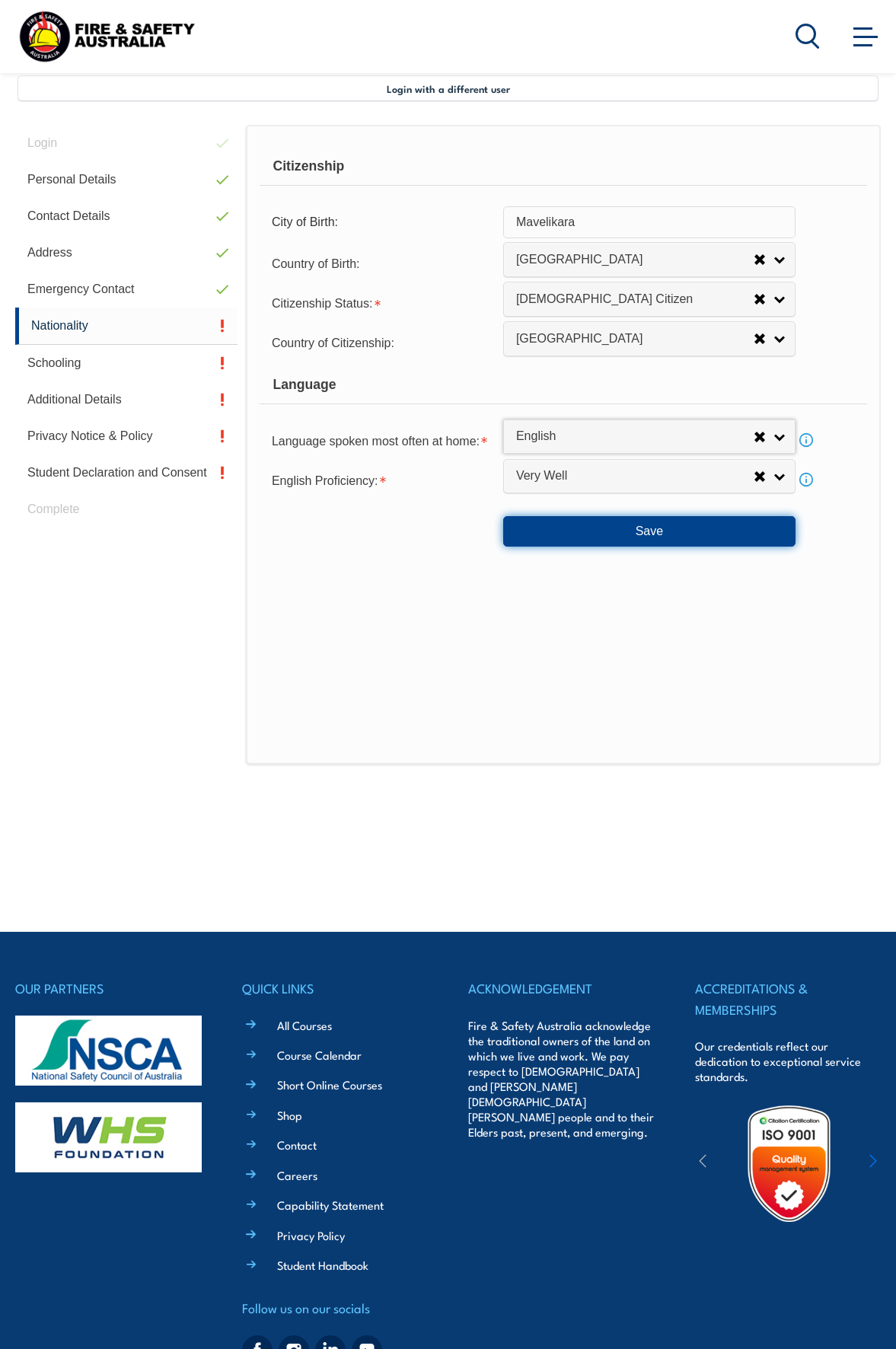
click at [590, 538] on button "Save" at bounding box center [650, 531] width 292 height 30
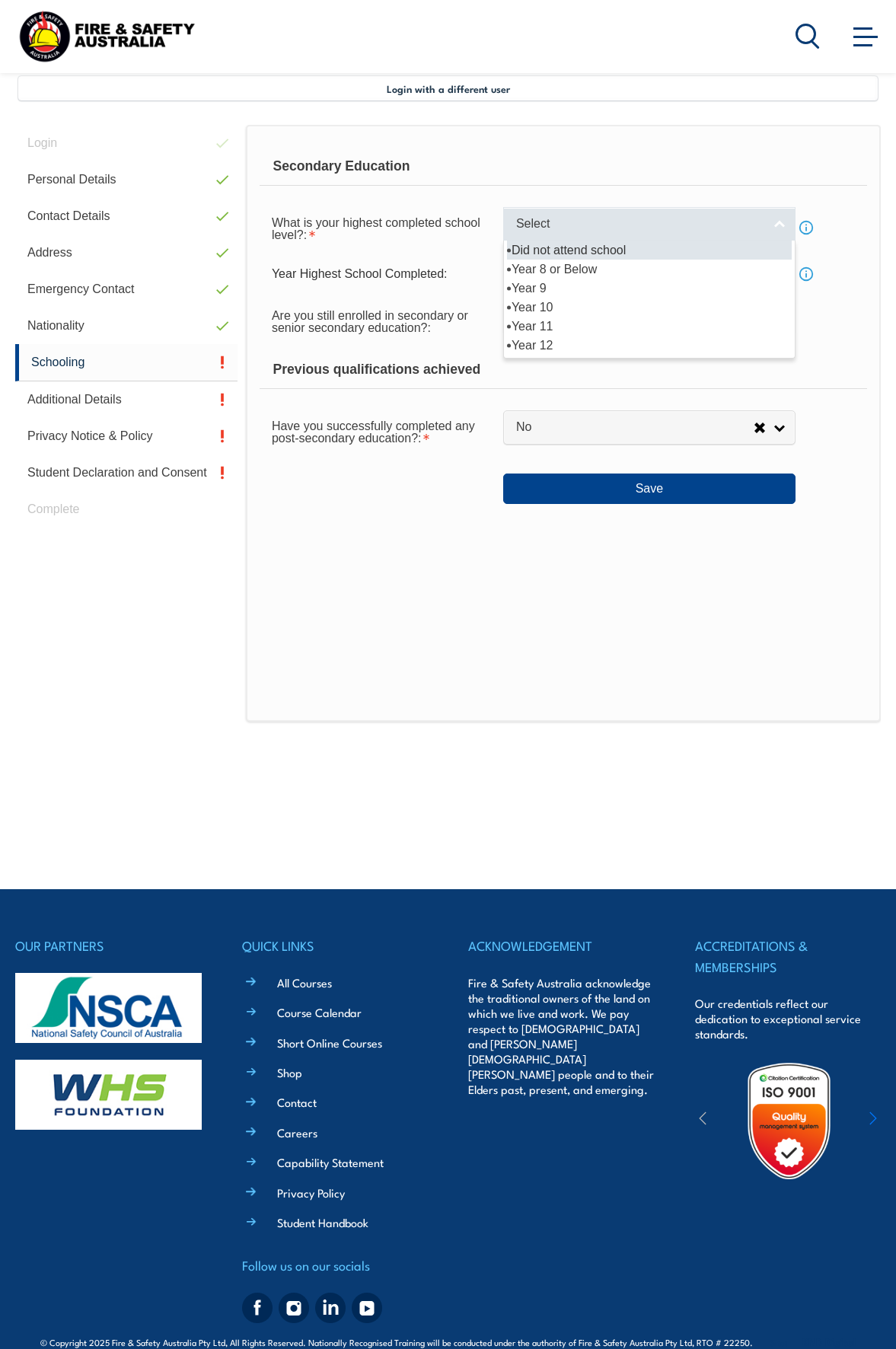
click at [636, 212] on link "Select" at bounding box center [650, 224] width 292 height 34
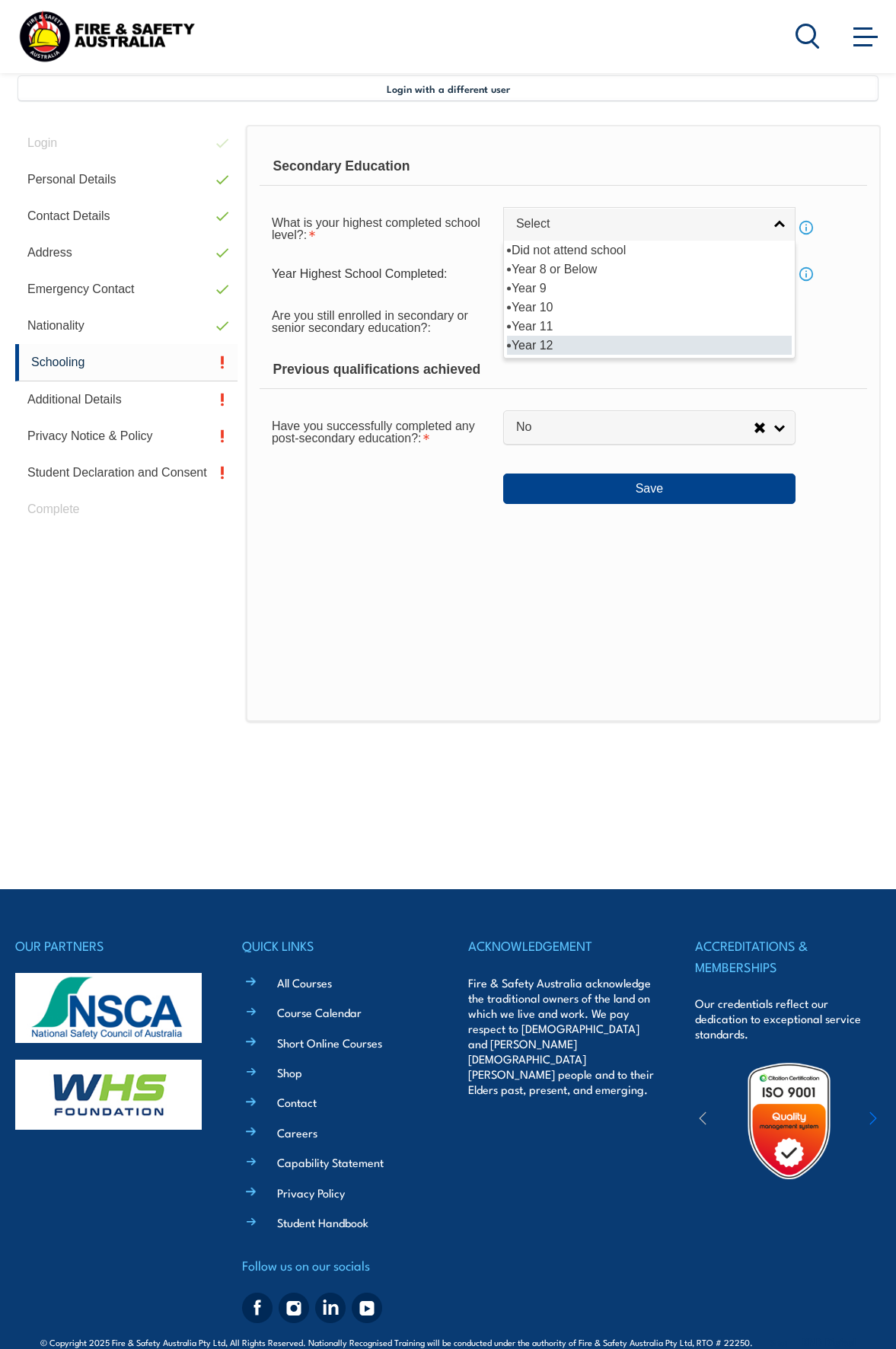
click at [561, 344] on li "Year 12" at bounding box center [650, 345] width 285 height 19
select select "12"
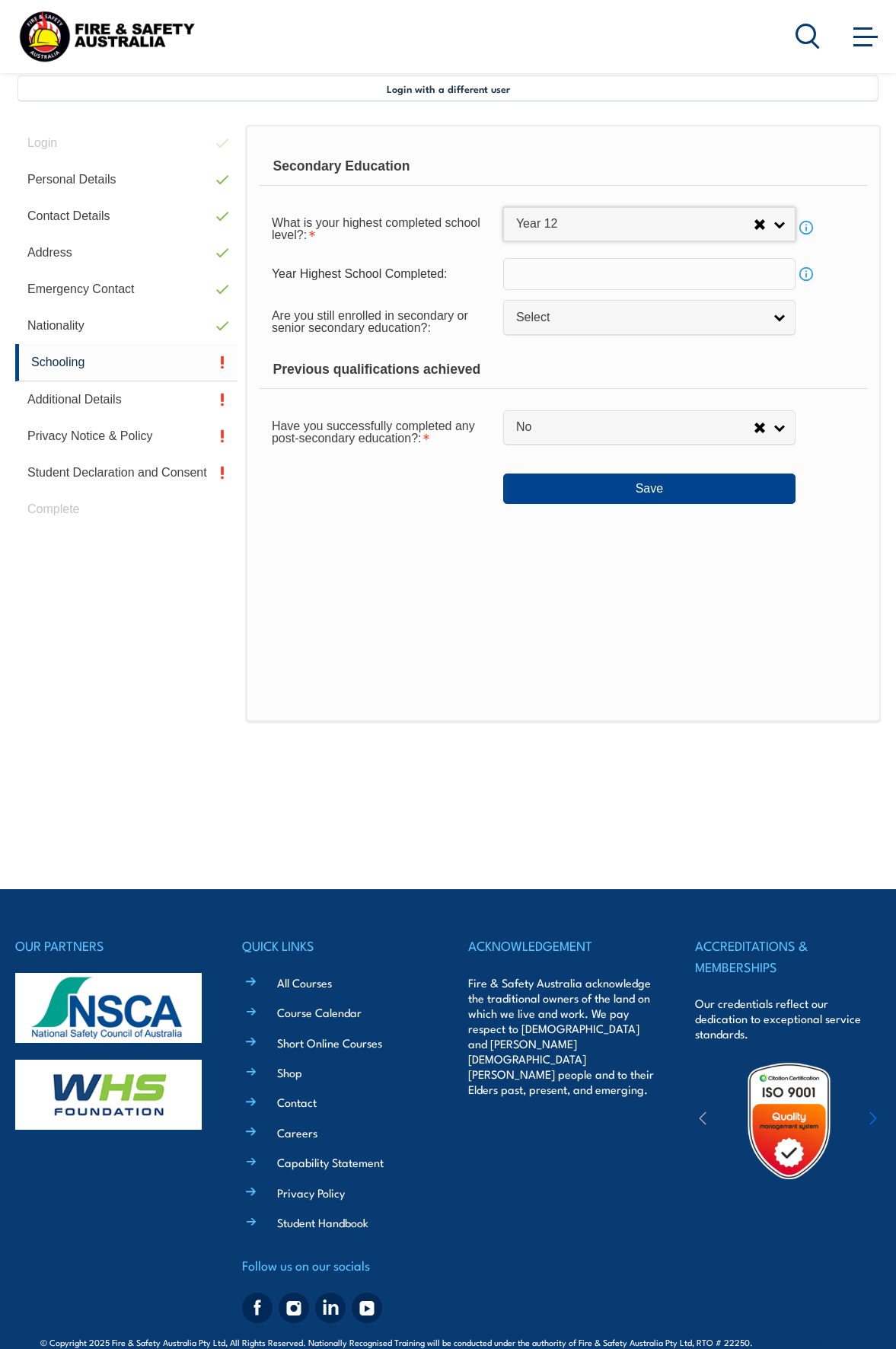
click at [561, 266] on input "text" at bounding box center [650, 274] width 292 height 32
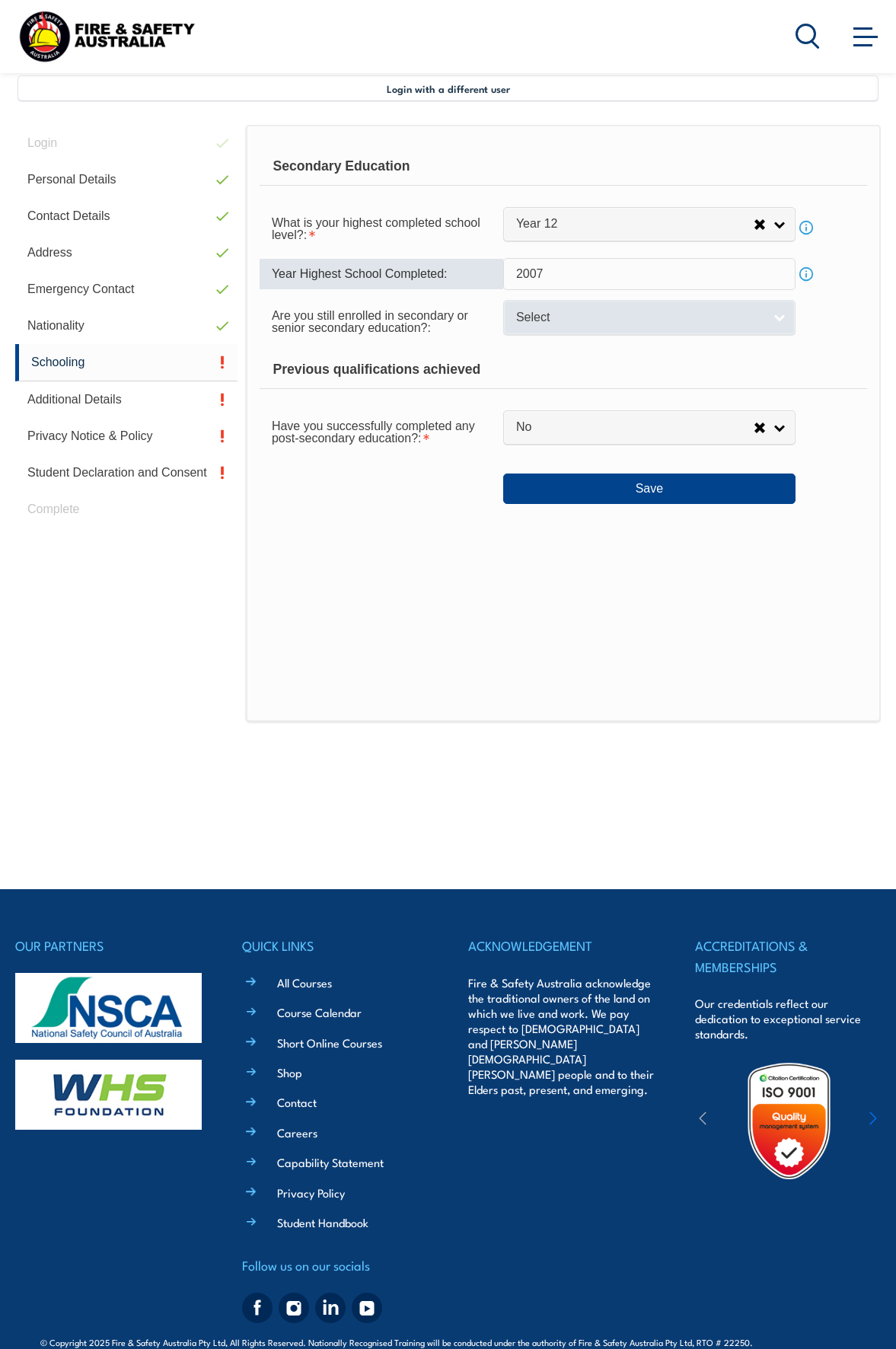
type input "2007"
click at [552, 319] on span "Select" at bounding box center [639, 318] width 246 height 16
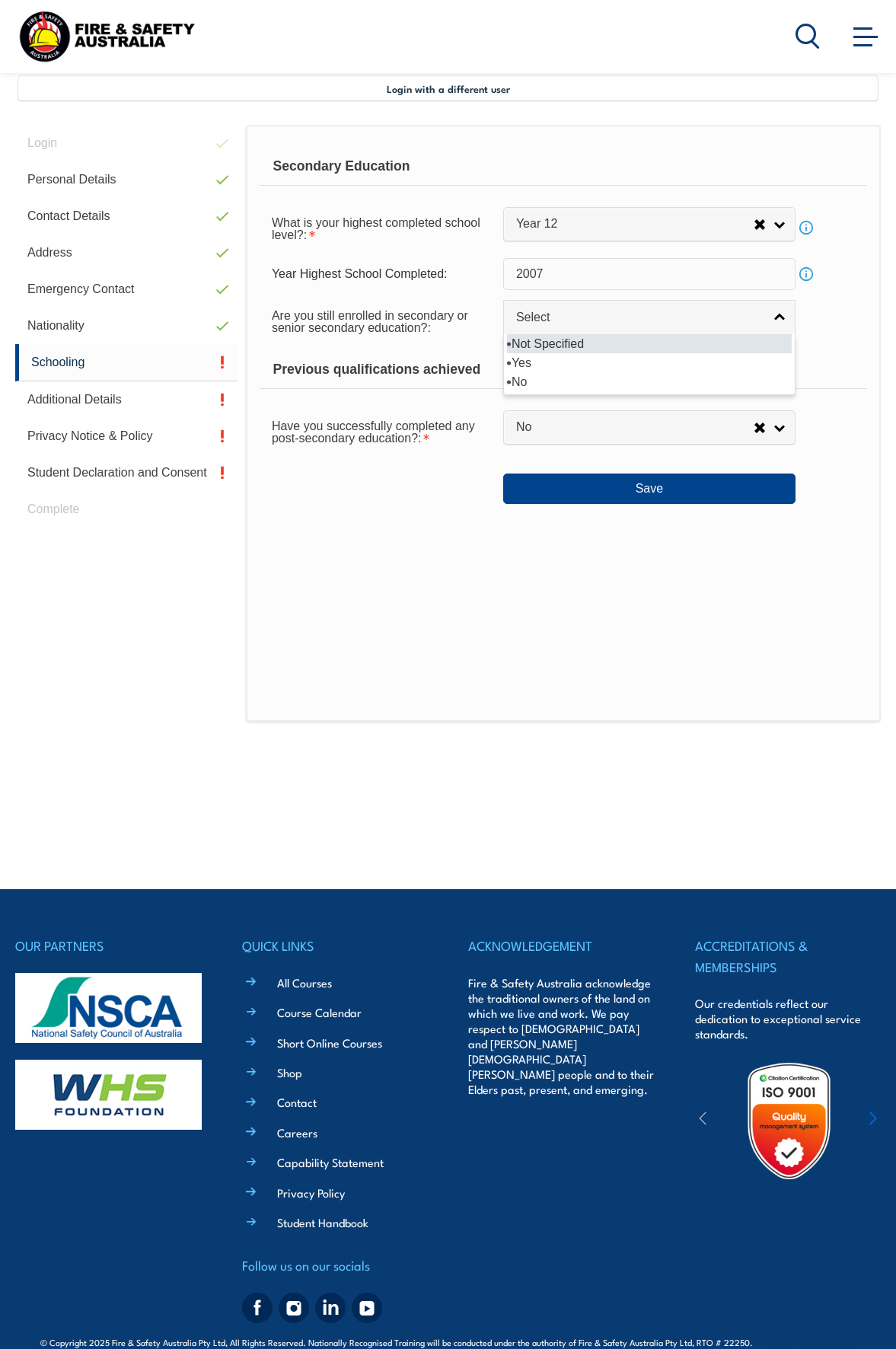
click at [470, 255] on form "Secondary Education What is your highest completed school level?: Did not atten…" at bounding box center [562, 325] width 607 height 356
drag, startPoint x: 576, startPoint y: 275, endPoint x: 455, endPoint y: 274, distance: 121.0
click at [461, 274] on div "Year Highest School Completed: 2007 Info" at bounding box center [562, 274] width 607 height 32
click at [840, 336] on div "Are you still enrolled in secondary or senior secondary education?: Not Specifi…" at bounding box center [562, 320] width 607 height 42
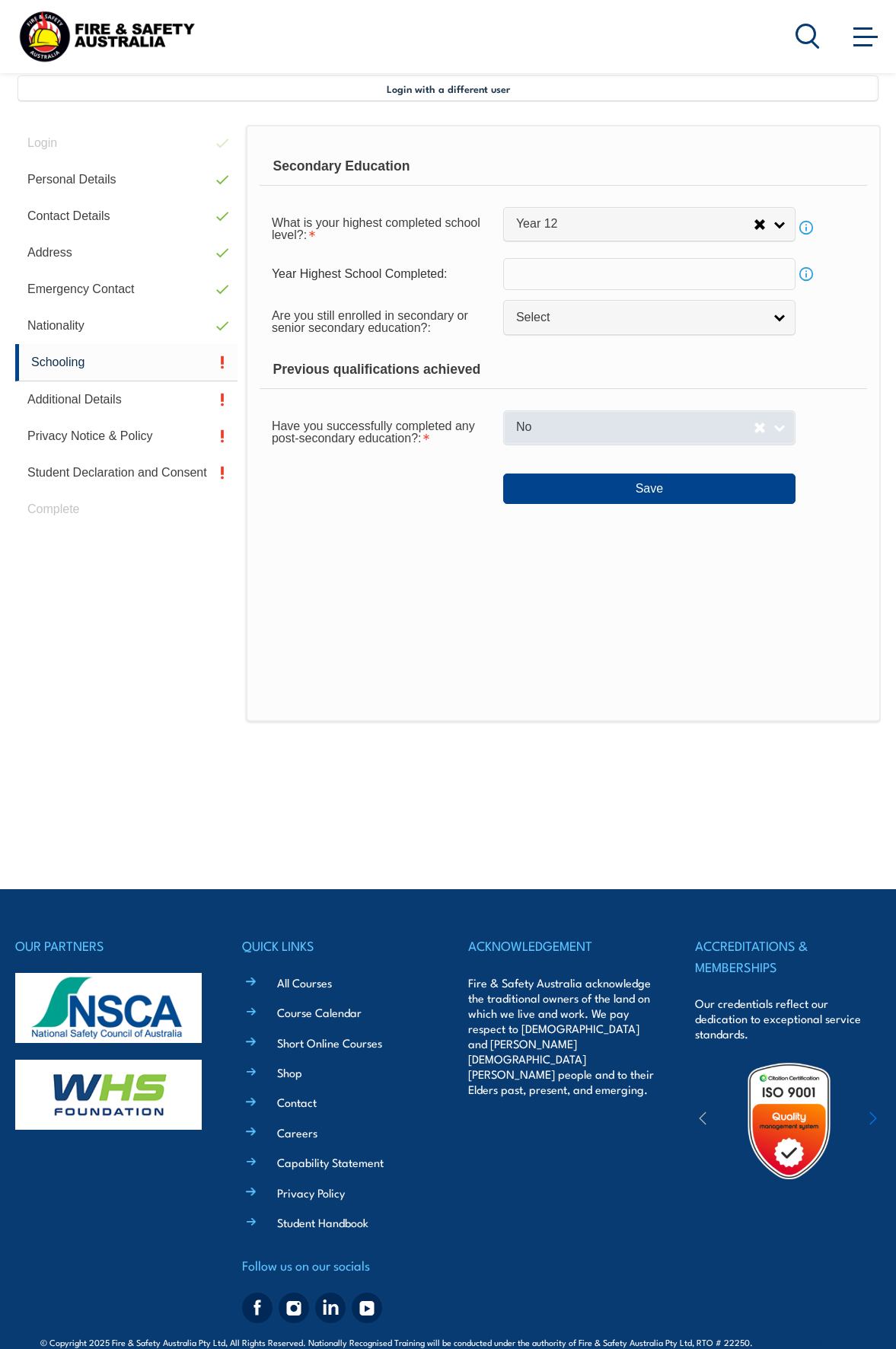
click at [568, 431] on span "No" at bounding box center [635, 427] width 237 height 16
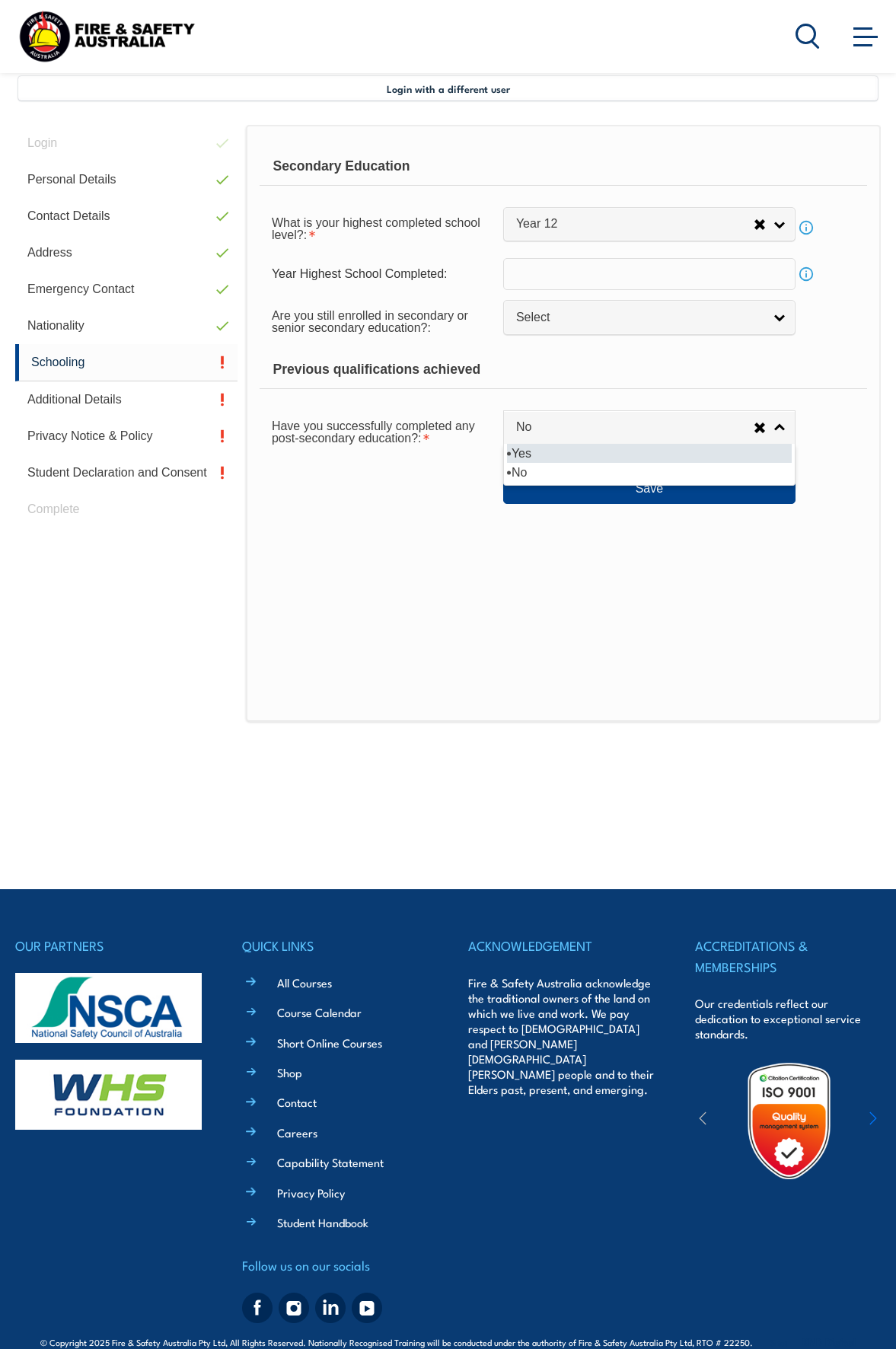
click at [533, 451] on li "Yes" at bounding box center [650, 453] width 285 height 19
select select "true"
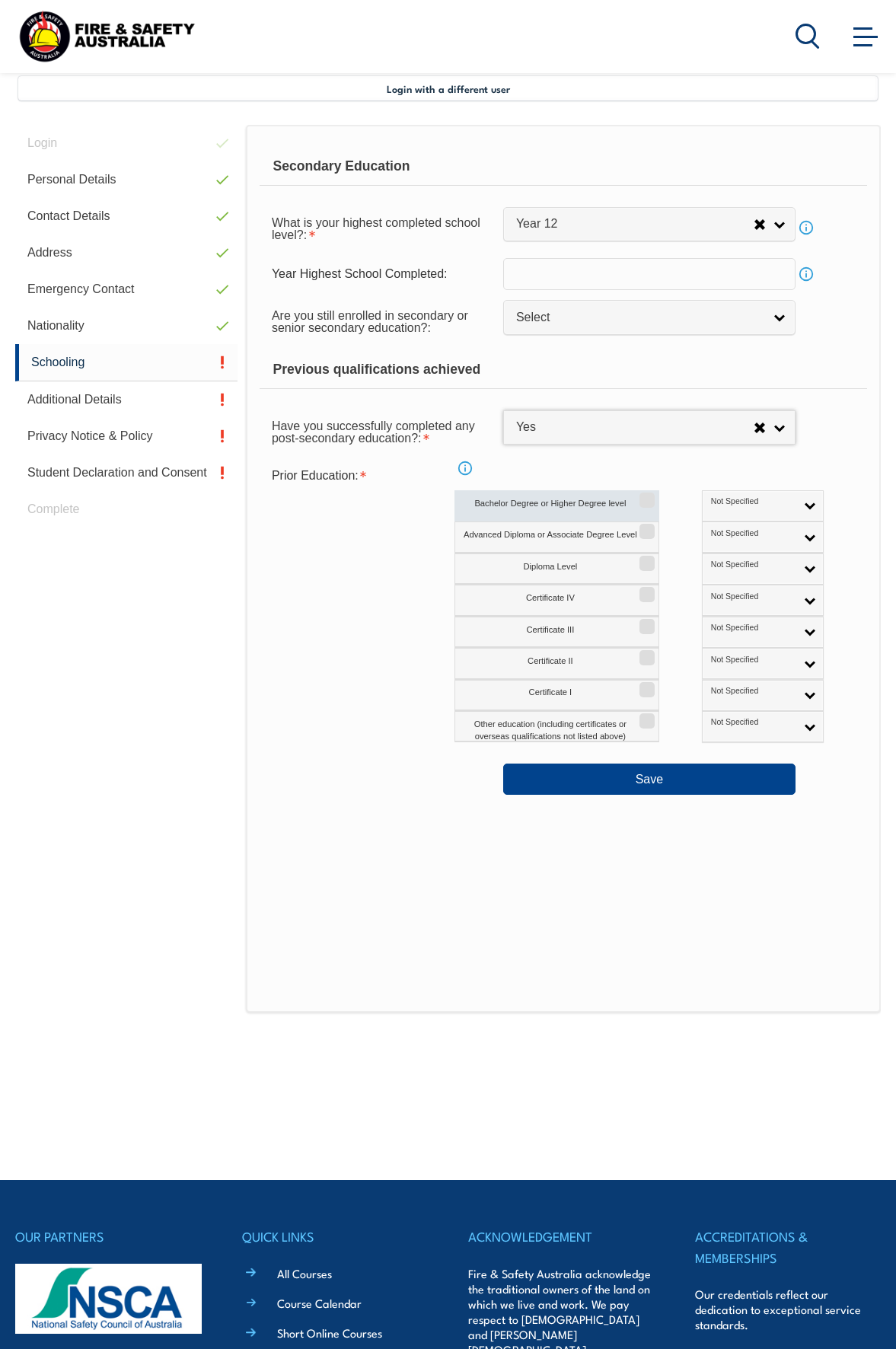
click at [650, 496] on input "Bachelor Degree or Higher Degree level" at bounding box center [644, 495] width 9 height 2
checkbox input "true"
click at [741, 502] on span "Not Specified" at bounding box center [753, 502] width 84 height 11
click at [723, 553] on li "Australian Qualification" at bounding box center [763, 555] width 114 height 30
click at [643, 781] on button "Save" at bounding box center [650, 779] width 292 height 30
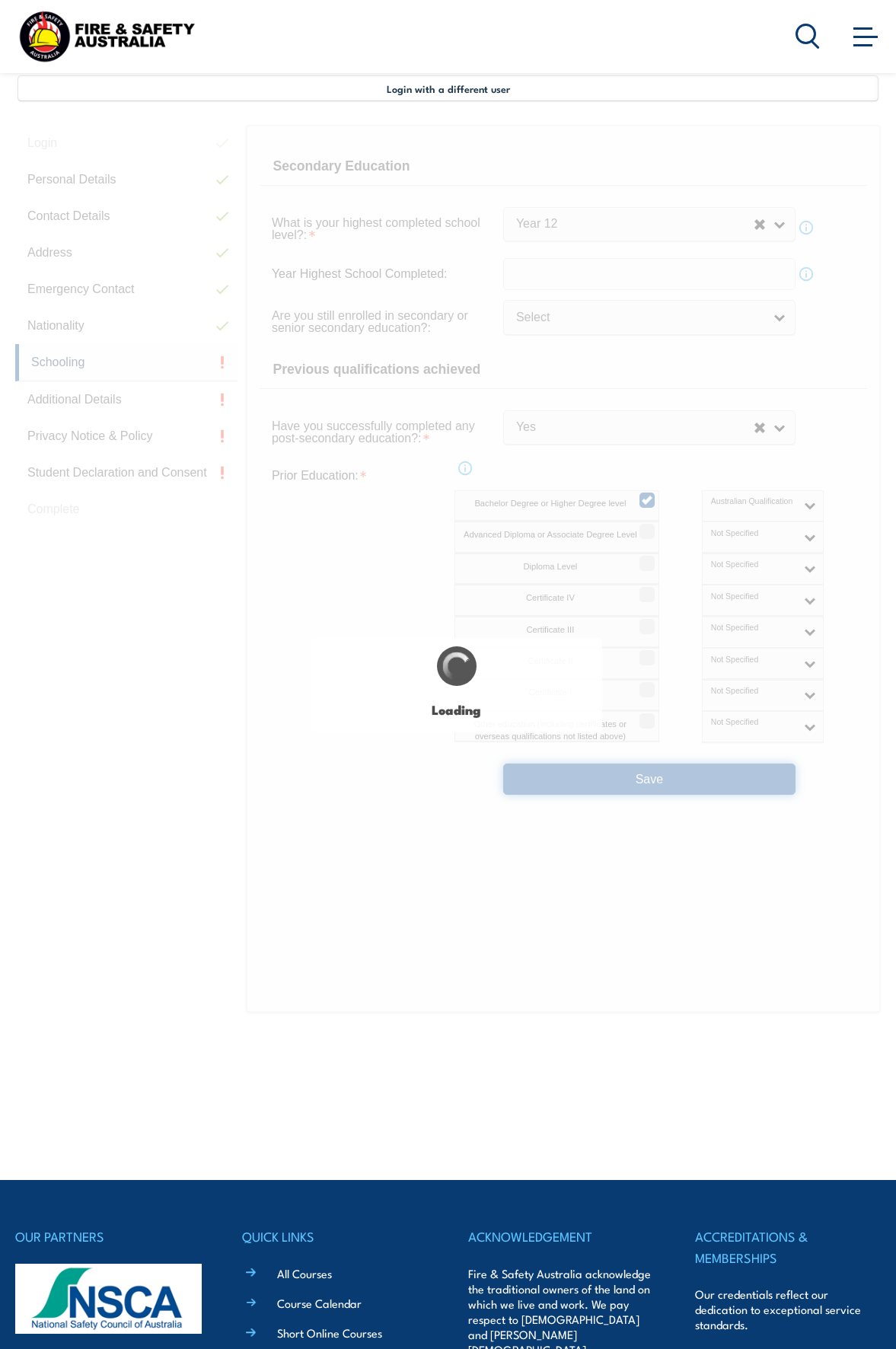
select select "true"
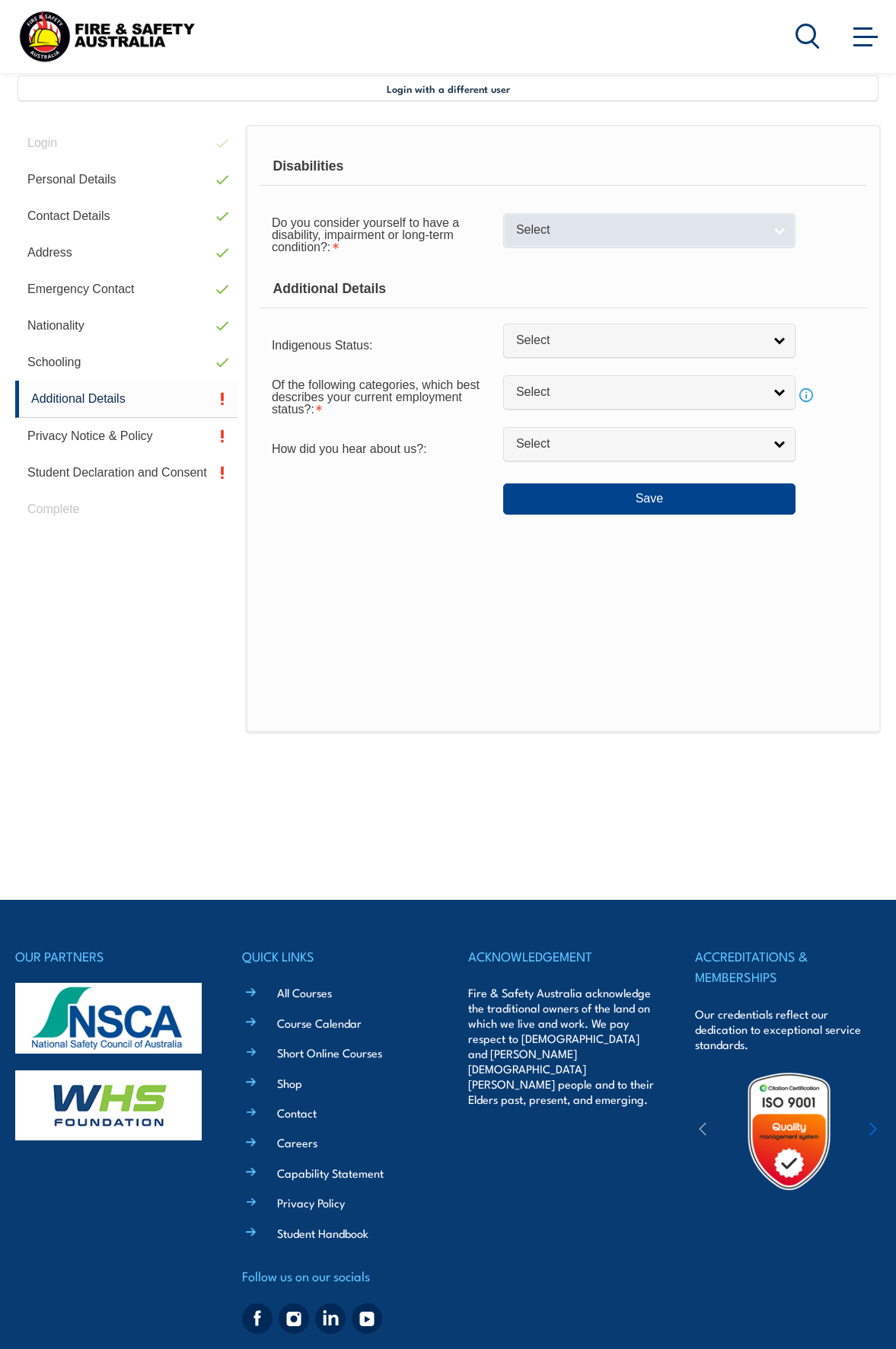
click at [599, 234] on span "Select" at bounding box center [639, 230] width 246 height 16
click at [578, 257] on li "No" at bounding box center [650, 255] width 285 height 19
select select "false"
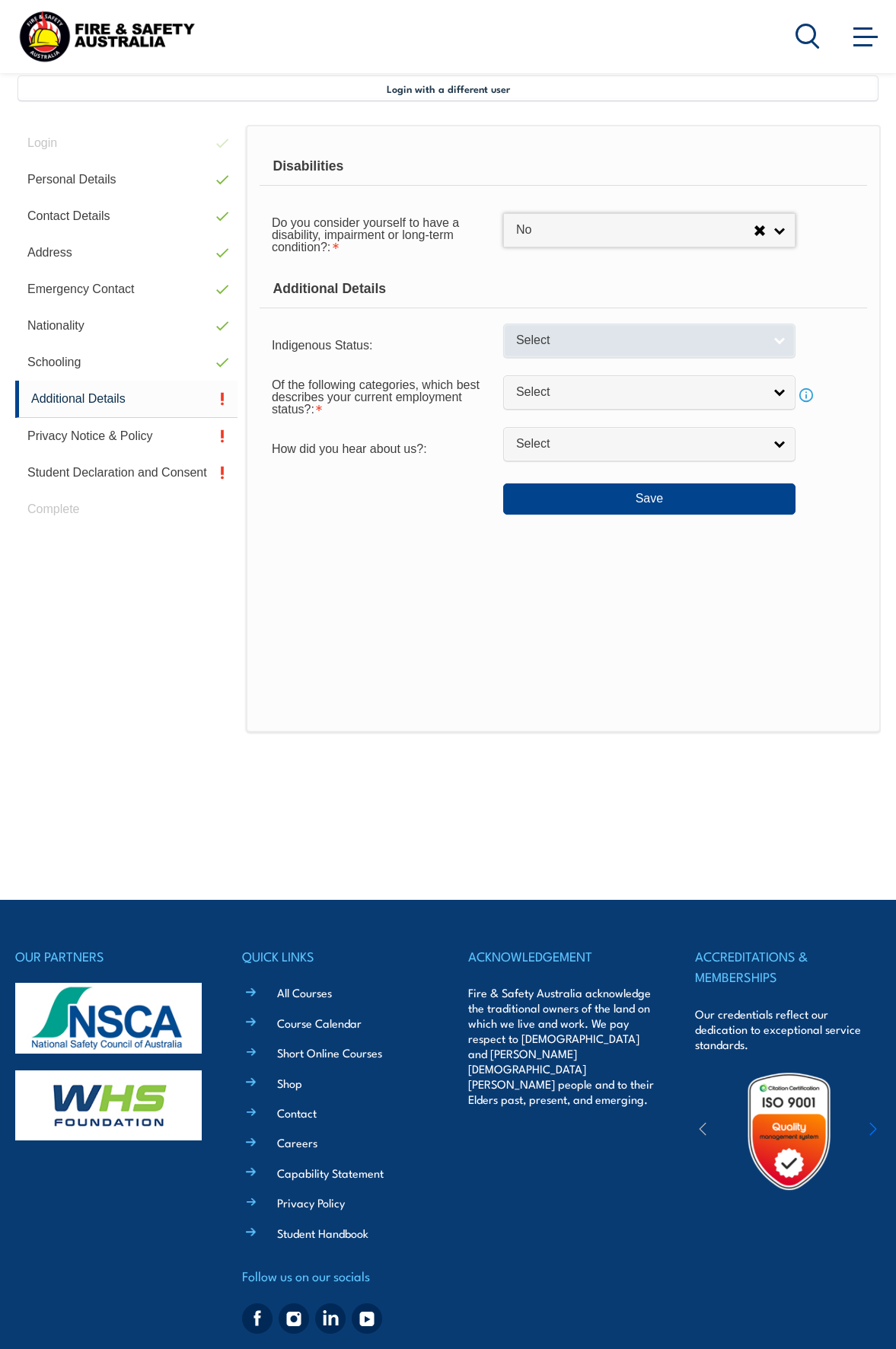
click at [560, 343] on span "Select" at bounding box center [639, 341] width 246 height 16
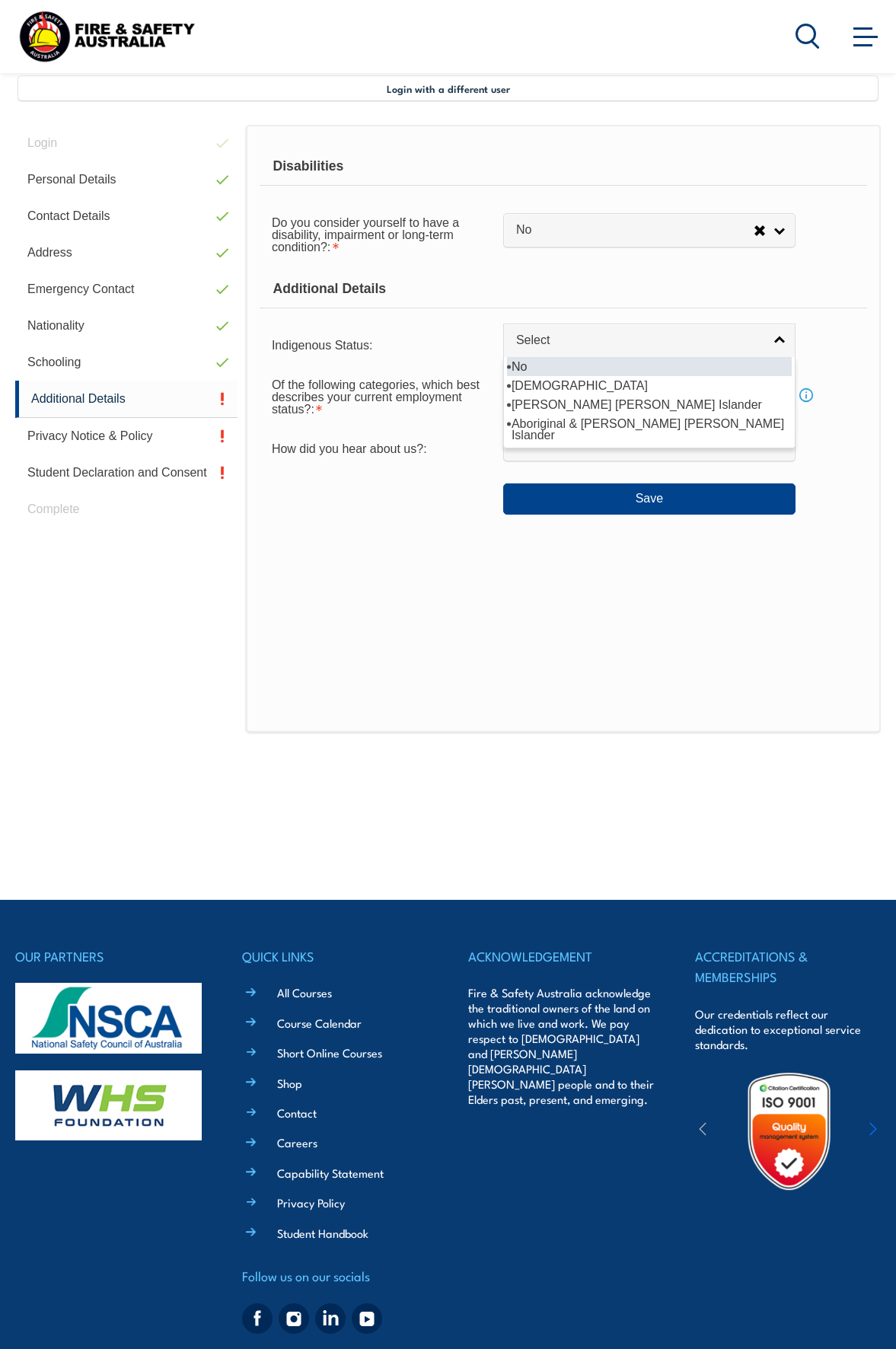
click at [534, 371] on li "No" at bounding box center [650, 366] width 285 height 19
select select "4"
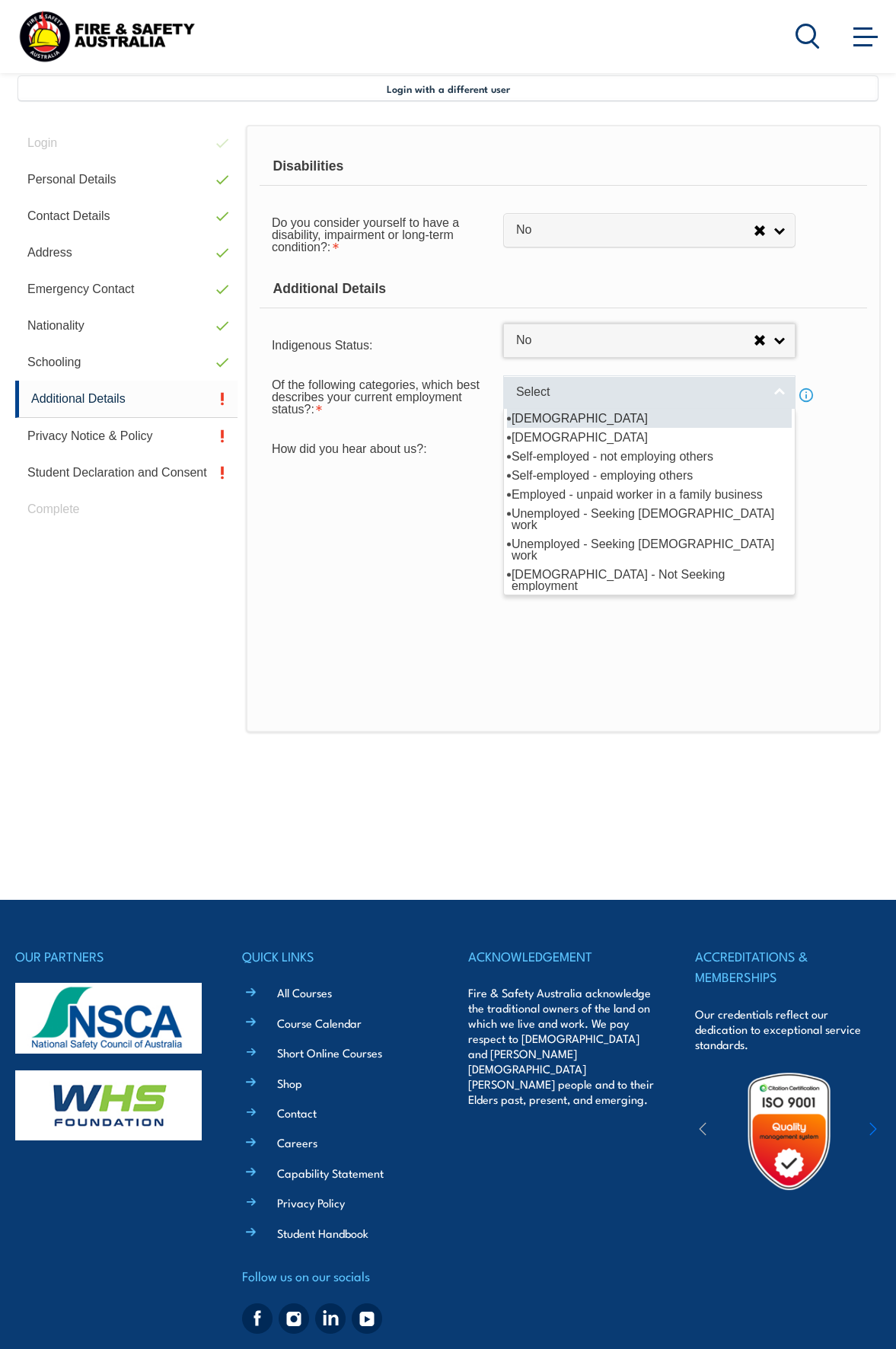
click at [535, 388] on span "Select" at bounding box center [639, 393] width 246 height 16
click at [539, 423] on li "[DEMOGRAPHIC_DATA]" at bounding box center [650, 418] width 285 height 19
select select "1"
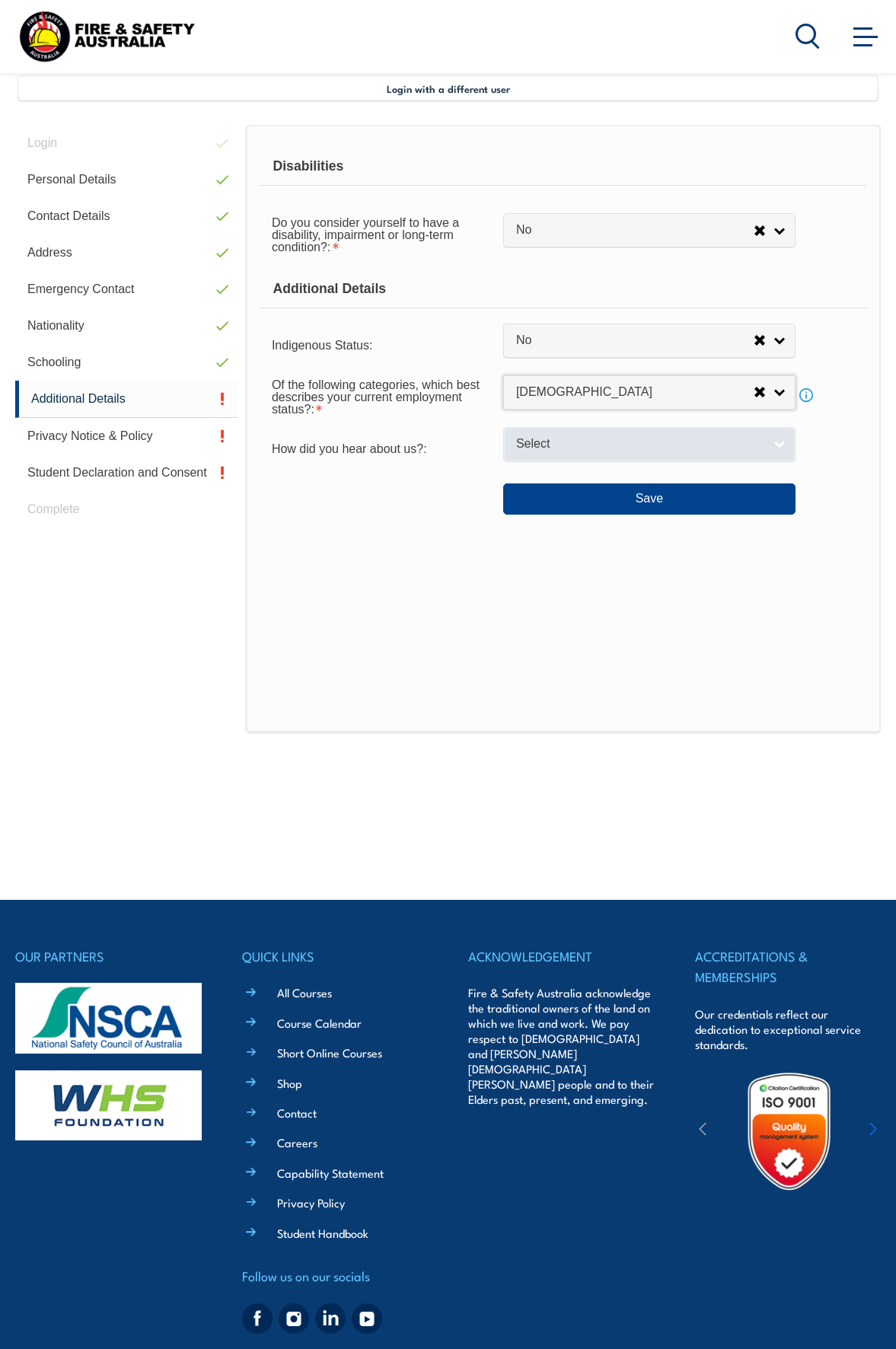
click at [539, 438] on span "Select" at bounding box center [639, 444] width 246 height 16
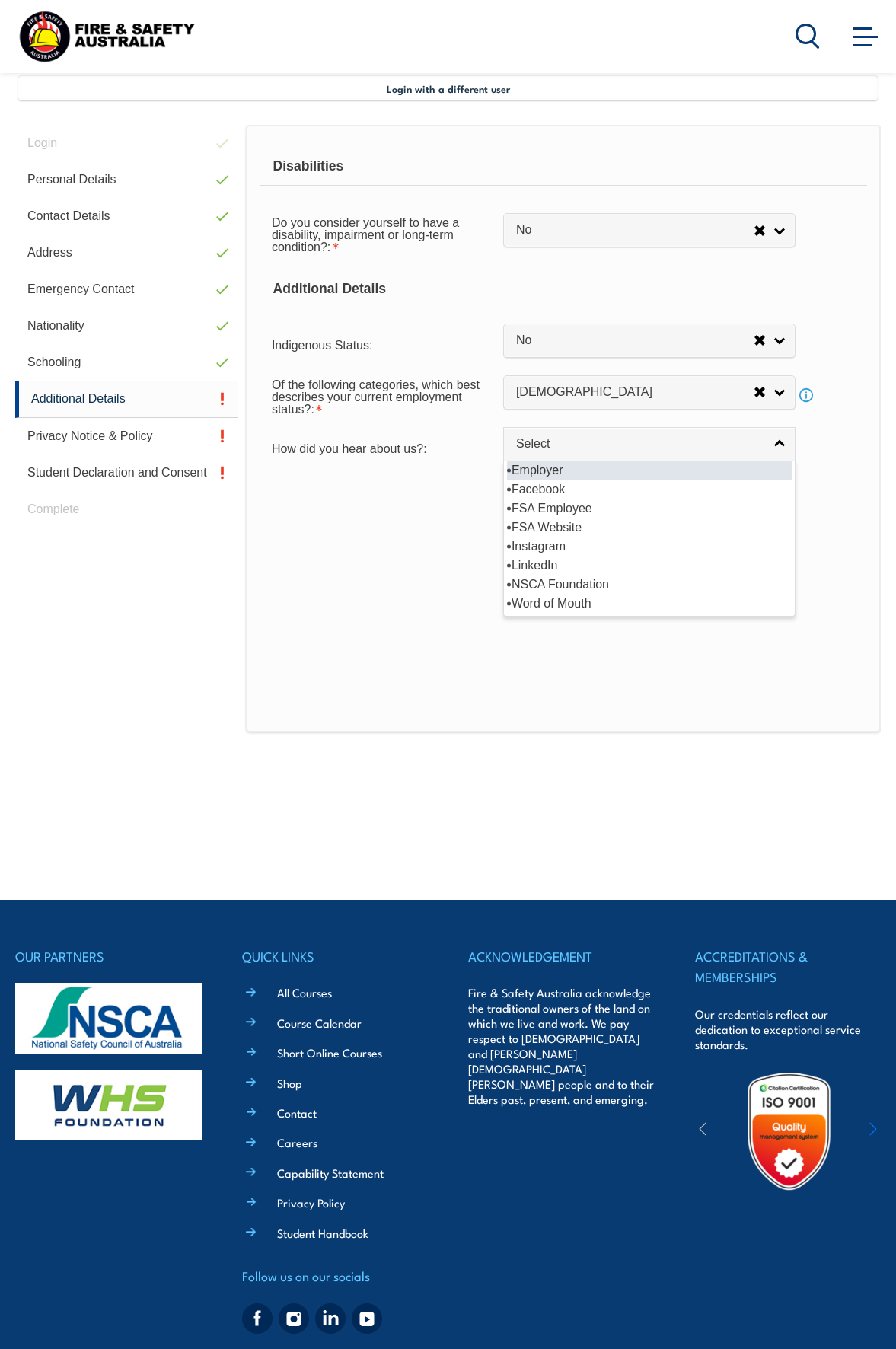
click at [535, 470] on li "Employer" at bounding box center [650, 469] width 285 height 19
select select "8019"
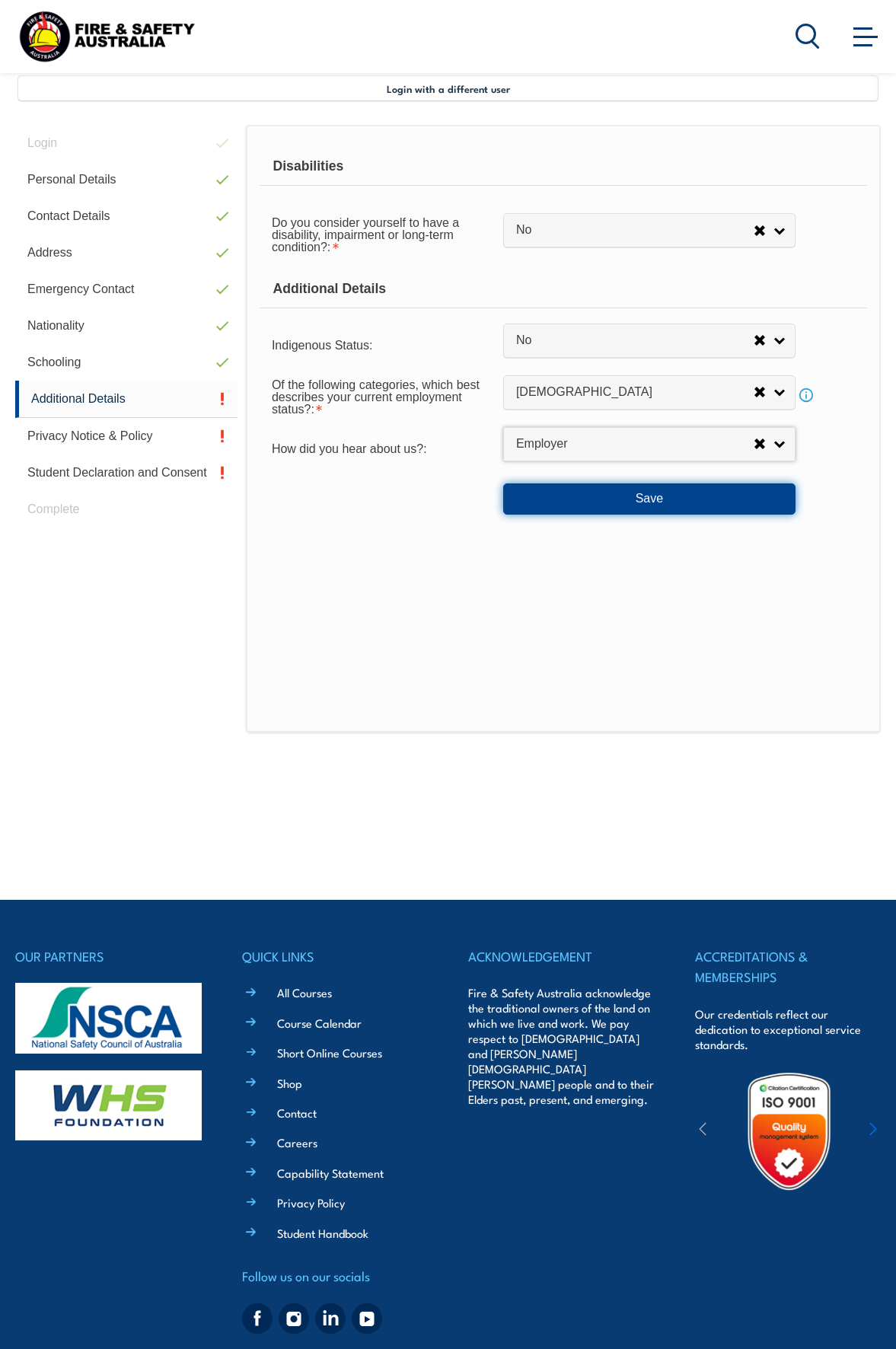
click at [553, 496] on button "Save" at bounding box center [650, 499] width 292 height 30
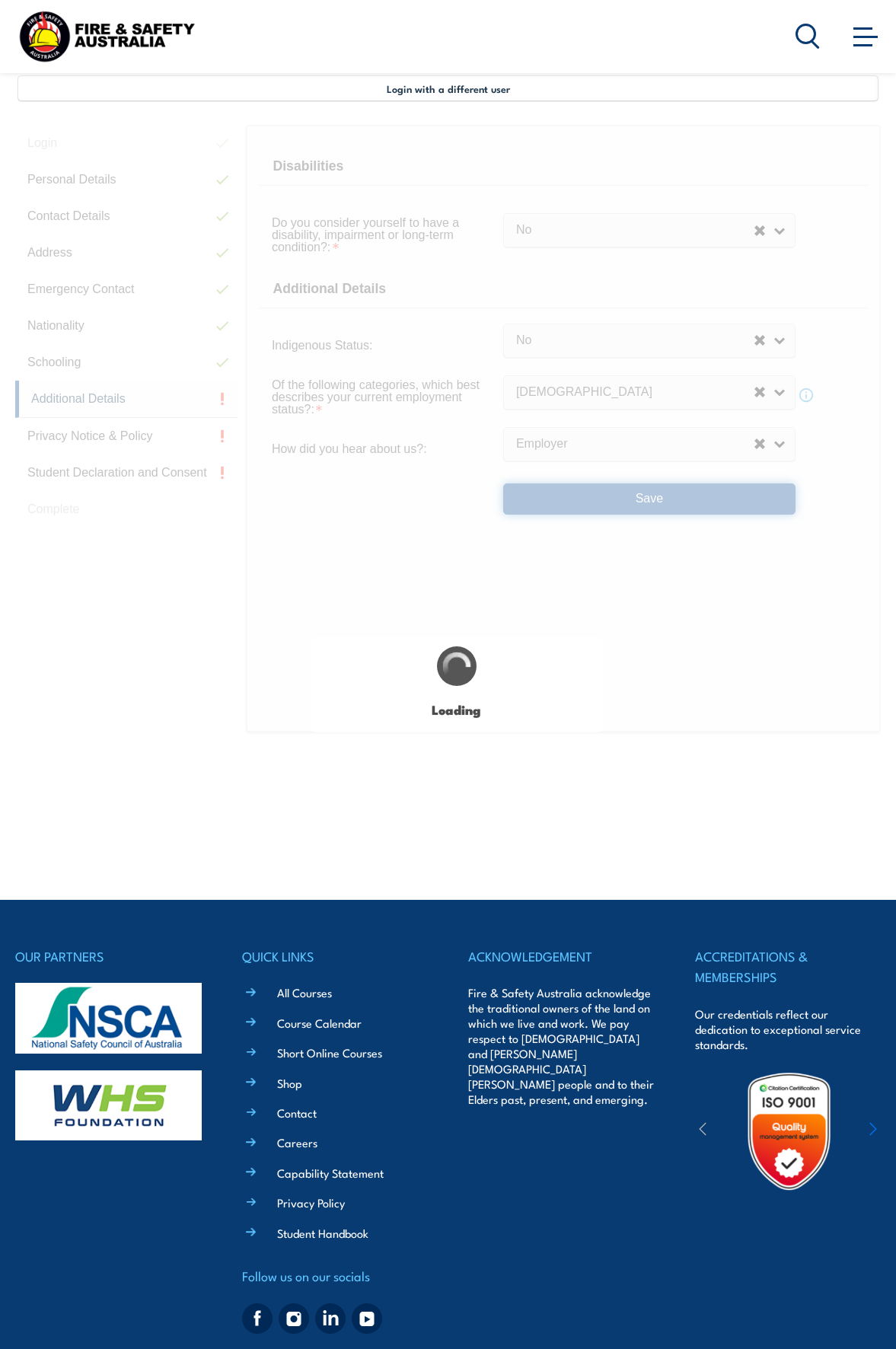
select select "false"
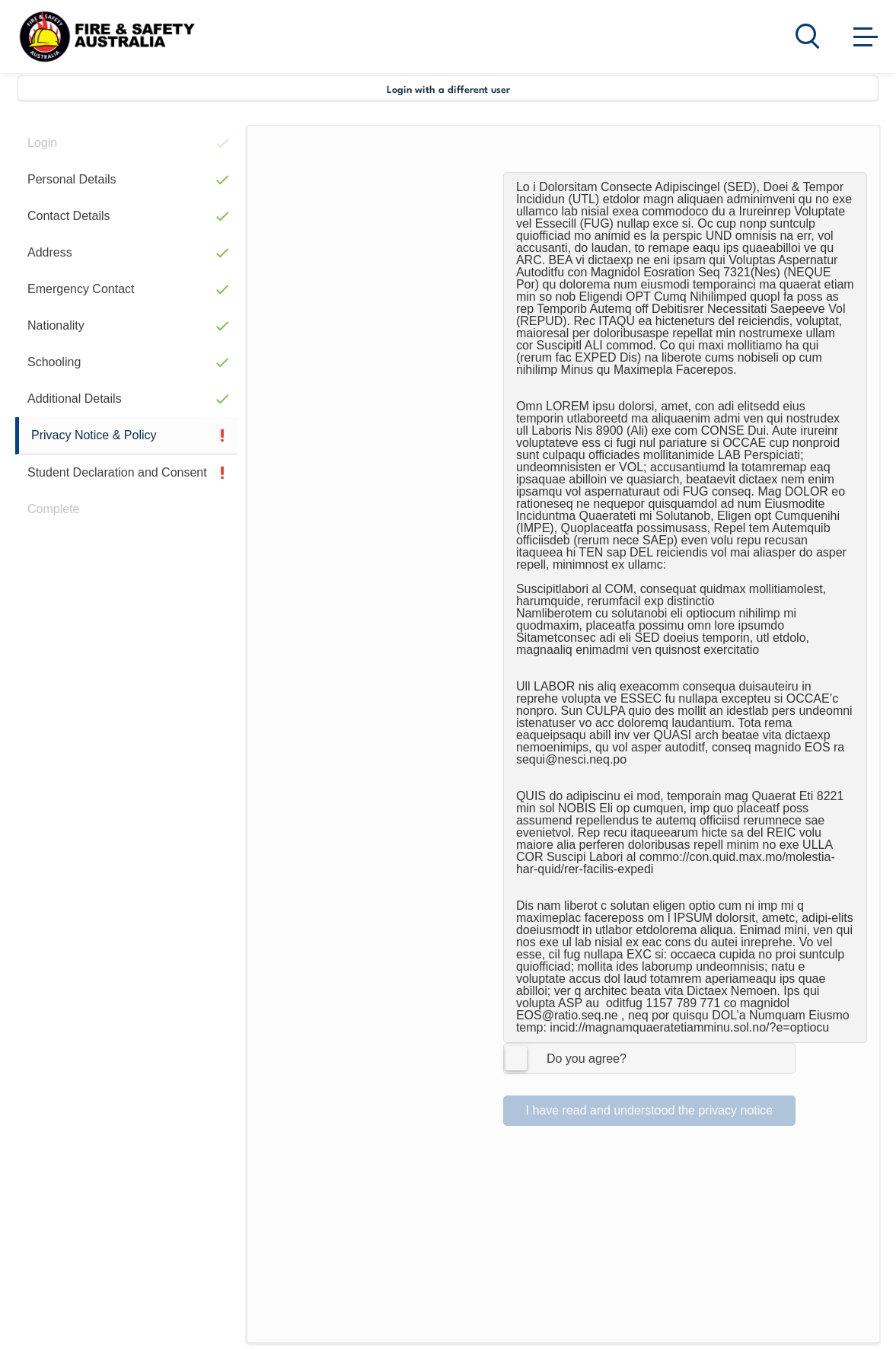
click at [516, 1044] on label "I Agree Do you agree?" at bounding box center [650, 1058] width 292 height 30
click at [639, 1044] on input "I Agree Do you agree?" at bounding box center [652, 1057] width 26 height 28
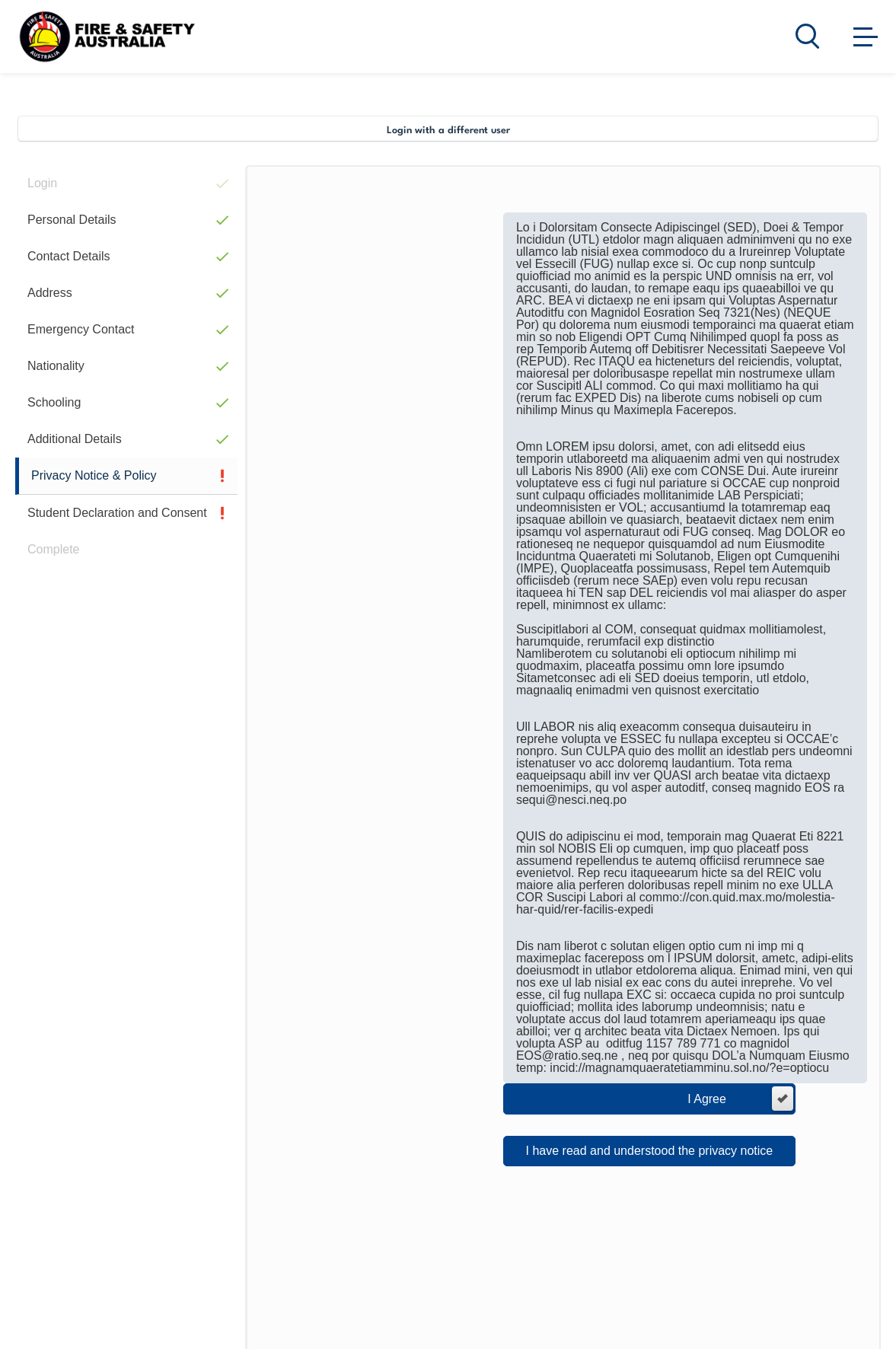
scroll to position [217, 0]
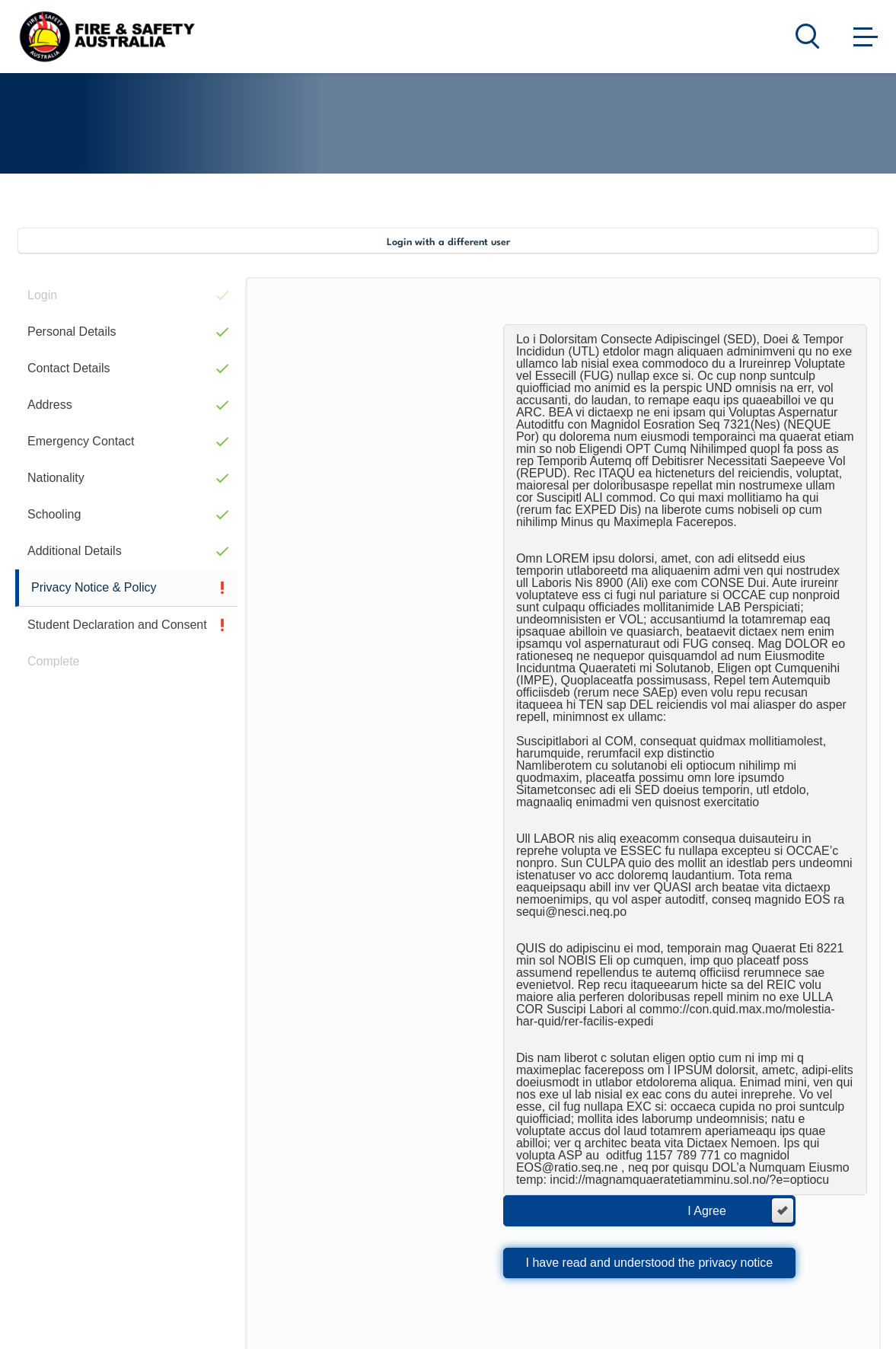
click at [706, 1252] on button "I have read and understood the privacy notice" at bounding box center [650, 1263] width 292 height 30
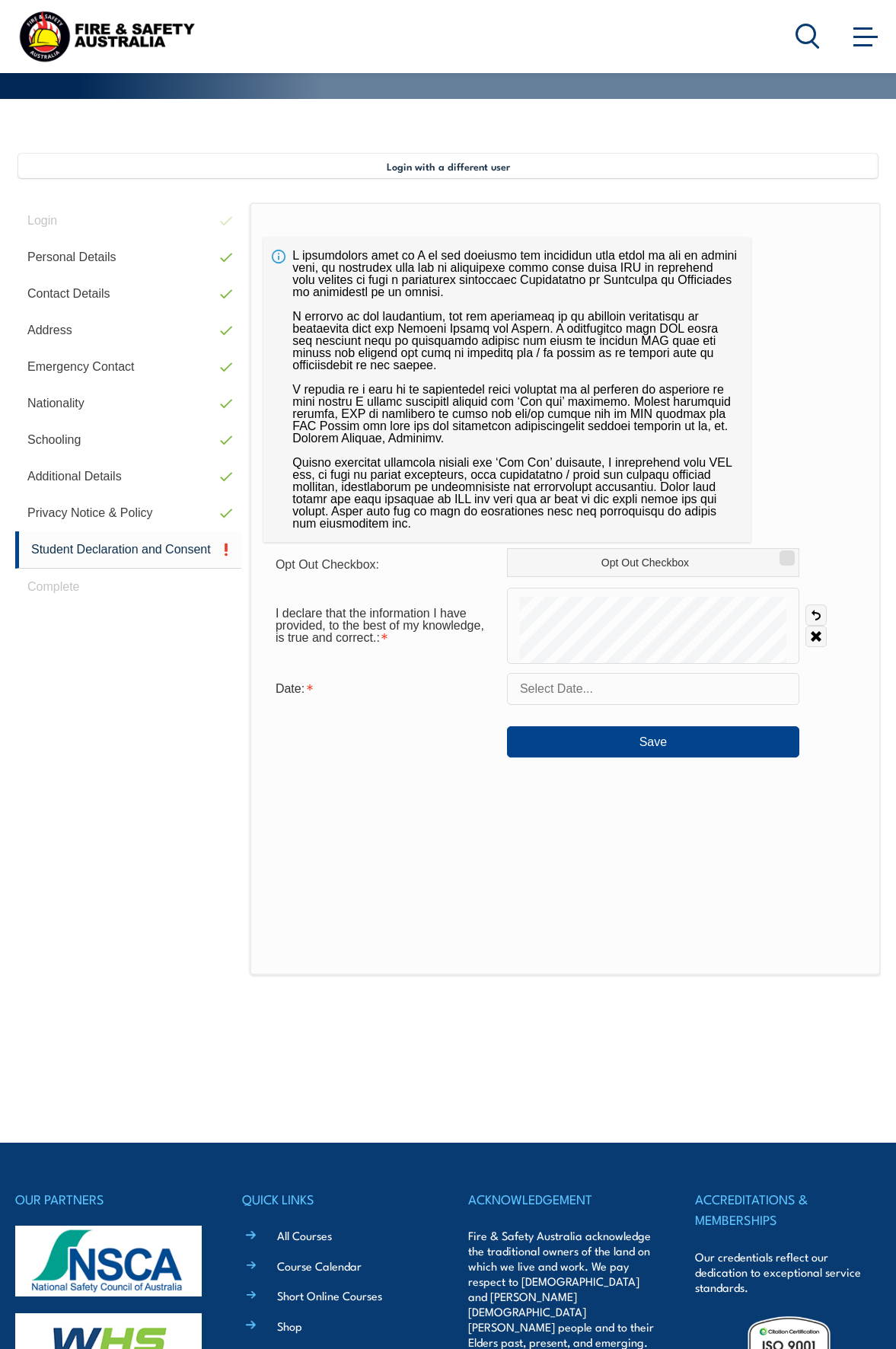
scroll to position [369, 0]
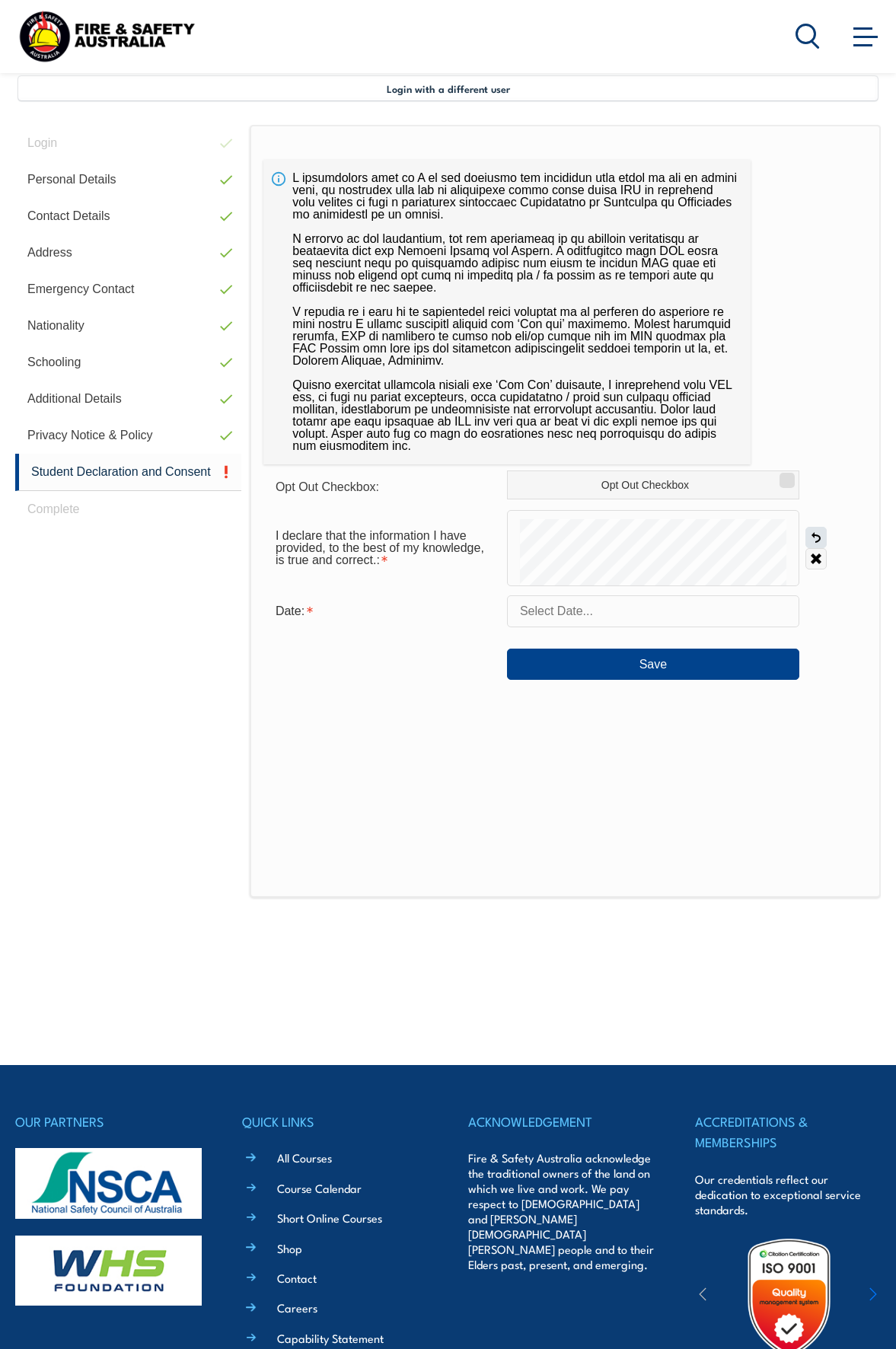
click at [819, 538] on link "Undo" at bounding box center [817, 538] width 22 height 22
click at [615, 619] on input "text" at bounding box center [654, 612] width 292 height 32
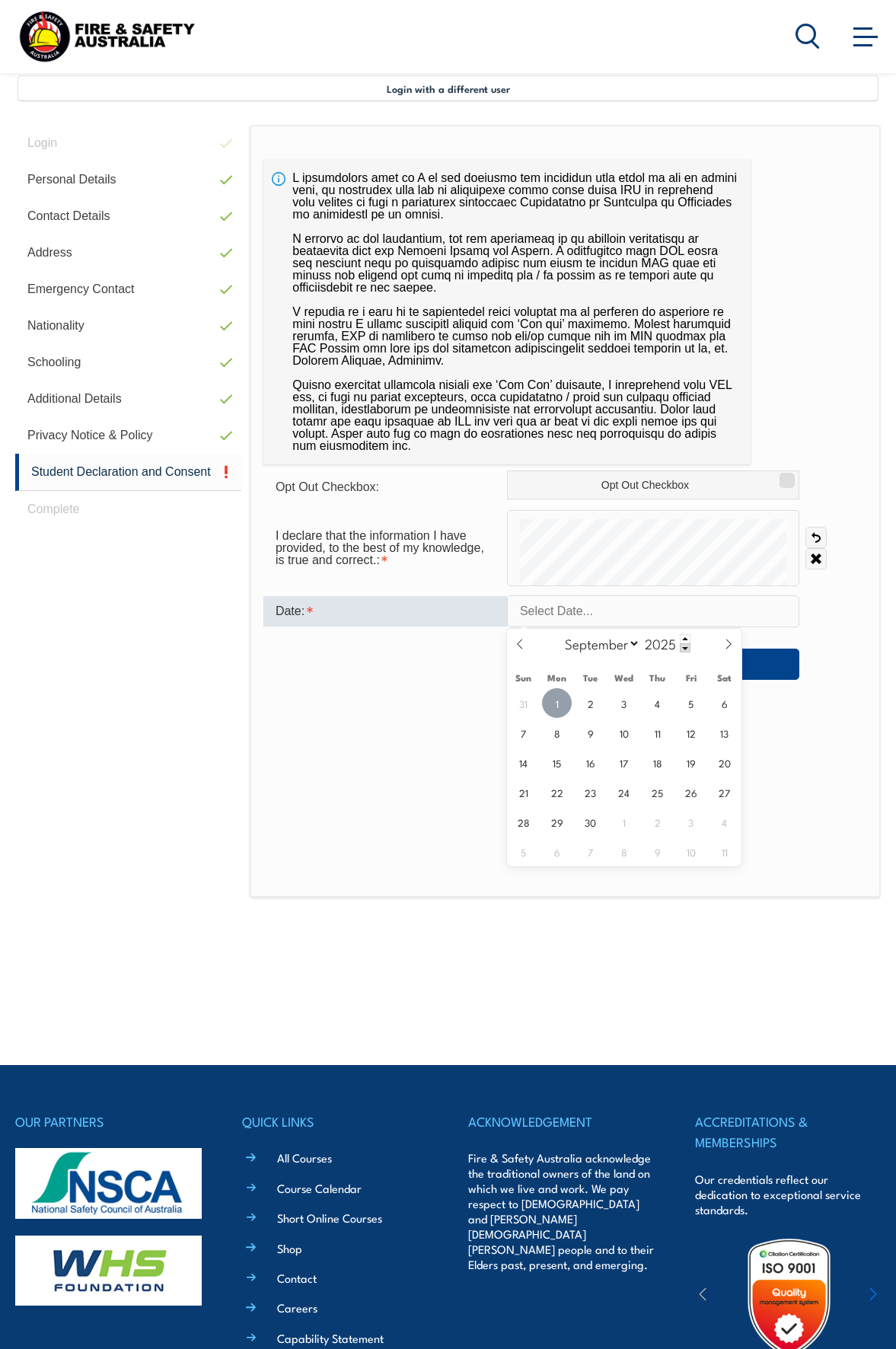
click at [557, 705] on span "1" at bounding box center [556, 703] width 29 height 29
type input "[DATE]"
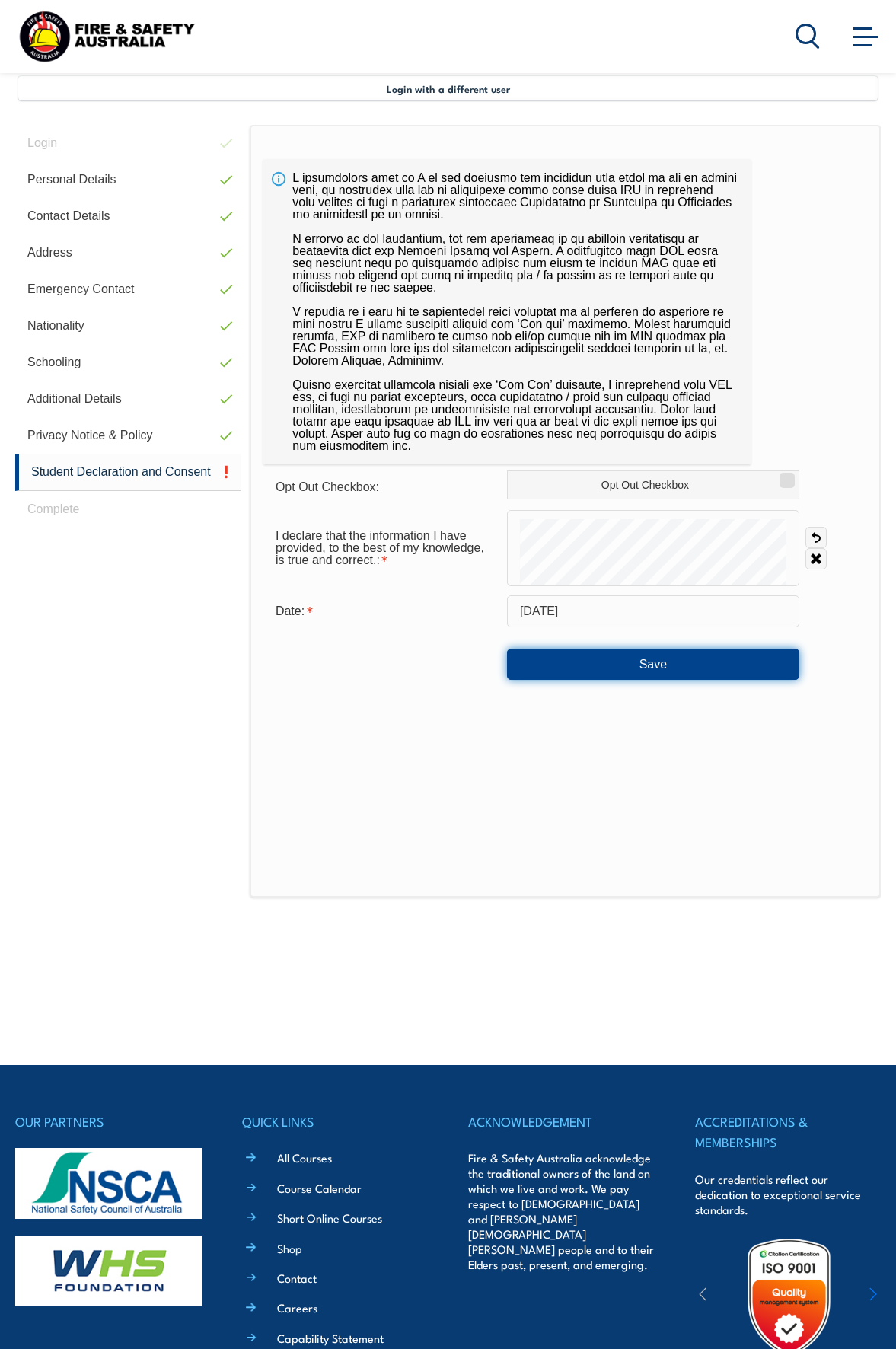
click at [653, 669] on button "Save" at bounding box center [654, 664] width 292 height 30
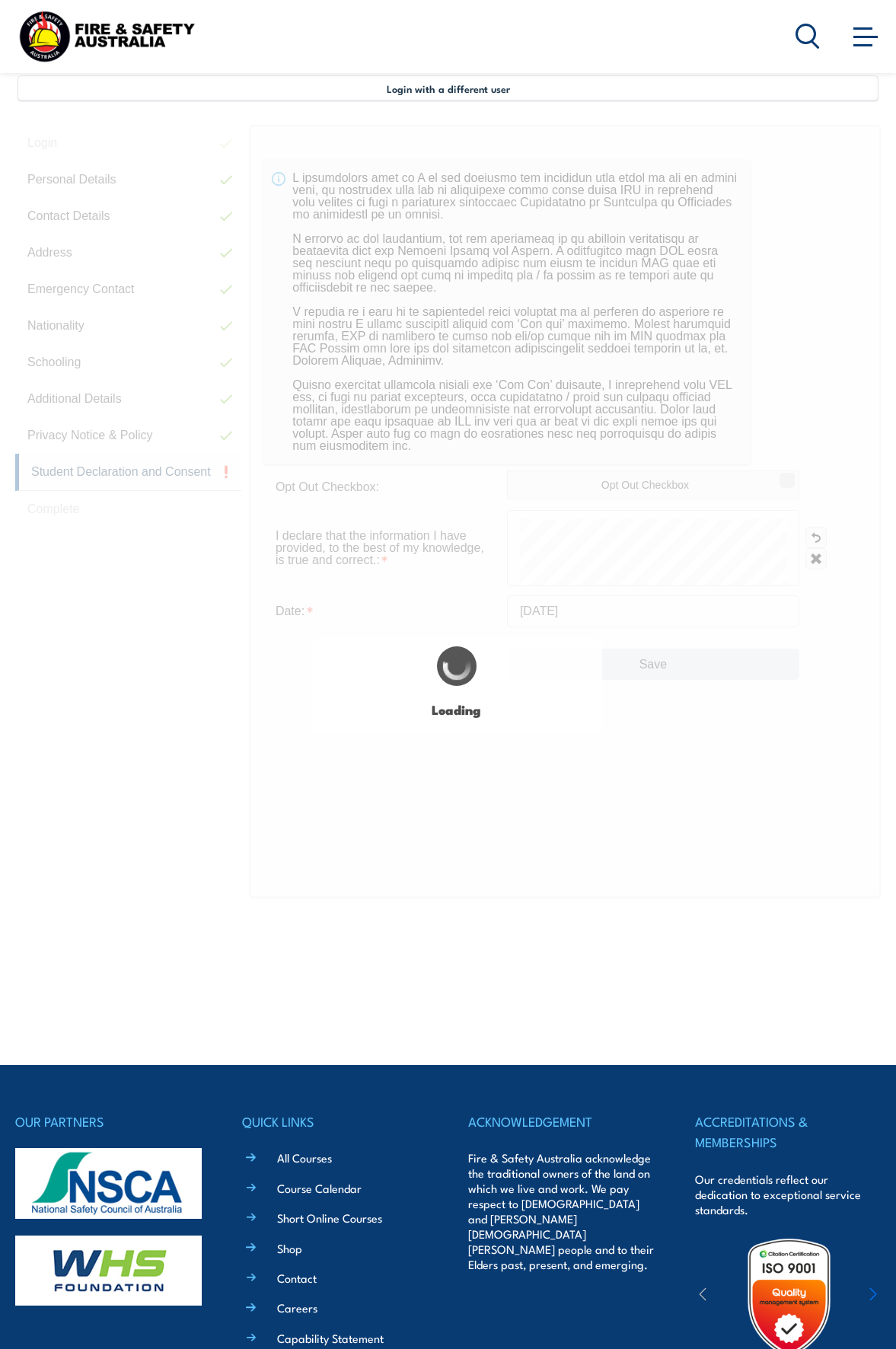
scroll to position [126, 0]
